Goal: Use online tool/utility: Use online tool/utility

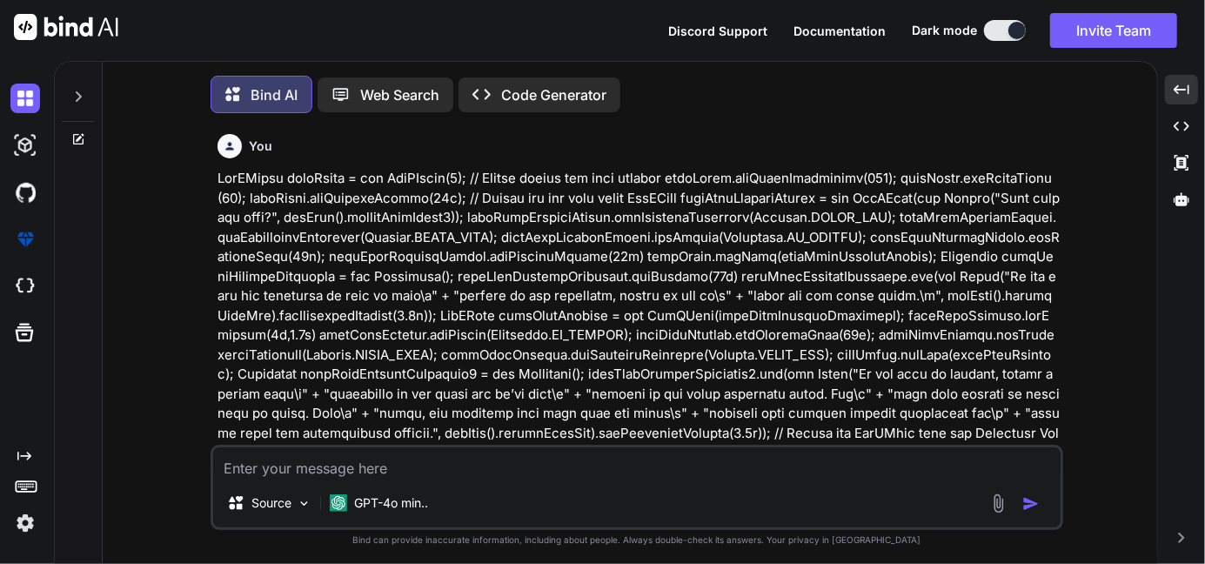
scroll to position [1781, 0]
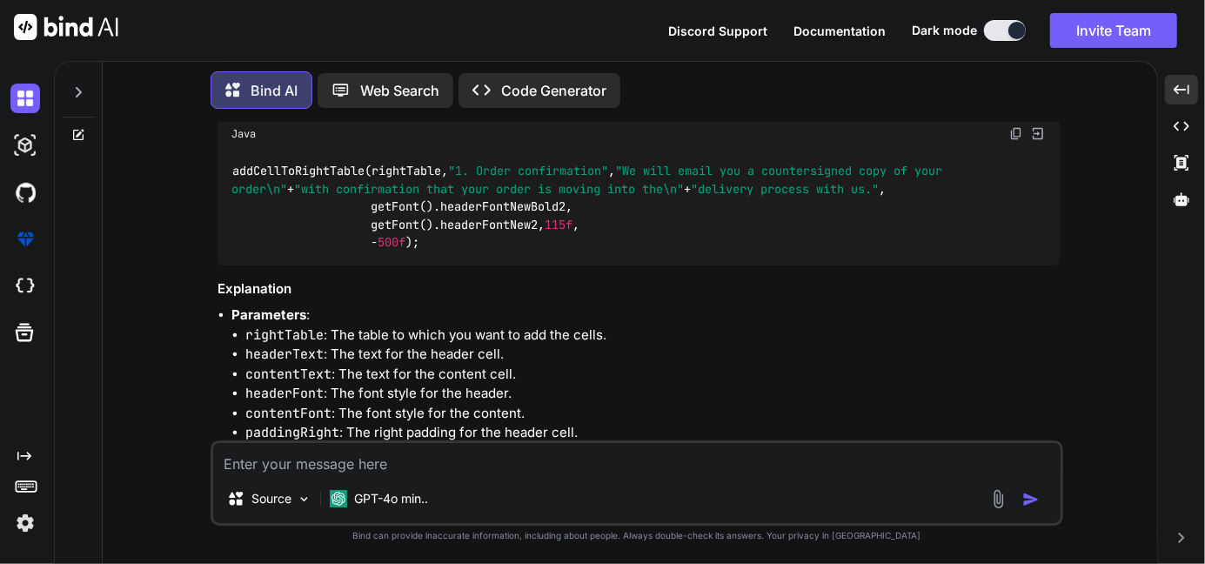
click at [331, 454] on textarea at bounding box center [636, 458] width 847 height 31
type textarea "class TopRightRoundedCellEvent implements PdfPCellEvent { private float radius;…"
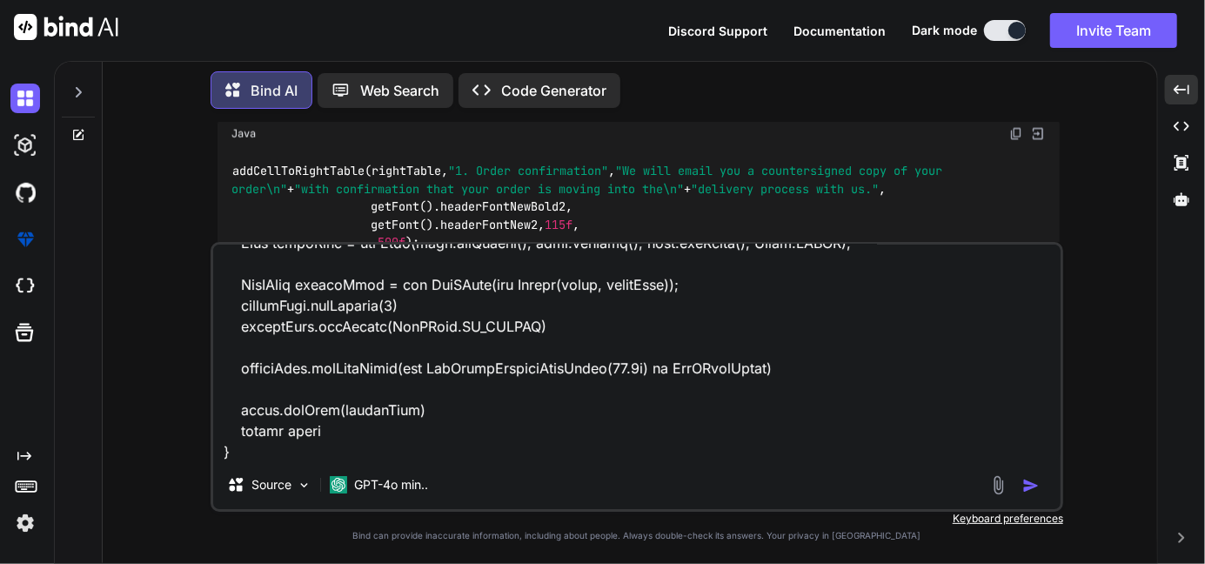
type textarea "x"
type textarea "class TopRightRoundedCellEvent implements PdfPCellEvent { private float radius;…"
type textarea "x"
type textarea "class TopRightRoundedCellEvent implements PdfPCellEvent { private float radius;…"
type textarea "x"
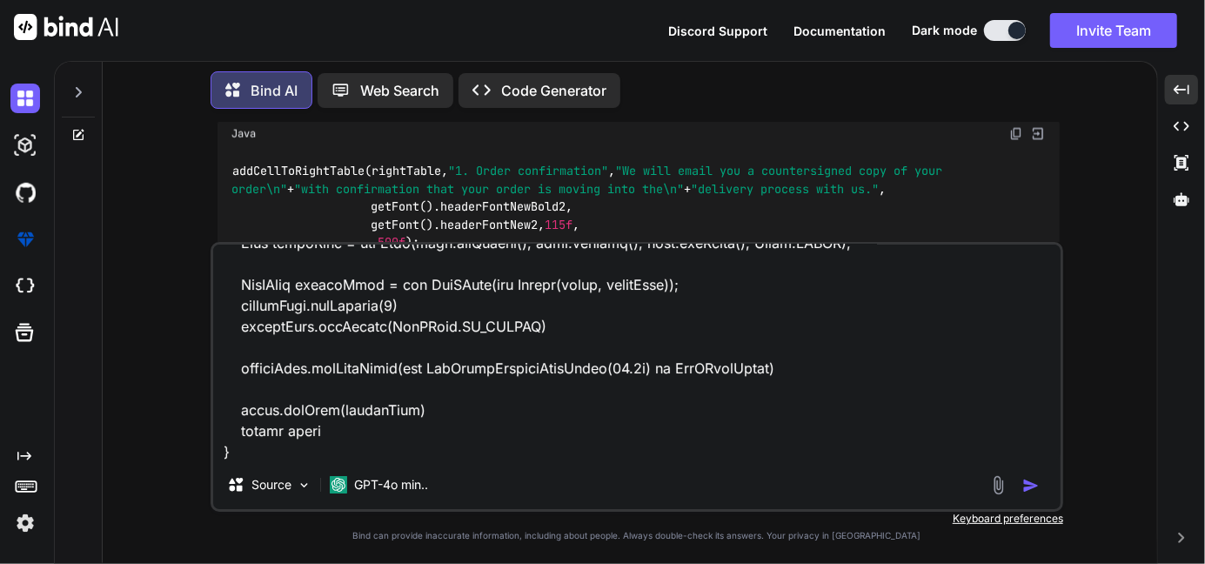
scroll to position [920, 0]
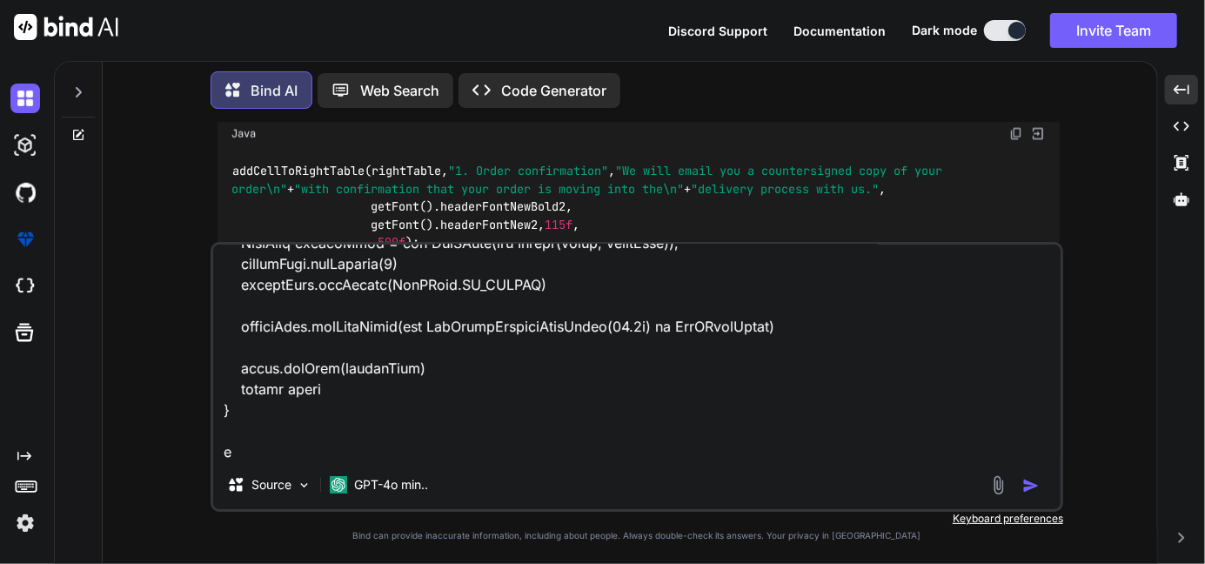
type textarea "class TopRightRoundedCellEvent implements PdfPCellEvent { private float radius;…"
type textarea "x"
type textarea "class TopRightRoundedCellEvent implements PdfPCellEvent { private float radius;…"
type textarea "x"
type textarea "class TopRightRoundedCellEvent implements PdfPCellEvent { private float radius;…"
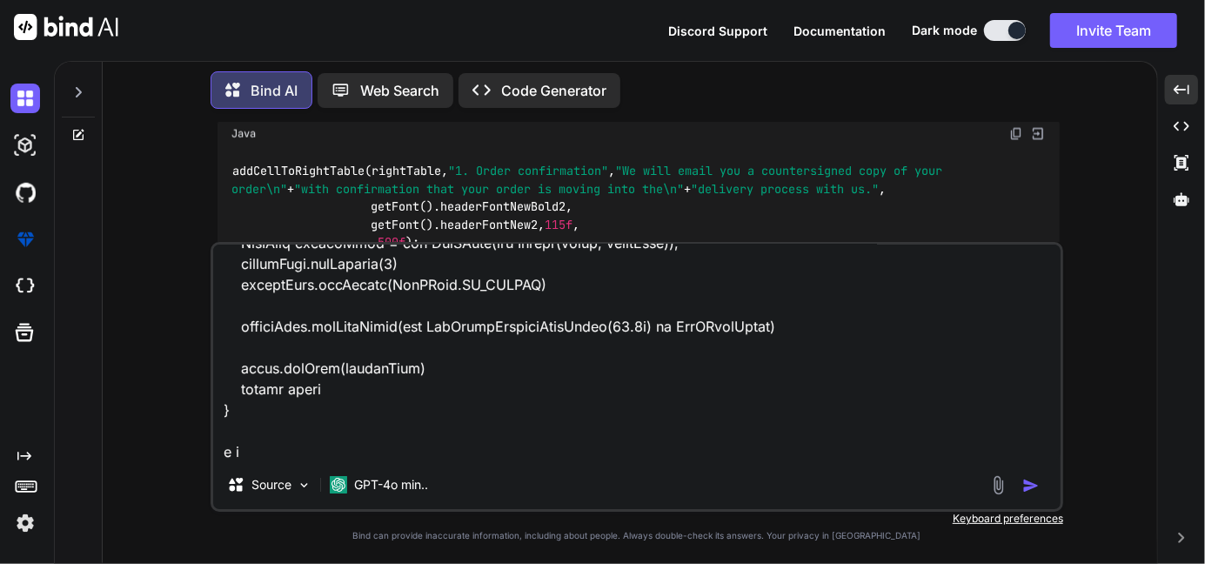
type textarea "x"
type textarea "class TopRightRoundedCellEvent implements PdfPCellEvent { private float radius;…"
type textarea "x"
type textarea "class TopRightRoundedCellEvent implements PdfPCellEvent { private float radius;…"
type textarea "x"
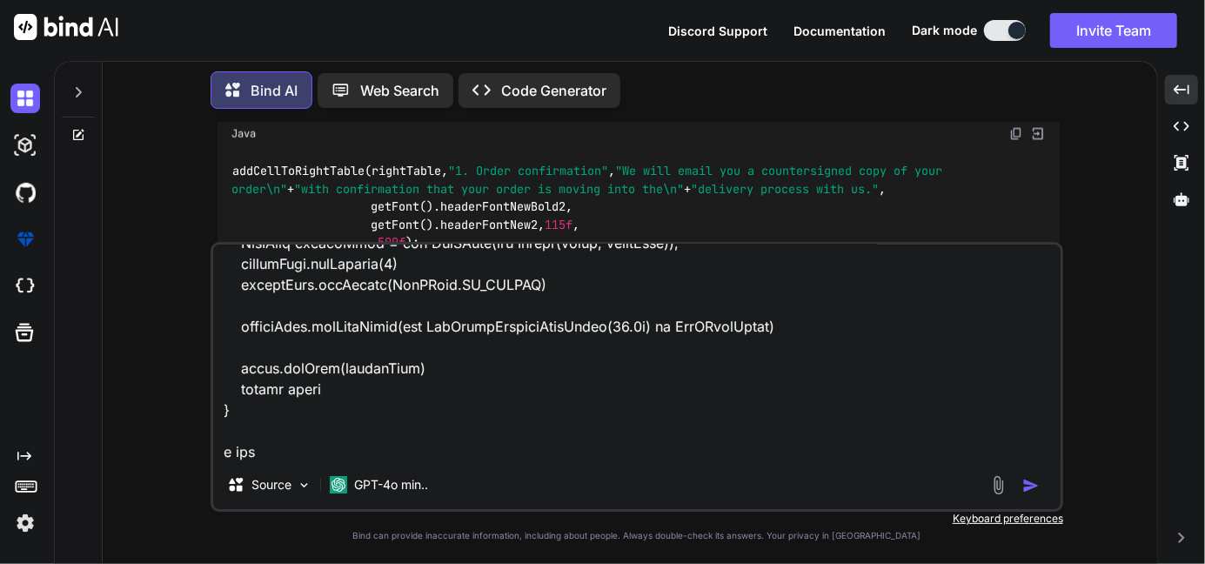
type textarea "class TopRightRoundedCellEvent implements PdfPCellEvent { private float radius;…"
type textarea "x"
type textarea "class TopRightRoundedCellEvent implements PdfPCellEvent { private float radius;…"
type textarea "x"
type textarea "class TopRightRoundedCellEvent implements PdfPCellEvent { private float radius;…"
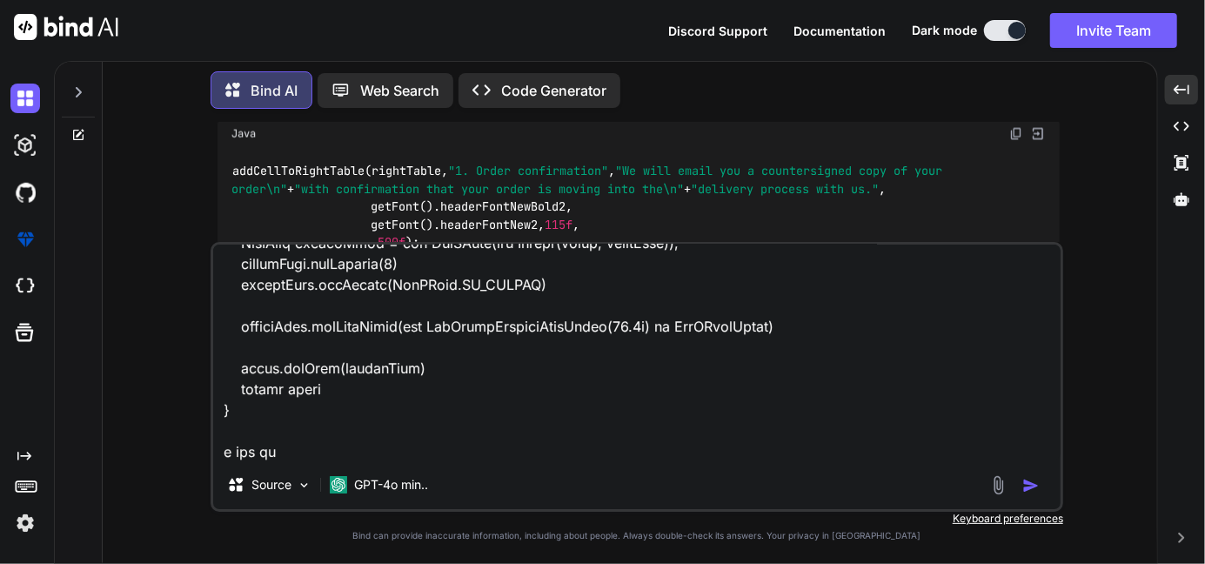
type textarea "x"
type textarea "class TopRightRoundedCellEvent implements PdfPCellEvent { private float radius;…"
type textarea "x"
type textarea "class TopRightRoundedCellEvent implements PdfPCellEvent { private float radius;…"
type textarea "x"
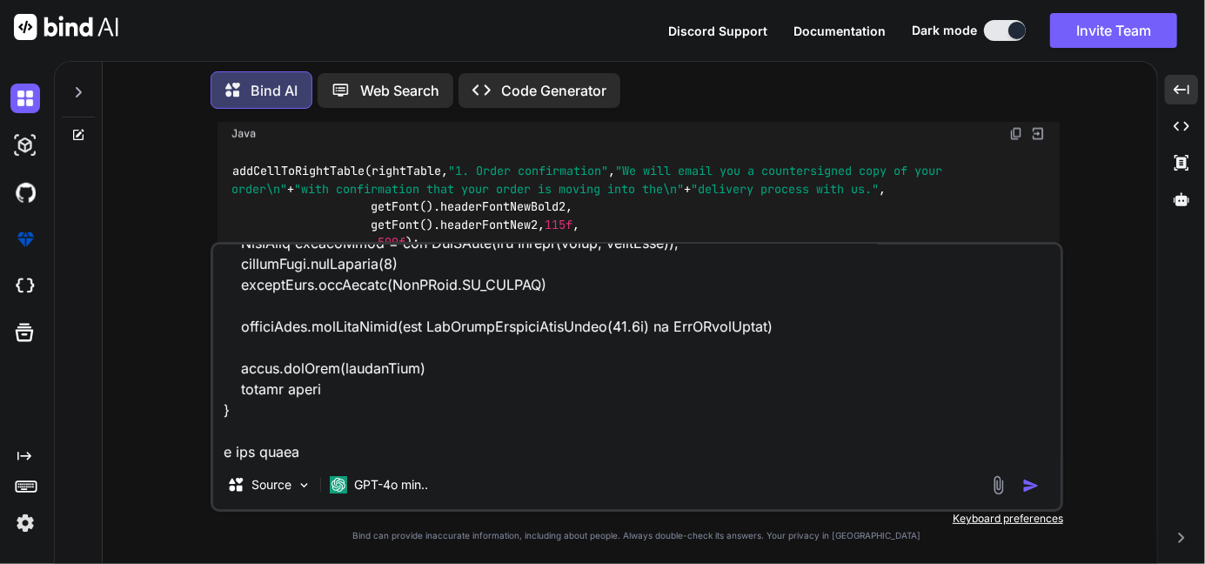
type textarea "class TopRightRoundedCellEvent implements PdfPCellEvent { private float radius;…"
type textarea "x"
type textarea "class TopRightRoundedCellEvent implements PdfPCellEvent { private float radius;…"
type textarea "x"
type textarea "class TopRightRoundedCellEvent implements PdfPCellEvent { private float radius;…"
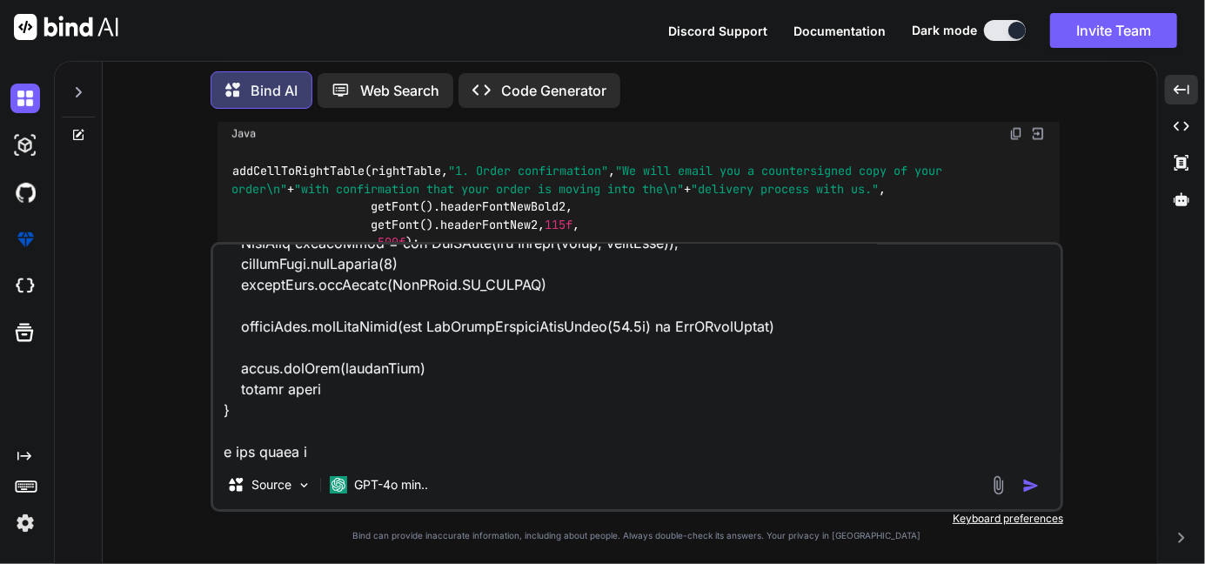
type textarea "x"
type textarea "class TopRightRoundedCellEvent implements PdfPCellEvent { private float radius;…"
type textarea "x"
type textarea "class TopRightRoundedCellEvent implements PdfPCellEvent { private float radius;…"
type textarea "x"
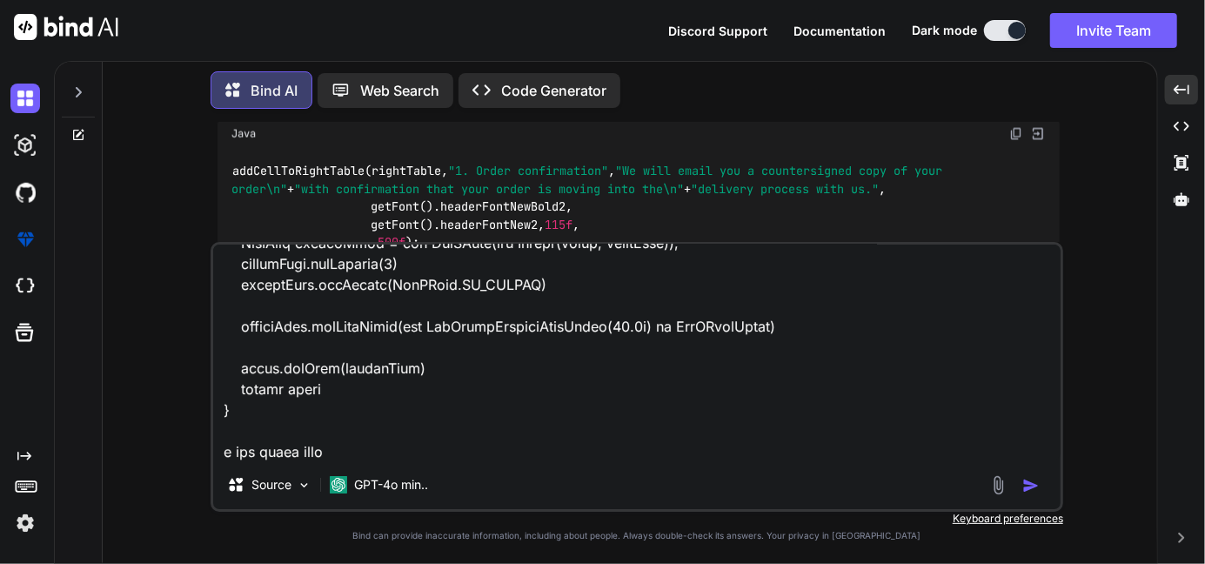
type textarea "class TopRightRoundedCellEvent implements PdfPCellEvent { private float radius;…"
type textarea "x"
type textarea "class TopRightRoundedCellEvent implements PdfPCellEvent { private float radius;…"
type textarea "x"
type textarea "class TopRightRoundedCellEvent implements PdfPCellEvent { private float radius;…"
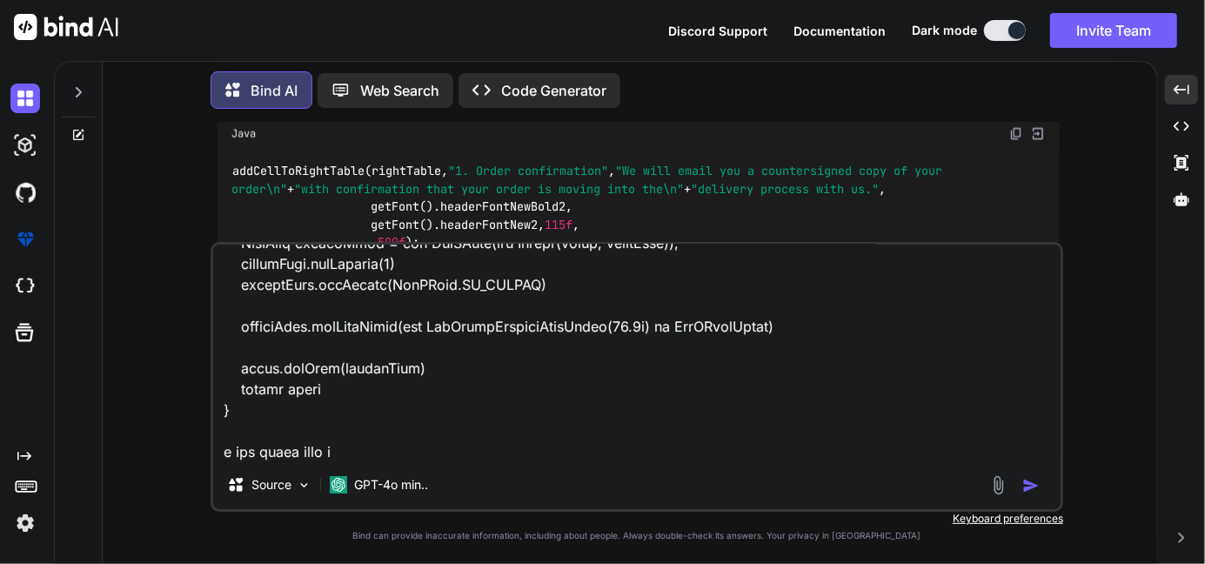
type textarea "x"
type textarea "class TopRightRoundedCellEvent implements PdfPCellEvent { private float radius;…"
type textarea "x"
type textarea "class TopRightRoundedCellEvent implements PdfPCellEvent { private float radius;…"
type textarea "x"
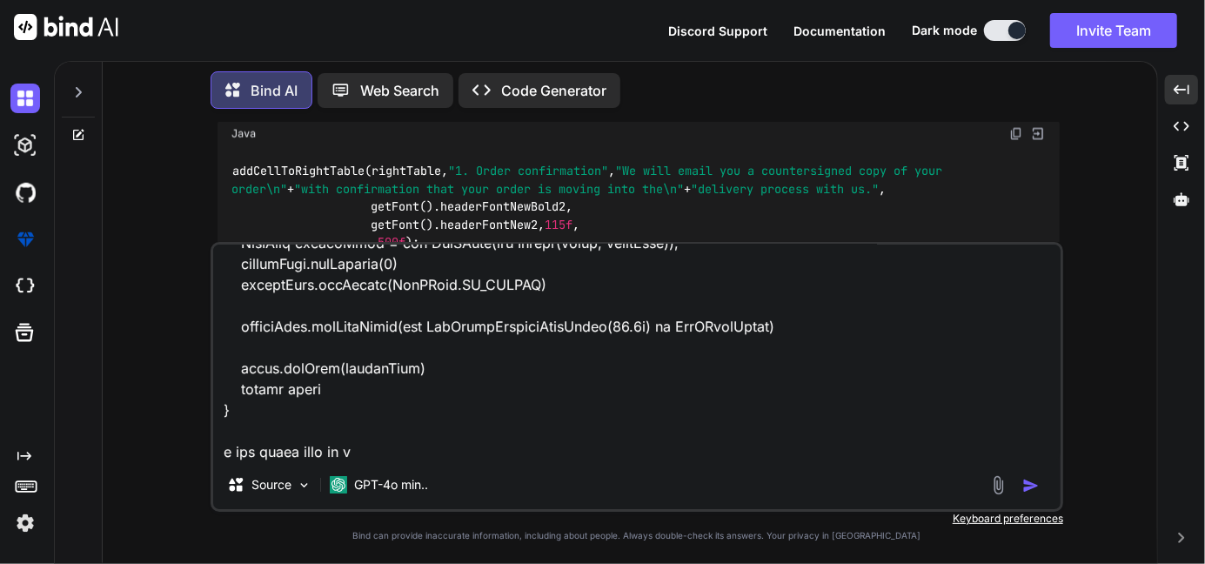
type textarea "class TopRightRoundedCellEvent implements PdfPCellEvent { private float radius;…"
type textarea "x"
type textarea "class TopRightRoundedCellEvent implements PdfPCellEvent { private float radius;…"
type textarea "x"
type textarea "class TopRightRoundedCellEvent implements PdfPCellEvent { private float radius;…"
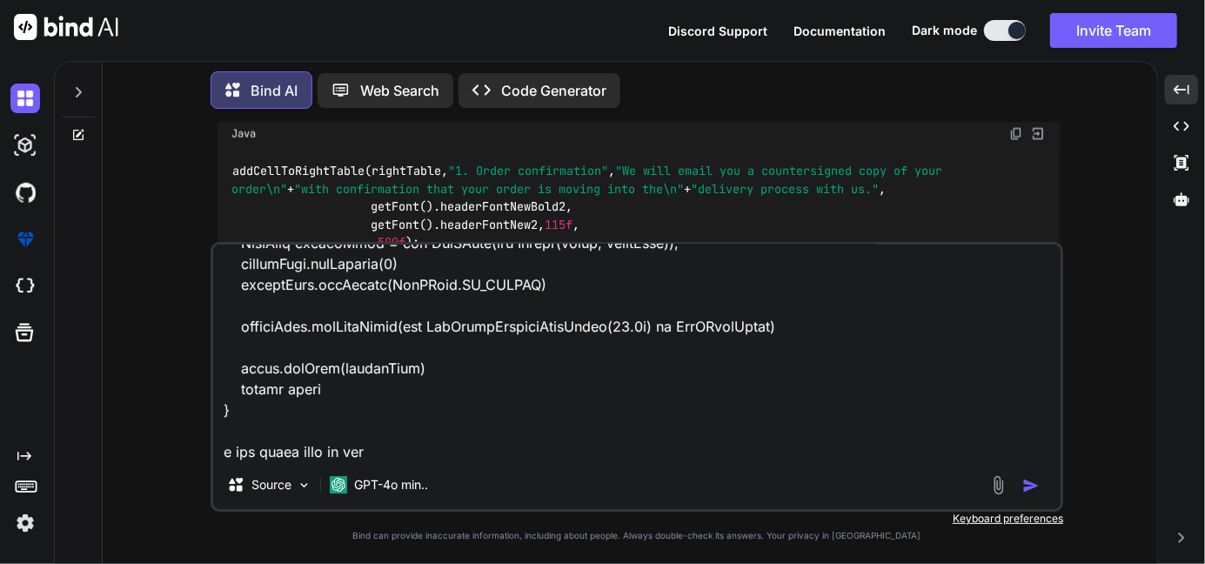
type textarea "x"
type textarea "class TopRightRoundedCellEvent implements PdfPCellEvent { private float radius;…"
type textarea "x"
type textarea "class TopRightRoundedCellEvent implements PdfPCellEvent { private float radius;…"
type textarea "x"
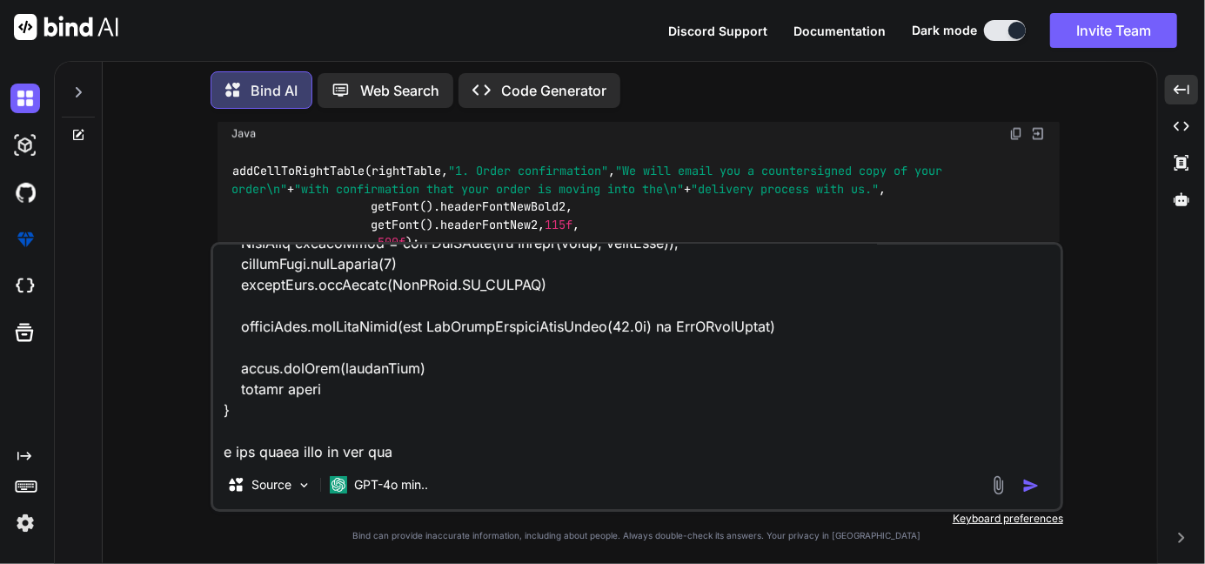
type textarea "class TopRightRoundedCellEvent implements PdfPCellEvent { private float radius;…"
type textarea "x"
type textarea "class TopRightRoundedCellEvent implements PdfPCellEvent { private float radius;…"
type textarea "x"
type textarea "class TopRightRoundedCellEvent implements PdfPCellEvent { private float radius;…"
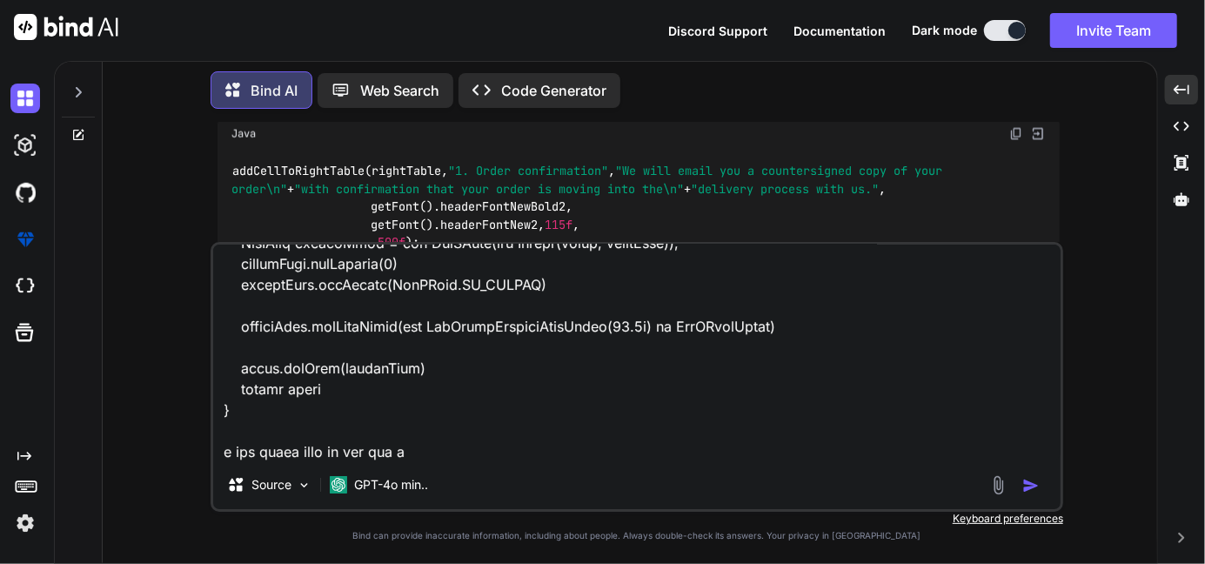
type textarea "x"
type textarea "class TopRightRoundedCellEvent implements PdfPCellEvent { private float radius;…"
type textarea "x"
type textarea "class TopRightRoundedCellEvent implements PdfPCellEvent { private float radius;…"
type textarea "x"
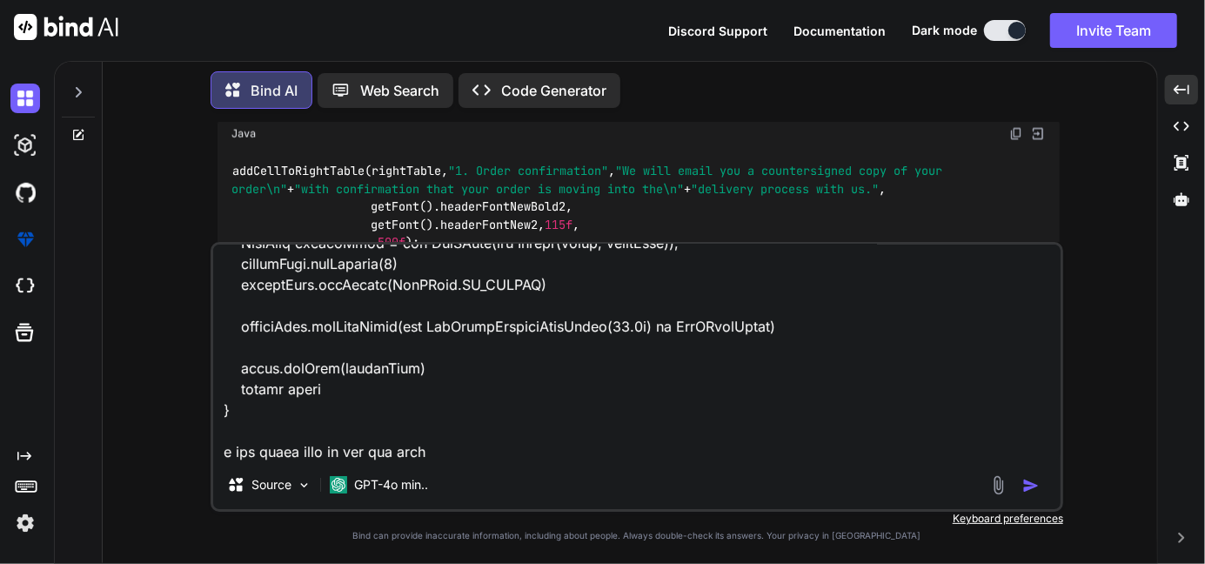
type textarea "class TopRightRoundedCellEvent implements PdfPCellEvent { private float radius;…"
type textarea "x"
type textarea "class TopRightRoundedCellEvent implements PdfPCellEvent { private float radius;…"
type textarea "x"
type textarea "class TopRightRoundedCellEvent implements PdfPCellEvent { private float radius;…"
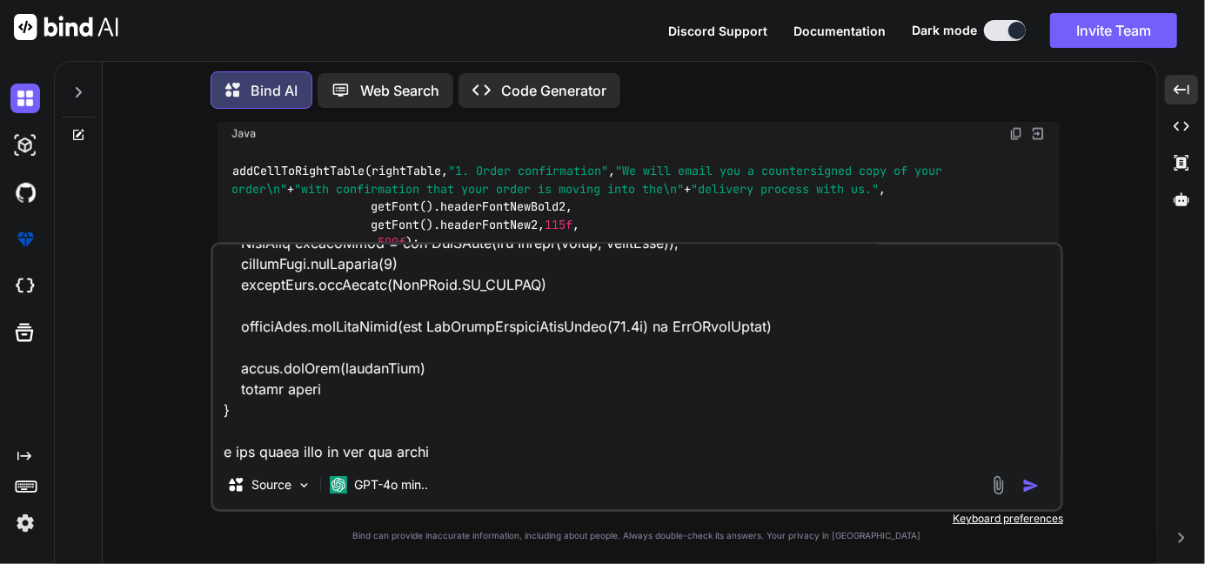
type textarea "x"
type textarea "class TopRightRoundedCellEvent implements PdfPCellEvent { private float radius;…"
type textarea "x"
type textarea "class TopRightRoundedCellEvent implements PdfPCellEvent { private float radius;…"
type textarea "x"
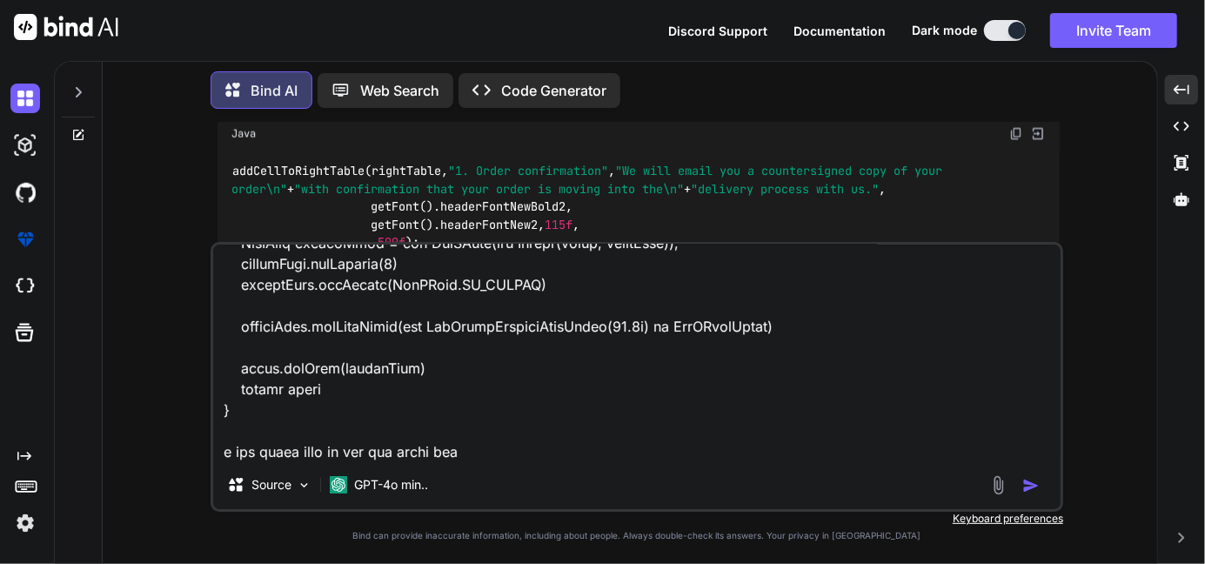
type textarea "class TopRightRoundedCellEvent implements PdfPCellEvent { private float radius;…"
type textarea "x"
type textarea "class TopRightRoundedCellEvent implements PdfPCellEvent { private float radius;…"
type textarea "x"
type textarea "class TopRightRoundedCellEvent implements PdfPCellEvent { private float radius;…"
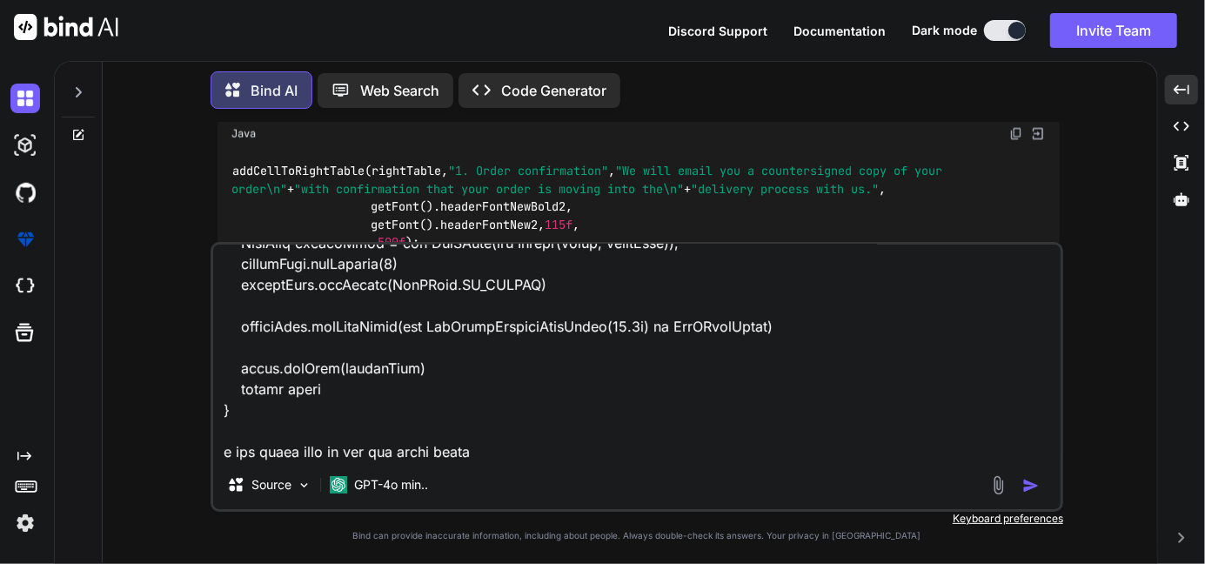
type textarea "x"
type textarea "class TopRightRoundedCellEvent implements PdfPCellEvent { private float radius;…"
type textarea "x"
type textarea "class TopRightRoundedCellEvent implements PdfPCellEvent { private float radius;…"
type textarea "x"
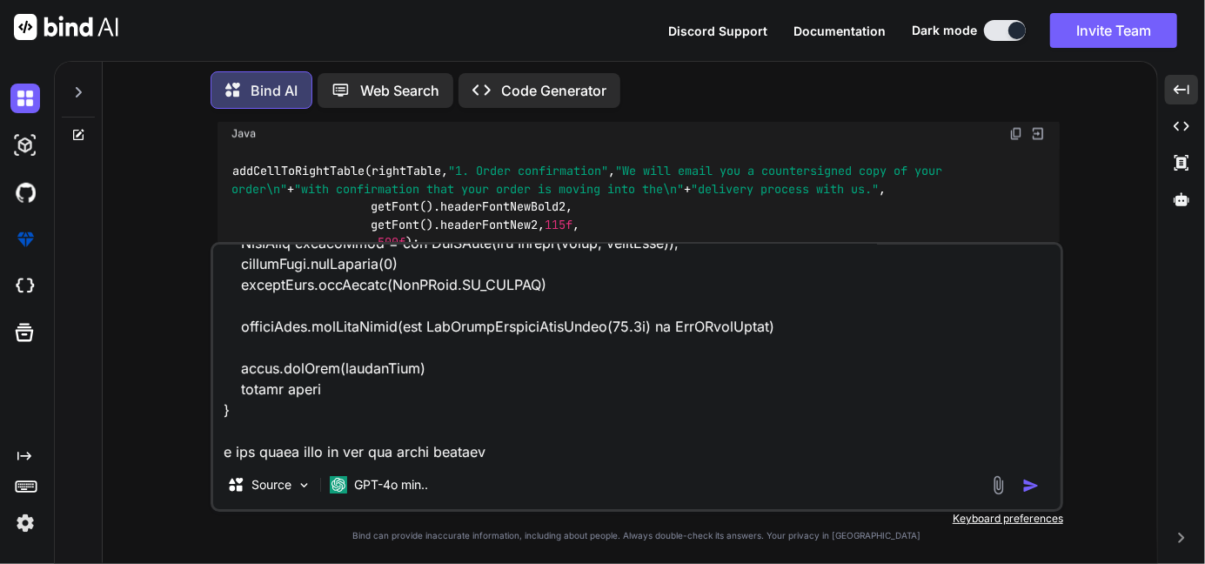
paste textarea "PdfPTable Table3 = roundedblueHeader("TERMS & CONDITIONS", getFont().whiteFontH…"
type textarea "class TopRightRoundedCellEvent implements PdfPCellEvent { private float radius;…"
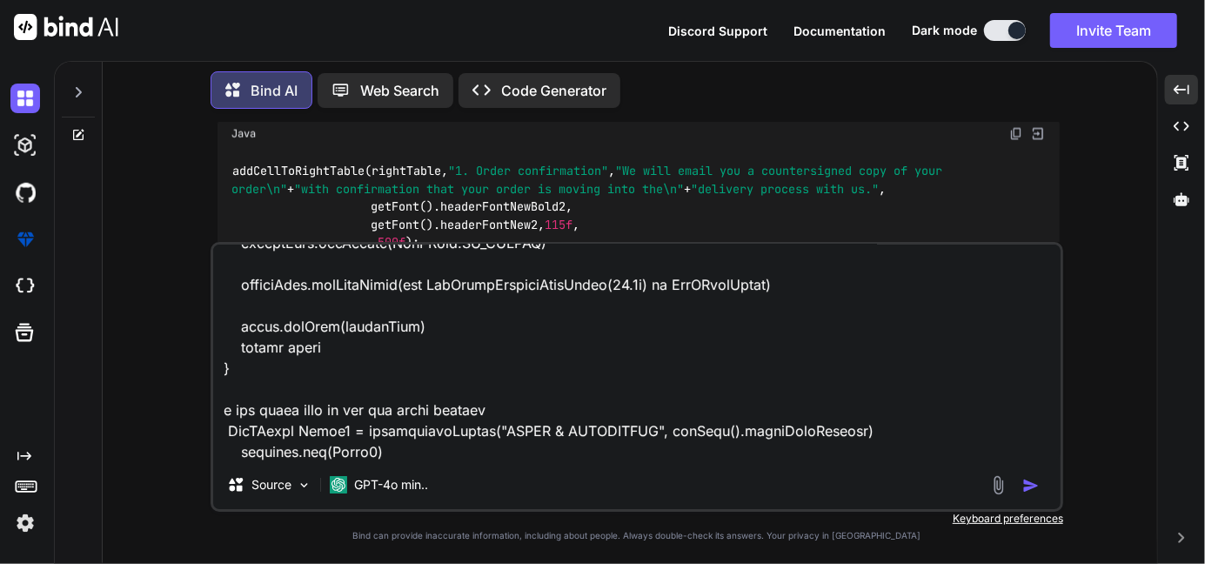
type textarea "x"
type textarea "class TopRightRoundedCellEvent implements PdfPCellEvent { private float radius;…"
type textarea "x"
type textarea "class TopRightRoundedCellEvent implements PdfPCellEvent { private float radius;…"
type textarea "x"
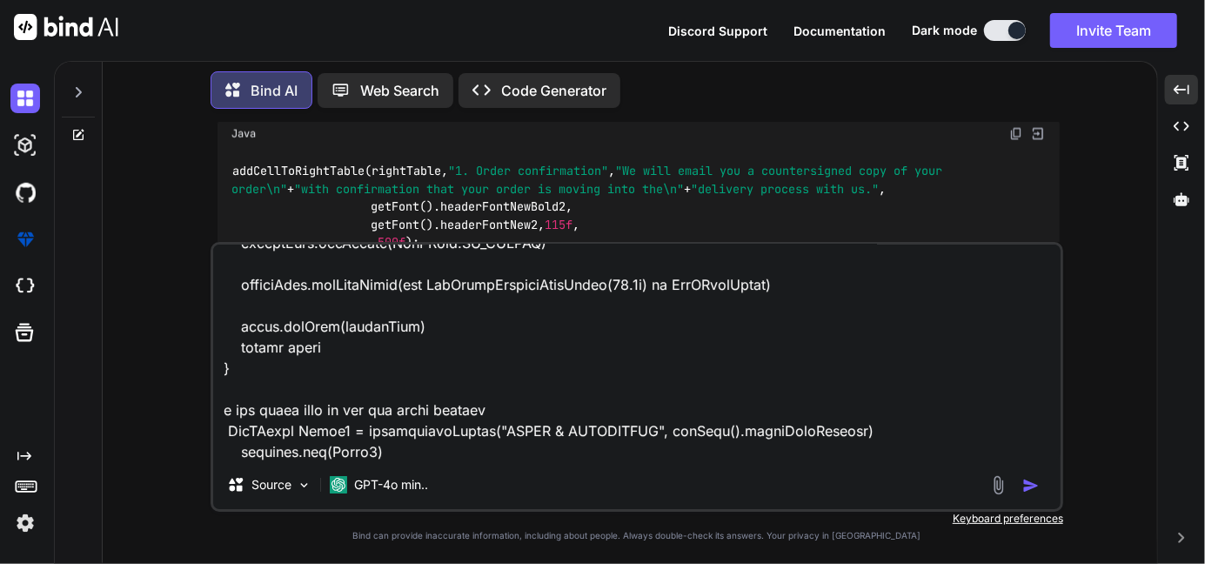
scroll to position [1003, 0]
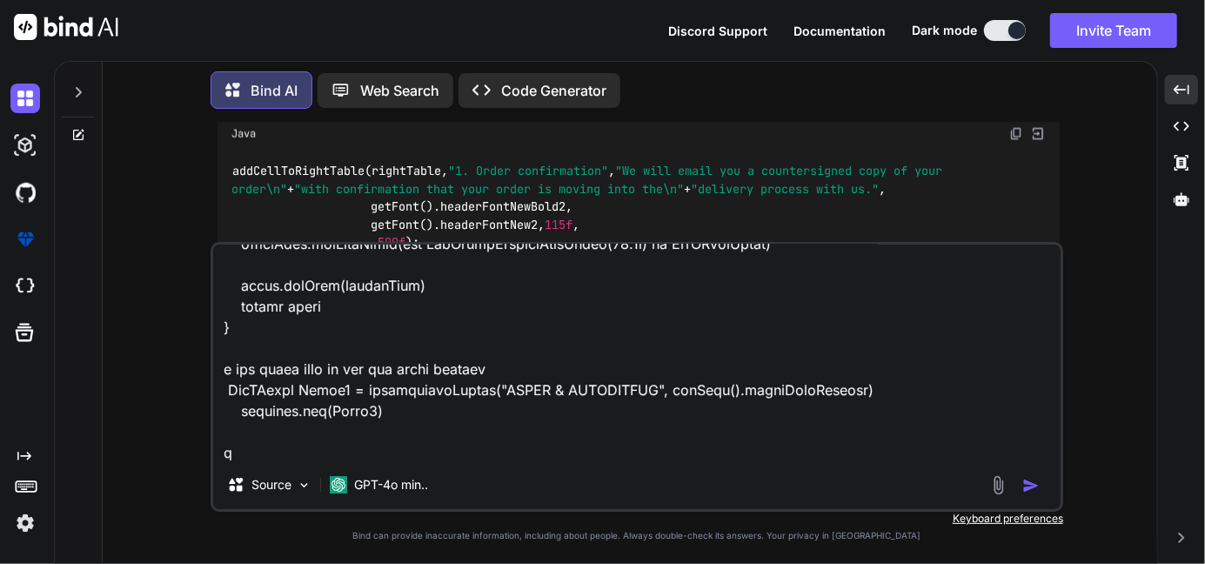
type textarea "class TopRightRoundedCellEvent implements PdfPCellEvent { private float radius;…"
type textarea "x"
type textarea "class TopRightRoundedCellEvent implements PdfPCellEvent { private float radius;…"
type textarea "x"
type textarea "class TopRightRoundedCellEvent implements PdfPCellEvent { private float radius;…"
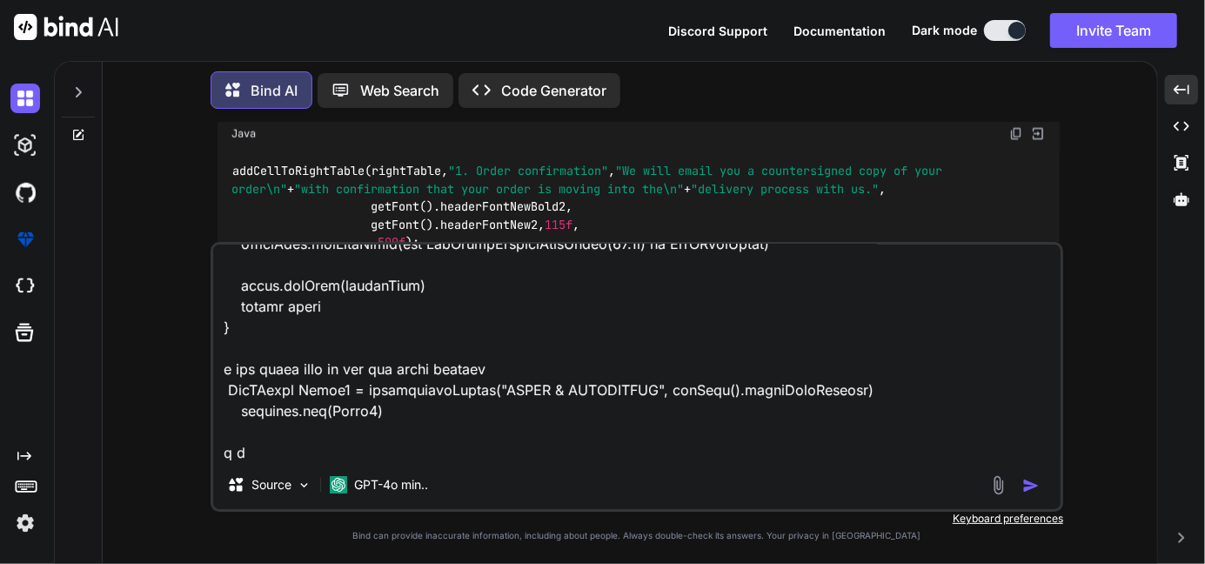
type textarea "x"
type textarea "class TopRightRoundedCellEvent implements PdfPCellEvent { private float radius;…"
type textarea "x"
type textarea "class TopRightRoundedCellEvent implements PdfPCellEvent { private float radius;…"
type textarea "x"
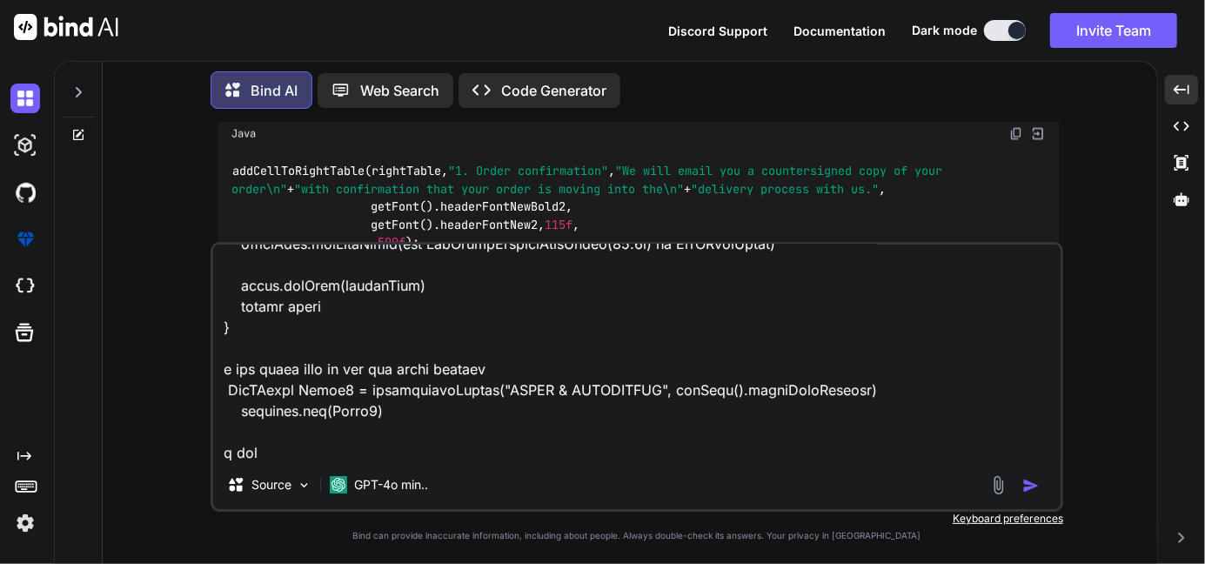
type textarea "class TopRightRoundedCellEvent implements PdfPCellEvent { private float radius;…"
type textarea "x"
type textarea "class TopRightRoundedCellEvent implements PdfPCellEvent { private float radius;…"
type textarea "x"
type textarea "class TopRightRoundedCellEvent implements PdfPCellEvent { private float radius;…"
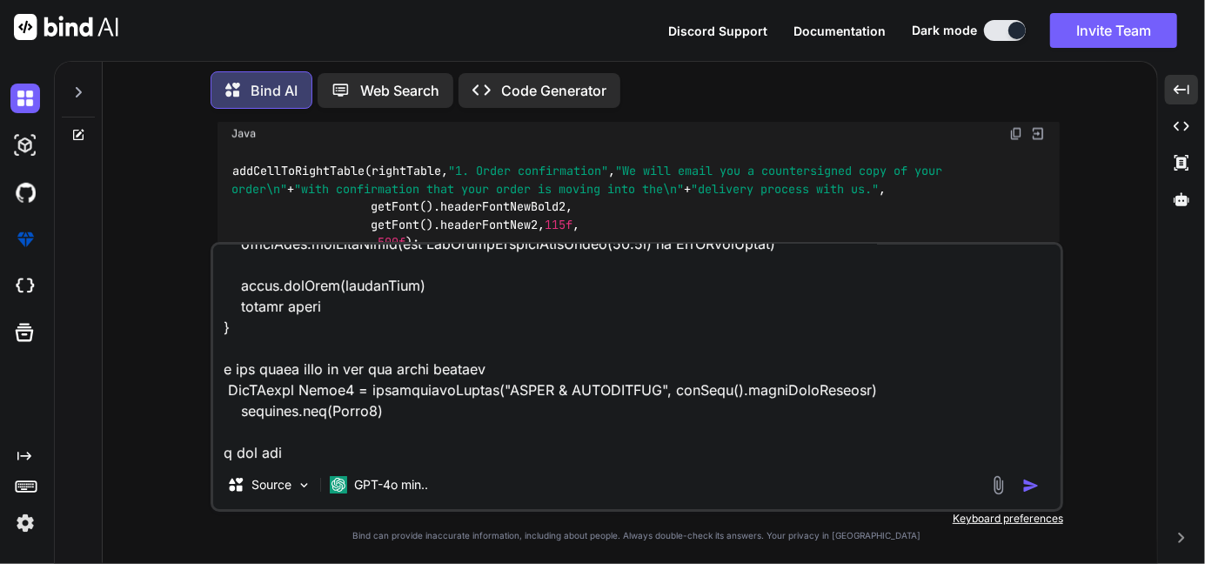
type textarea "x"
type textarea "class TopRightRoundedCellEvent implements PdfPCellEvent { private float radius;…"
type textarea "x"
type textarea "class TopRightRoundedCellEvent implements PdfPCellEvent { private float radius;…"
type textarea "x"
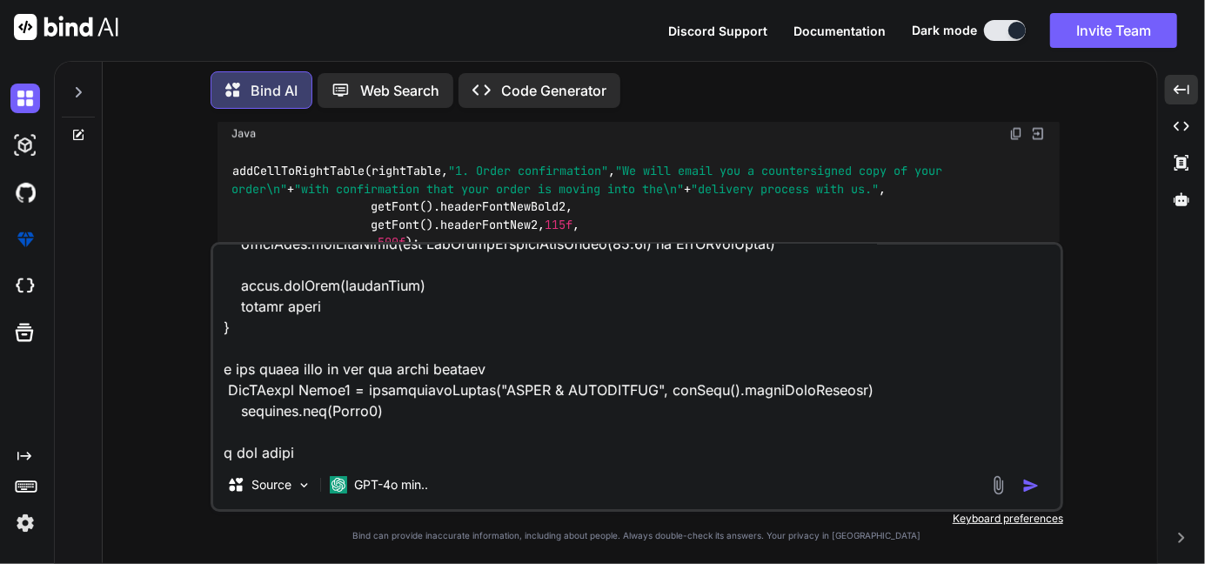
type textarea "class TopRightRoundedCellEvent implements PdfPCellEvent { private float radius;…"
type textarea "x"
type textarea "class TopRightRoundedCellEvent implements PdfPCellEvent { private float radius;…"
type textarea "x"
type textarea "class TopRightRoundedCellEvent implements PdfPCellEvent { private float radius;…"
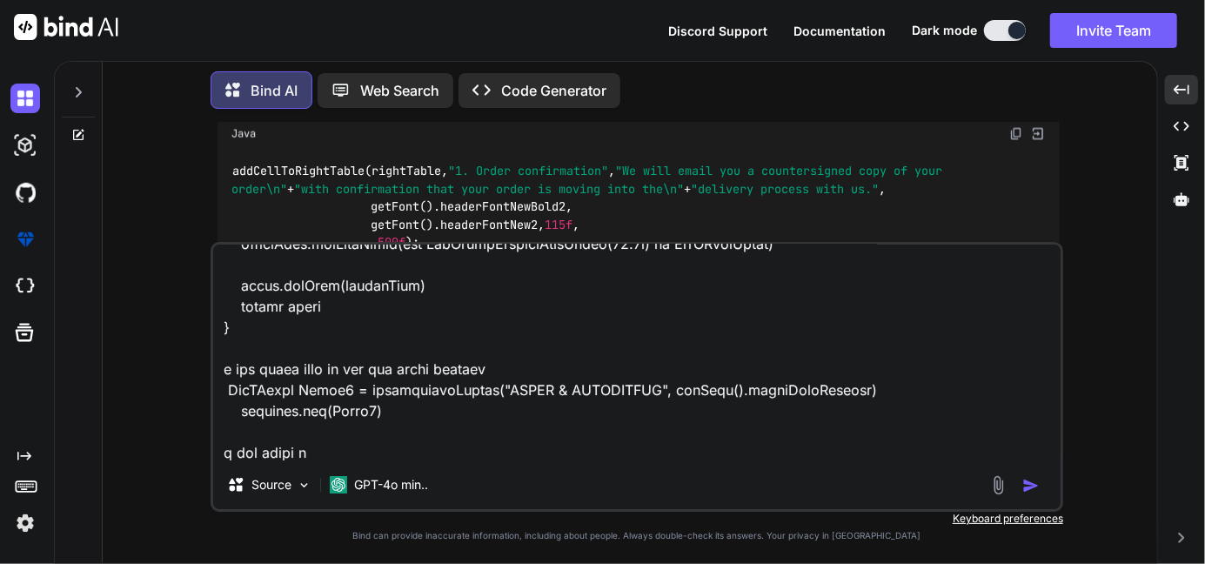
type textarea "x"
type textarea "class TopRightRoundedCellEvent implements PdfPCellEvent { private float radius;…"
type textarea "x"
type textarea "class TopRightRoundedCellEvent implements PdfPCellEvent { private float radius;…"
type textarea "x"
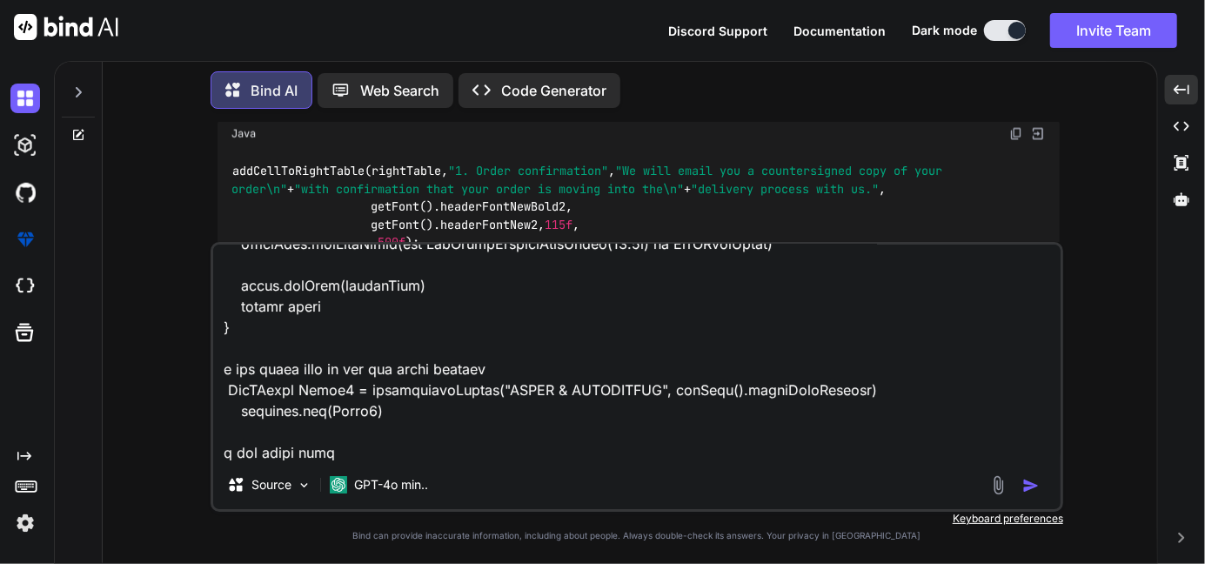
type textarea "class TopRightRoundedCellEvent implements PdfPCellEvent { private float radius;…"
type textarea "x"
type textarea "class TopRightRoundedCellEvent implements PdfPCellEvent { private float radius;…"
click at [338, 454] on textarea at bounding box center [636, 352] width 847 height 216
type textarea "x"
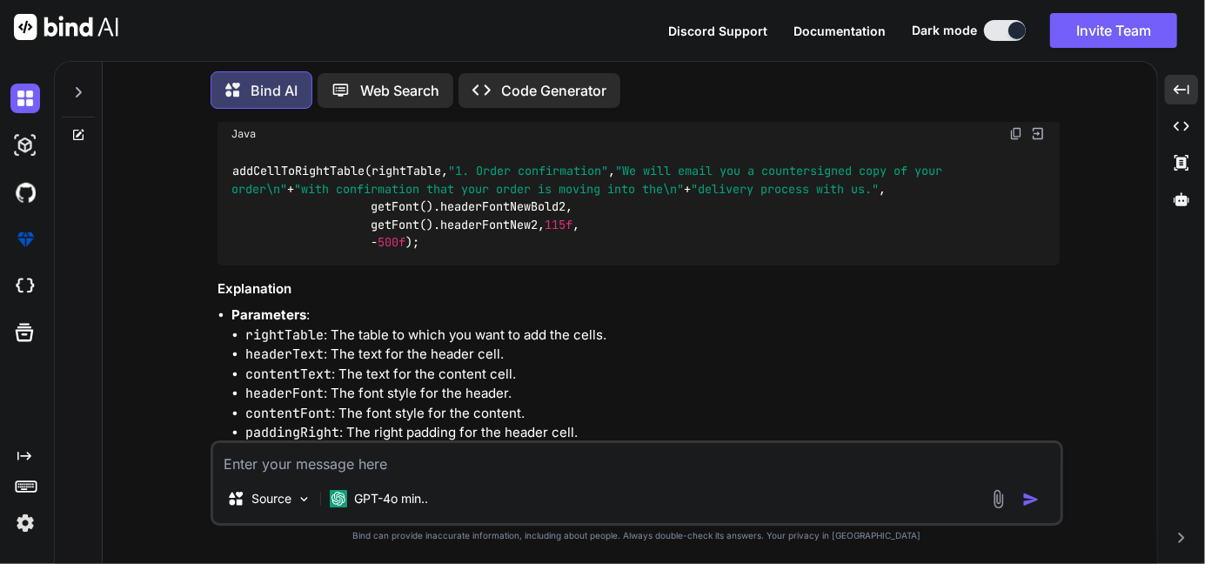
scroll to position [0, 0]
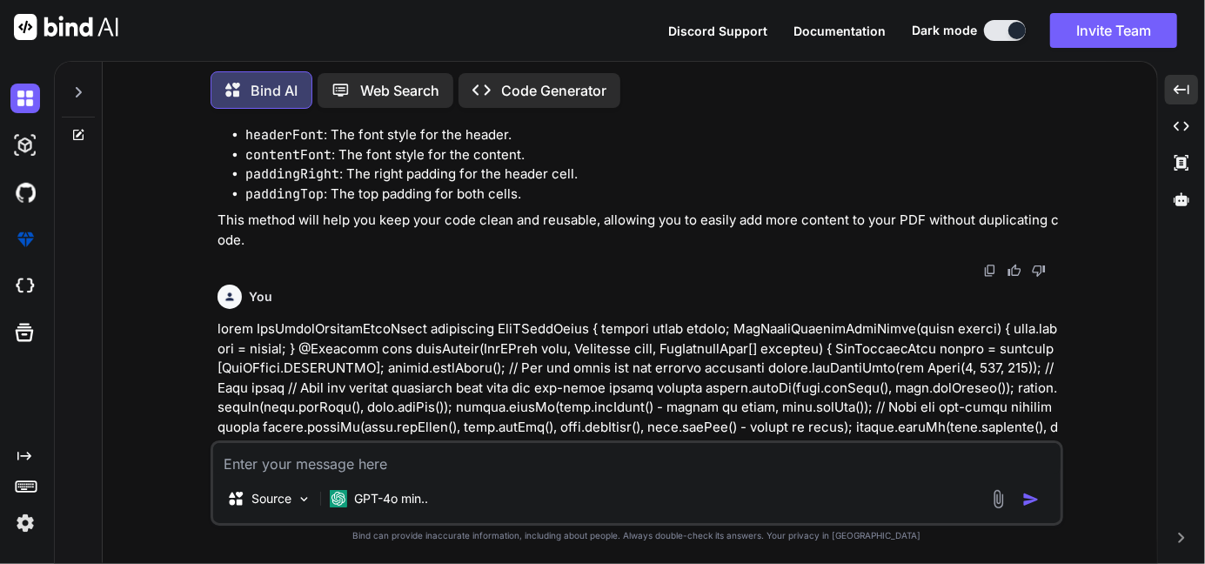
paste textarea "java.lang.NullPointerException: Cannot invoke method getFamily() on null object…"
type textarea "java.lang.NullPointerException: Cannot invoke method getFamily() on null object…"
type textarea "x"
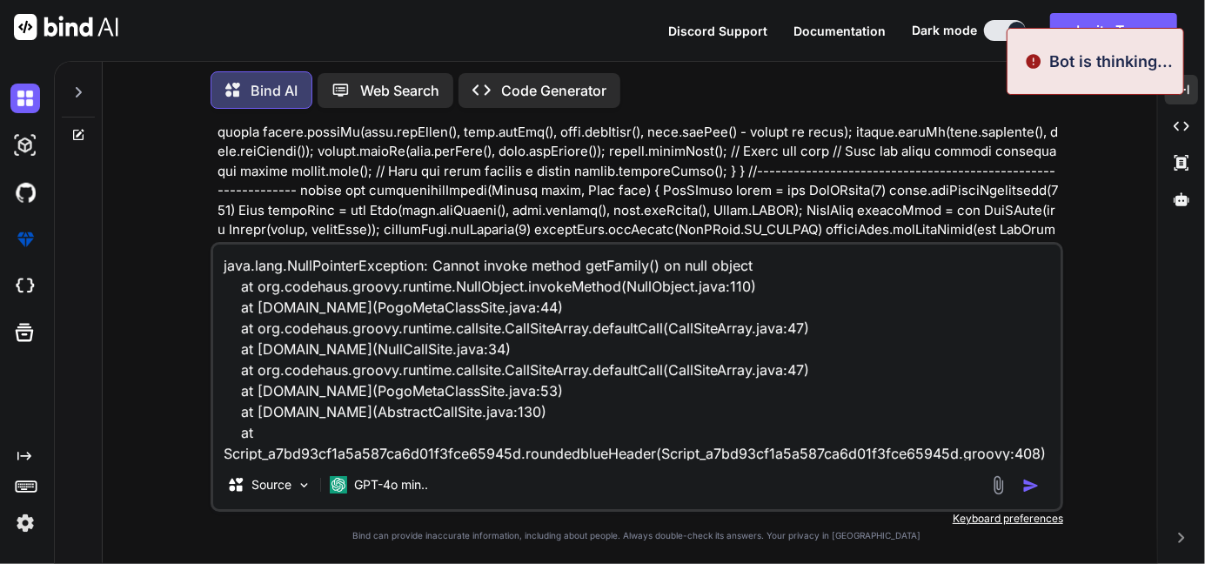
scroll to position [3, 0]
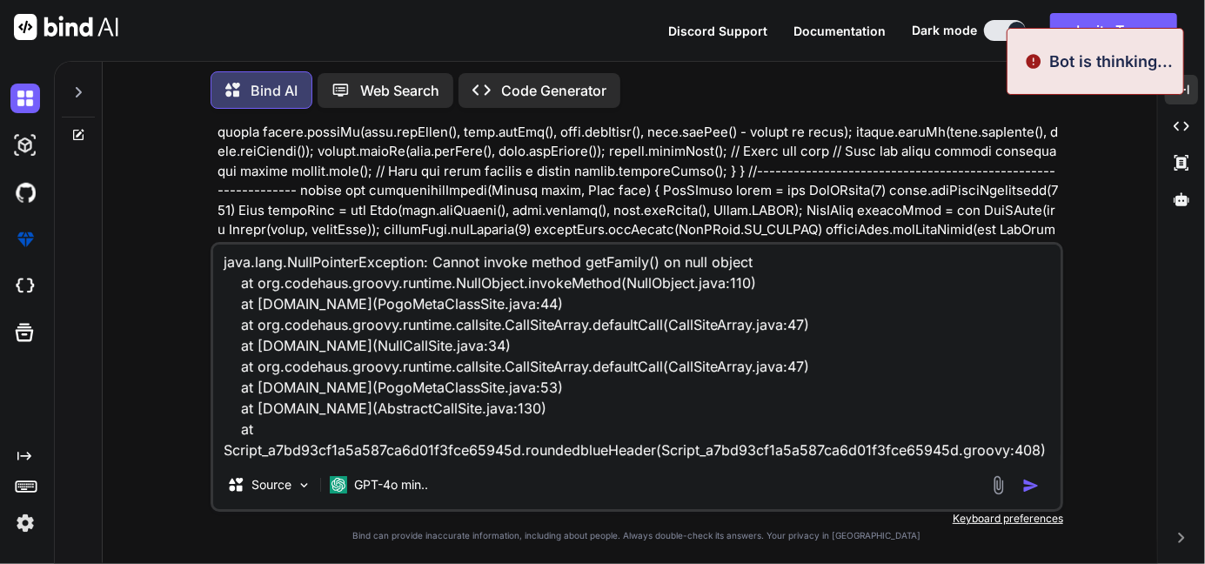
type textarea "java.lang.NullPointerException: Cannot invoke method getFamily() on null object…"
click at [1028, 495] on div at bounding box center [1017, 485] width 58 height 20
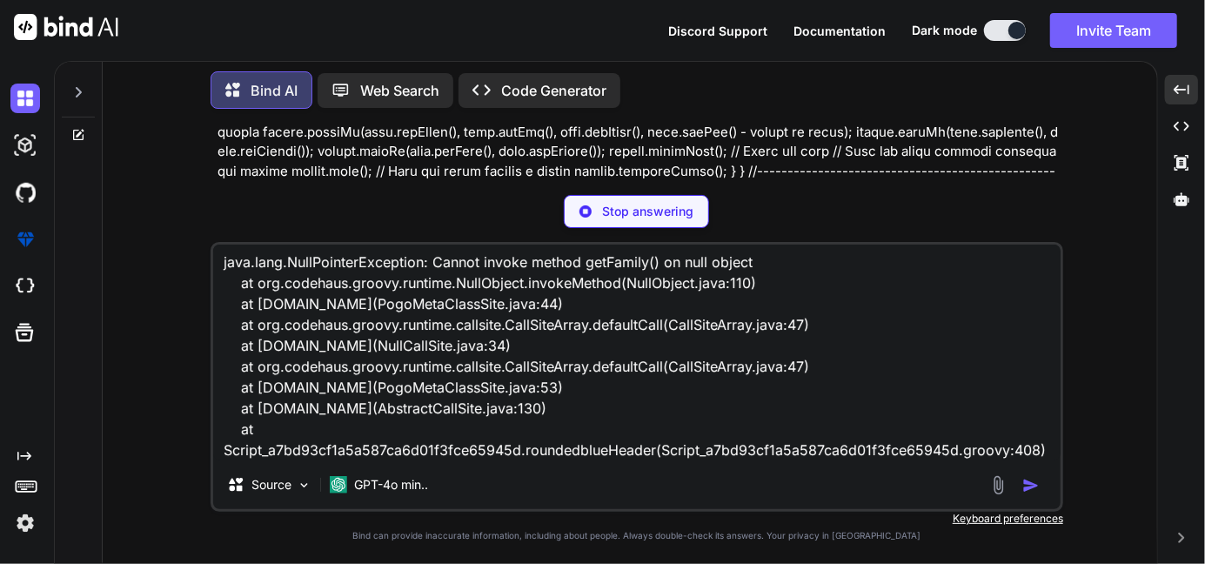
click at [609, 215] on p "Stop answering" at bounding box center [647, 211] width 91 height 17
type textarea "x"
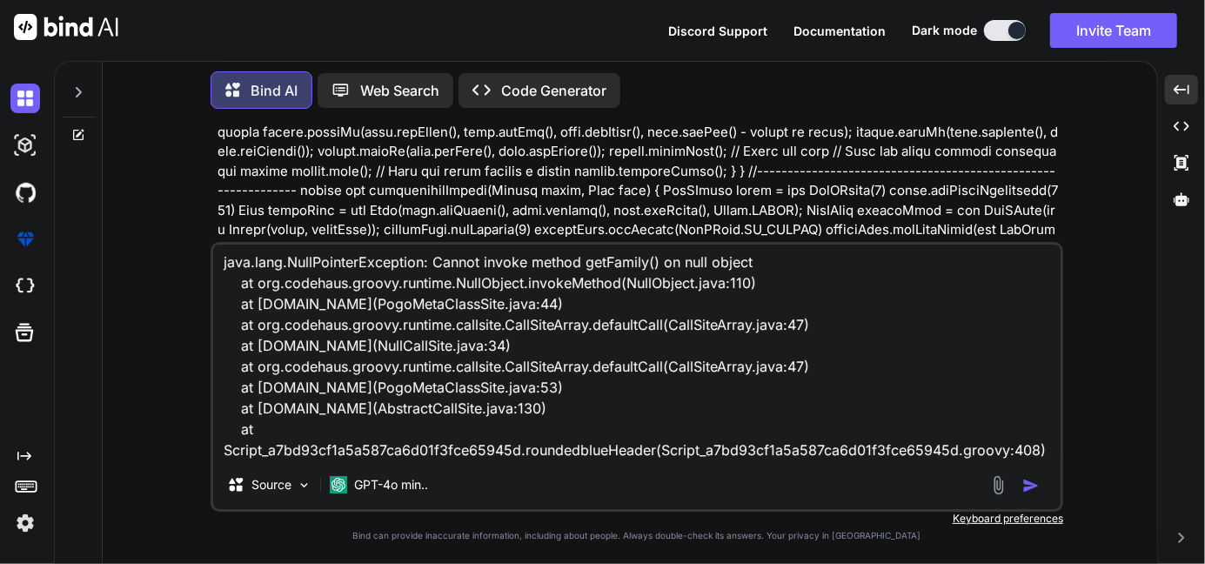
scroll to position [0, 0]
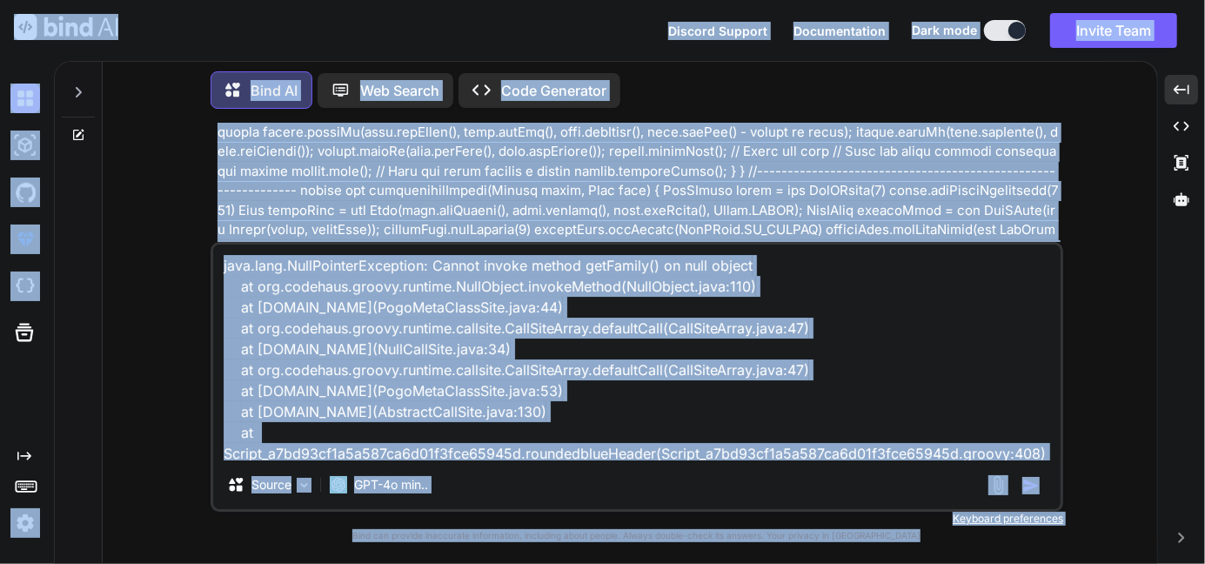
click at [777, 326] on textarea "java.lang.NullPointerException: Cannot invoke method getFamily() on null object…" at bounding box center [636, 352] width 847 height 216
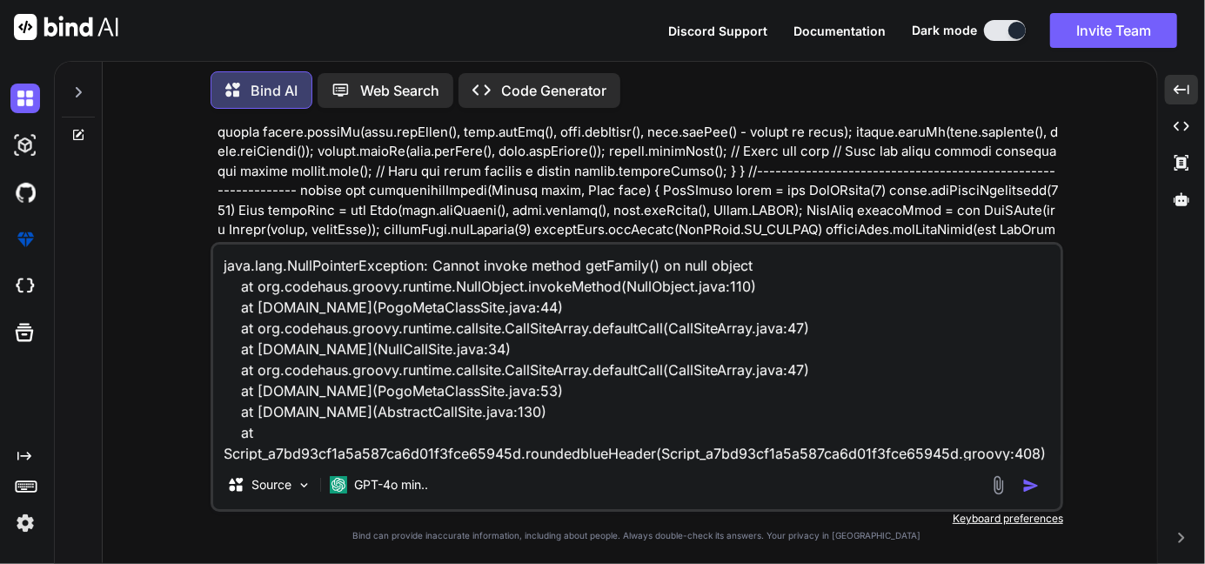
type textarea "x"
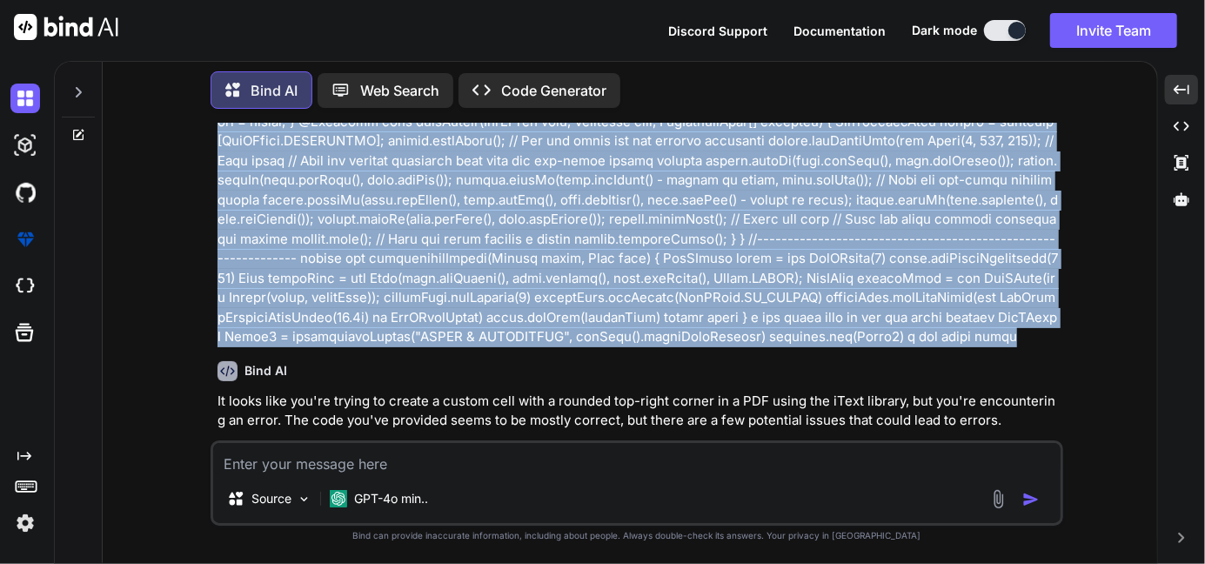
scroll to position [2224, 0]
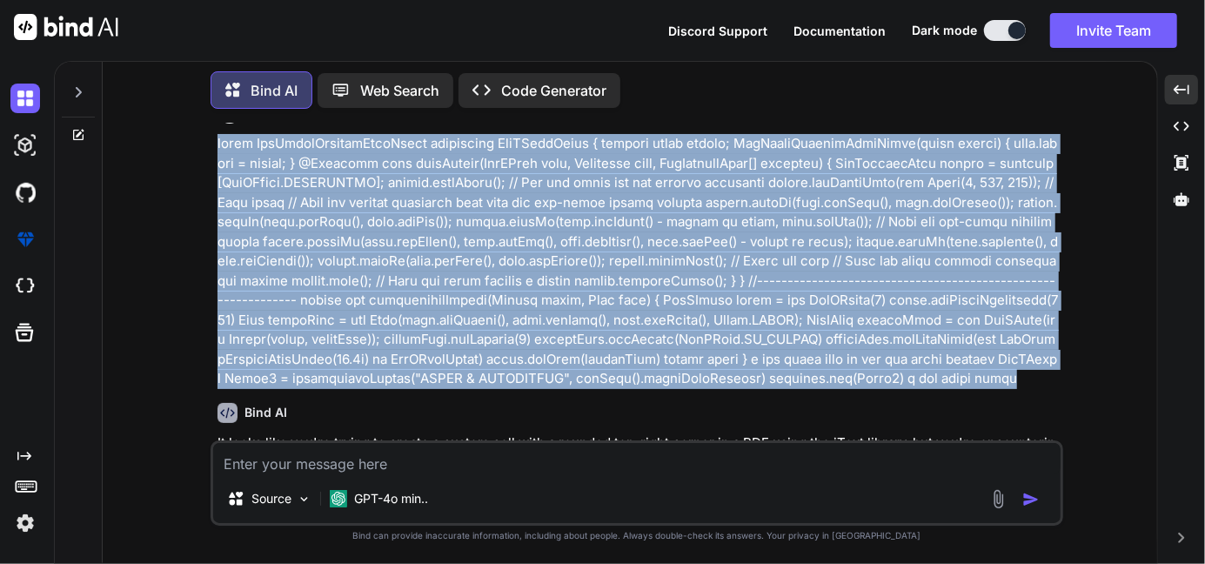
drag, startPoint x: 824, startPoint y: 296, endPoint x: 216, endPoint y: 289, distance: 608.1
click at [216, 289] on div "You Bind AI It looks like you're working on generating a PDF document using the…" at bounding box center [638, 282] width 849 height 318
copy p "class TopRightRoundedCellEvent implements PdfPCellEvent { private float radius;…"
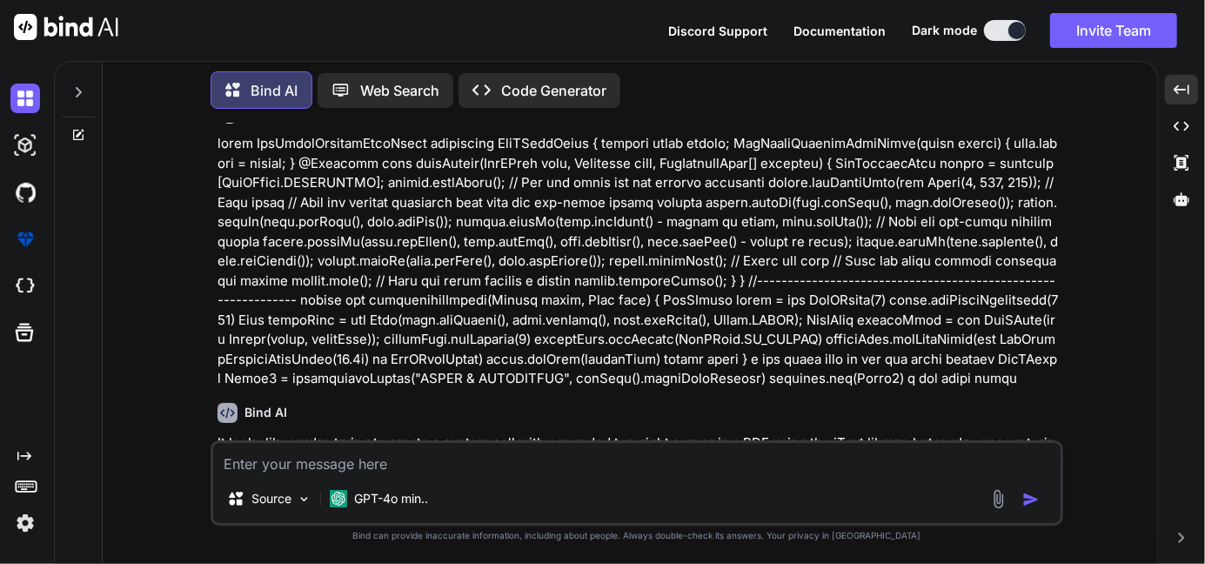
click at [273, 460] on textarea at bounding box center [636, 458] width 847 height 31
paste textarea "class TopRightRoundedCellEvent implements PdfPCellEvent { private float radius;…"
type textarea "class TopRightRoundedCellEvent implements PdfPCellEvent { private float radius;…"
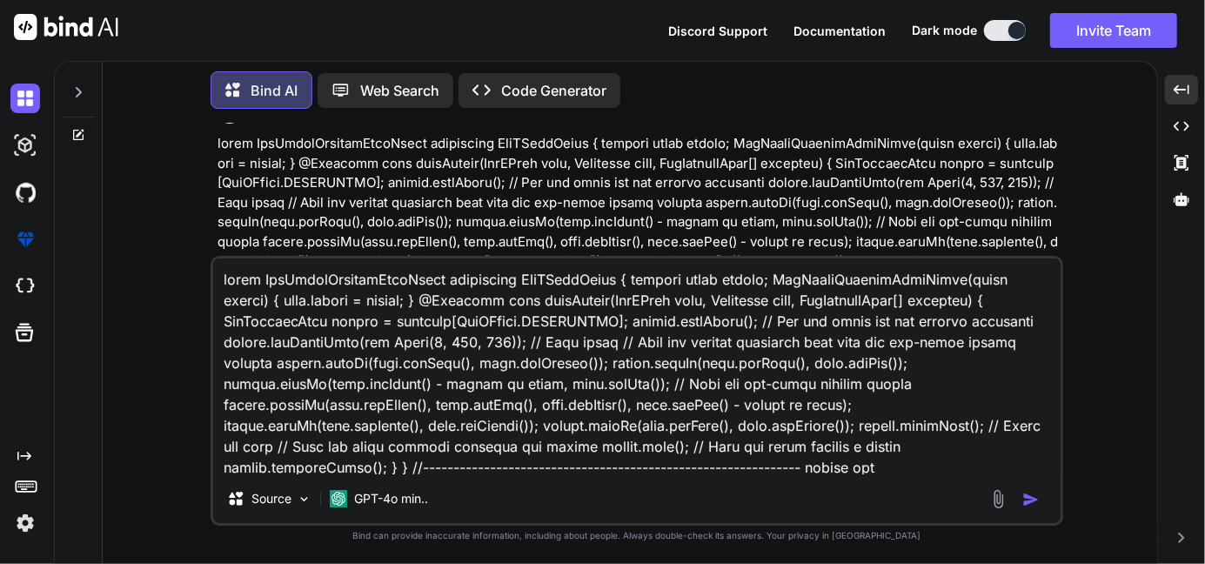
scroll to position [105, 0]
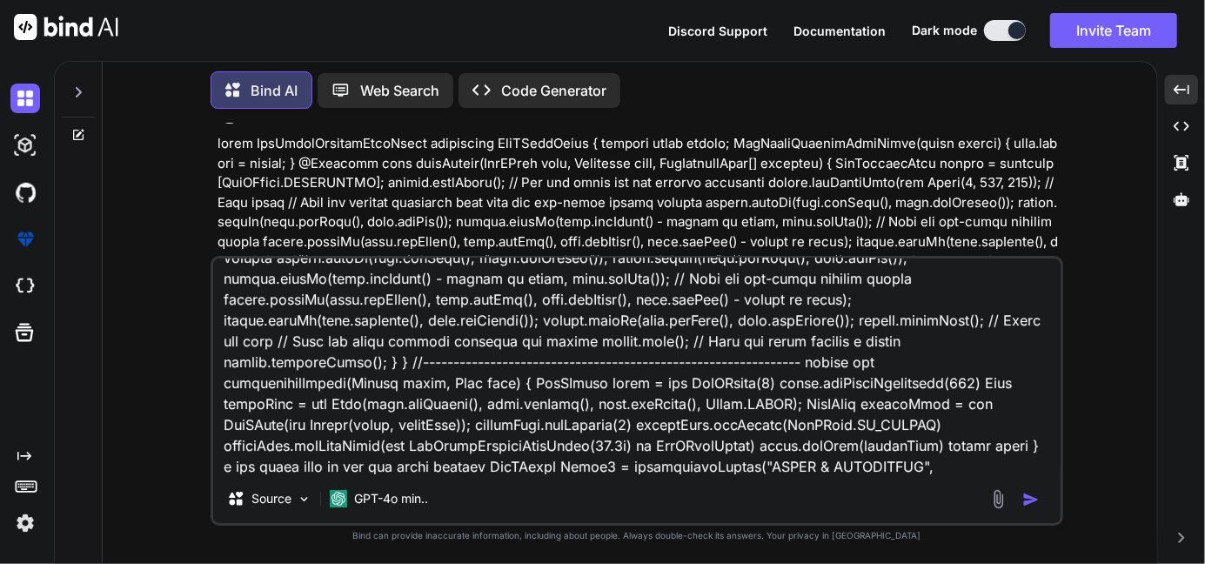
type textarea "x"
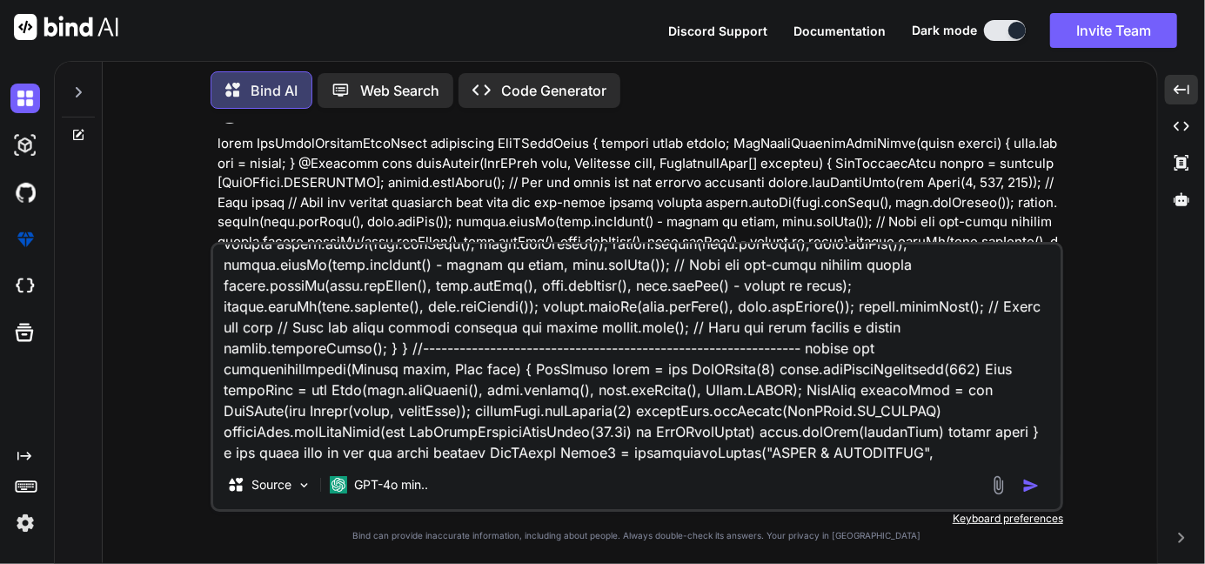
paste textarea "java.lang.NullPointerException: Cannot invoke method getFamily() on null object…"
type textarea "class TopRightRoundedCellEvent implements PdfPCellEvent { private float radius;…"
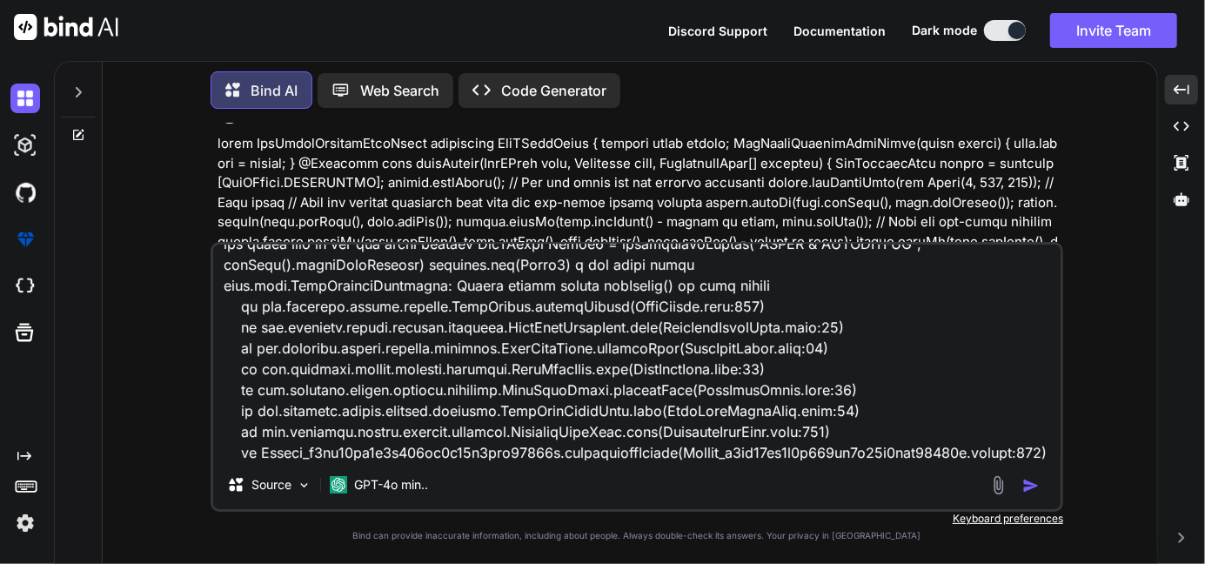
type textarea "x"
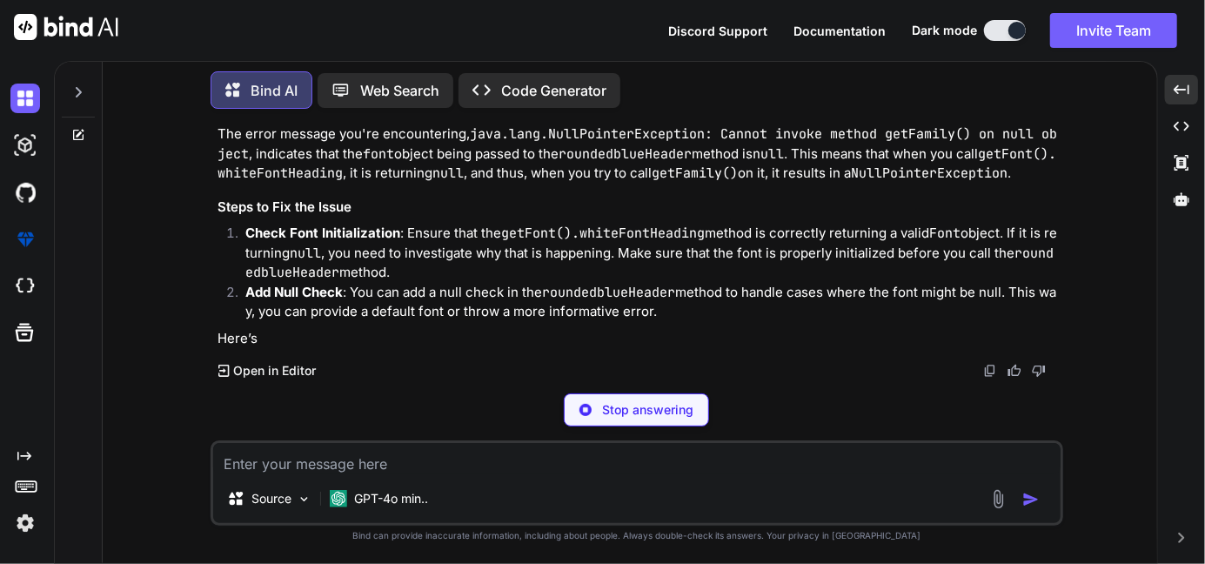
scroll to position [3292, 0]
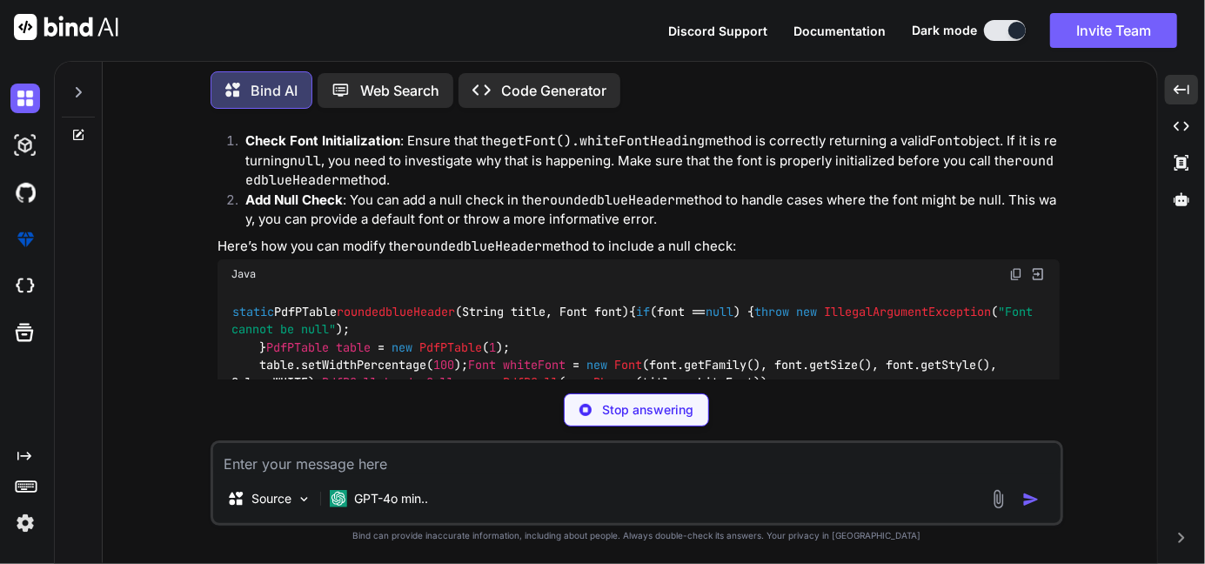
type textarea "x"
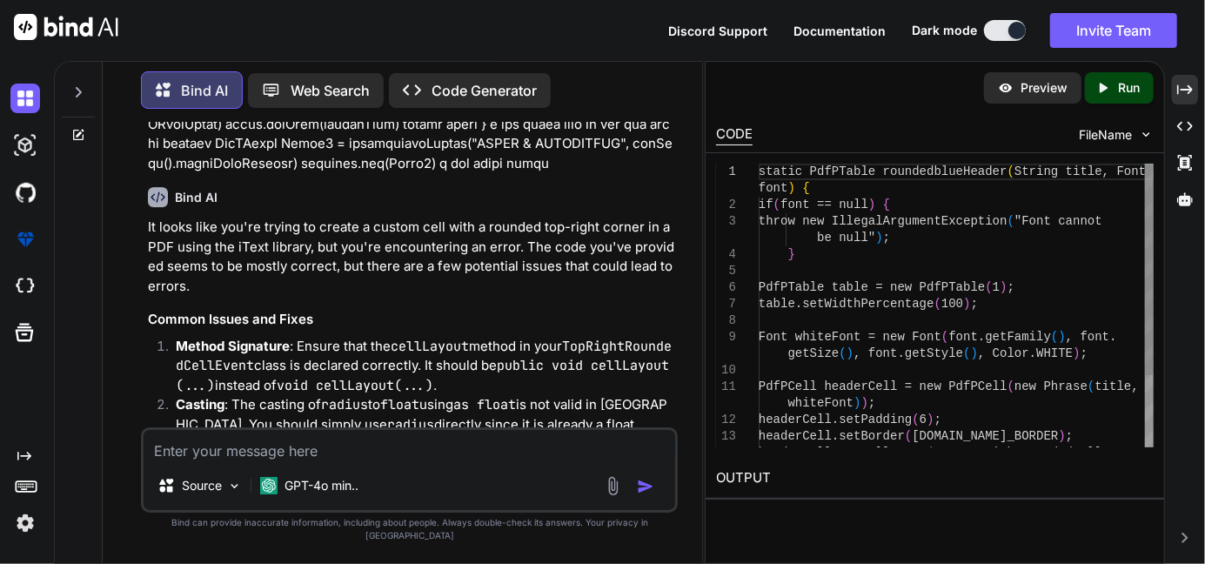
scroll to position [4381, 0]
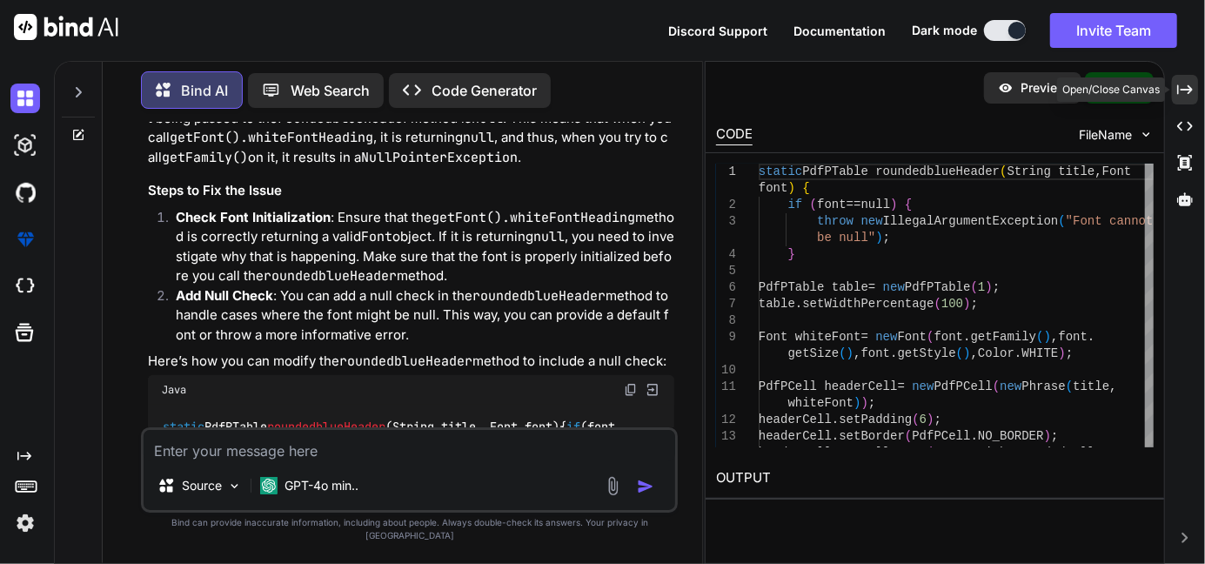
click at [1188, 94] on icon "Created with Pixso." at bounding box center [1185, 90] width 16 height 16
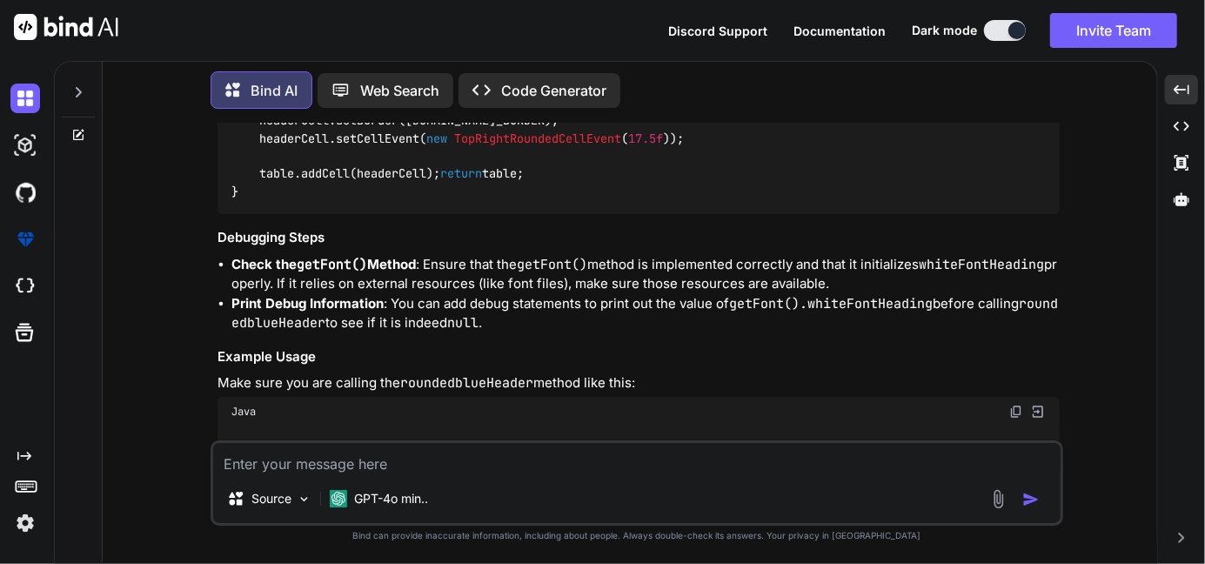
scroll to position [3314, 0]
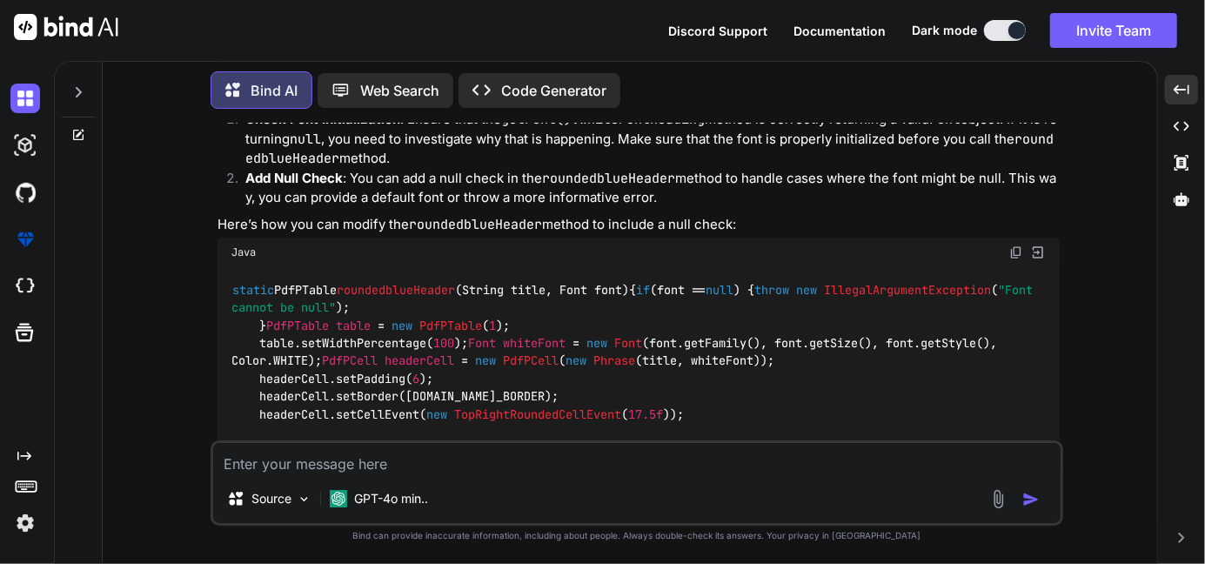
click at [345, 465] on textarea at bounding box center [636, 458] width 847 height 31
paste textarea "static def roundedblueHeader(String title, Font font) { PdfPTable table = new P…"
type textarea "static def roundedblueHeader(String title, Font font) { PdfPTable table = new P…"
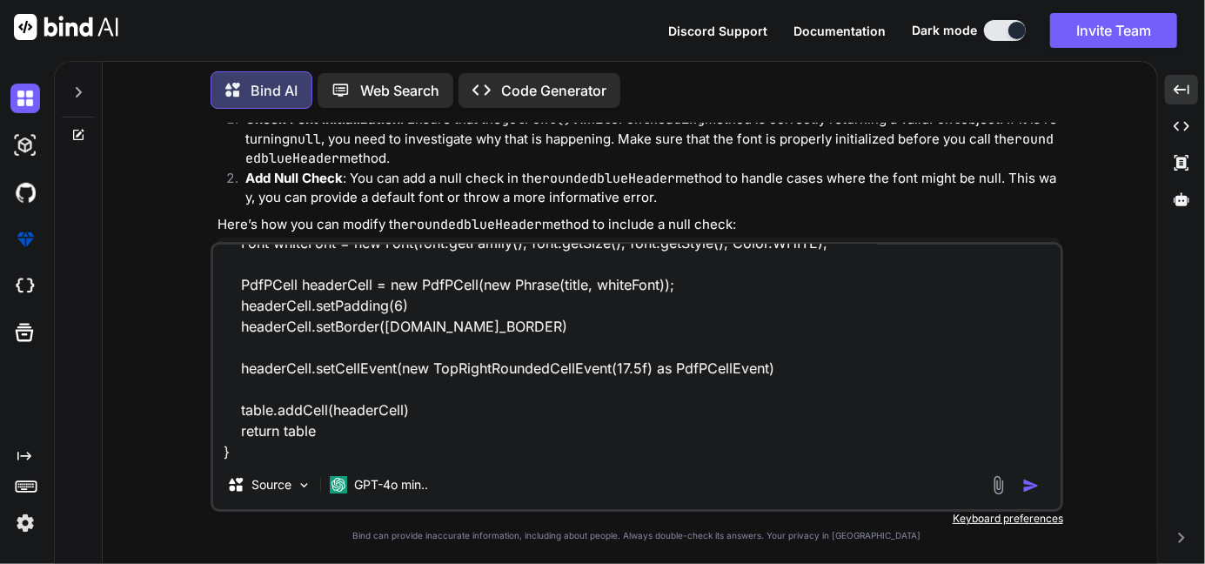
type textarea "x"
type textarea "static def roundedblueHeader(String title, Font font) { PdfPTable table = new P…"
type textarea "x"
type textarea "static def roundedblueHeader(String title, Font font) { PdfPTable table = new P…"
type textarea "x"
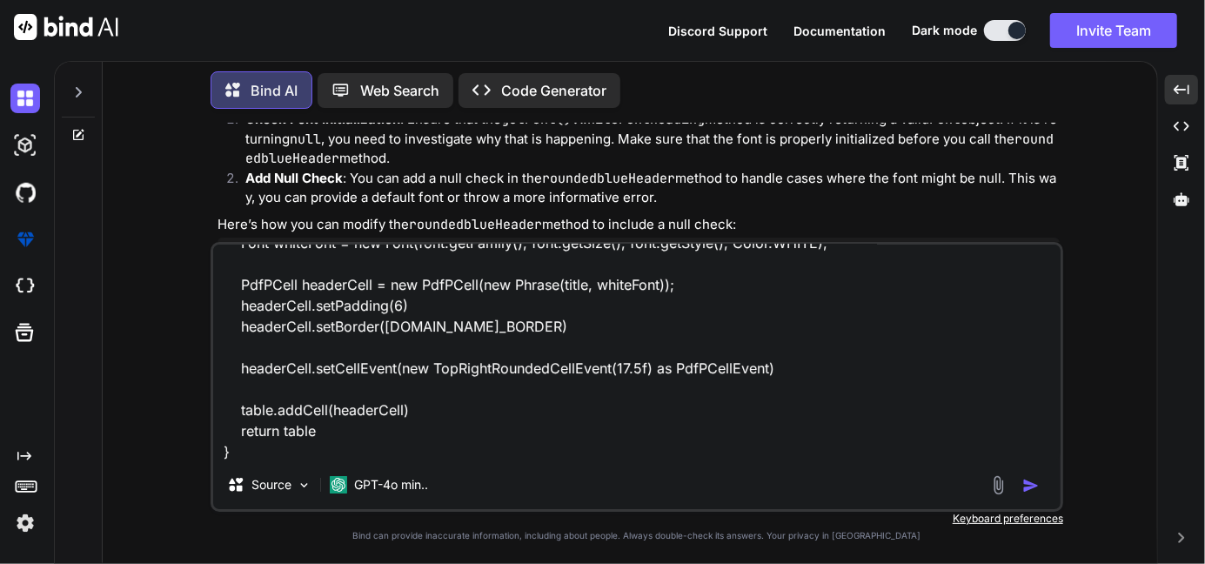
scroll to position [148, 0]
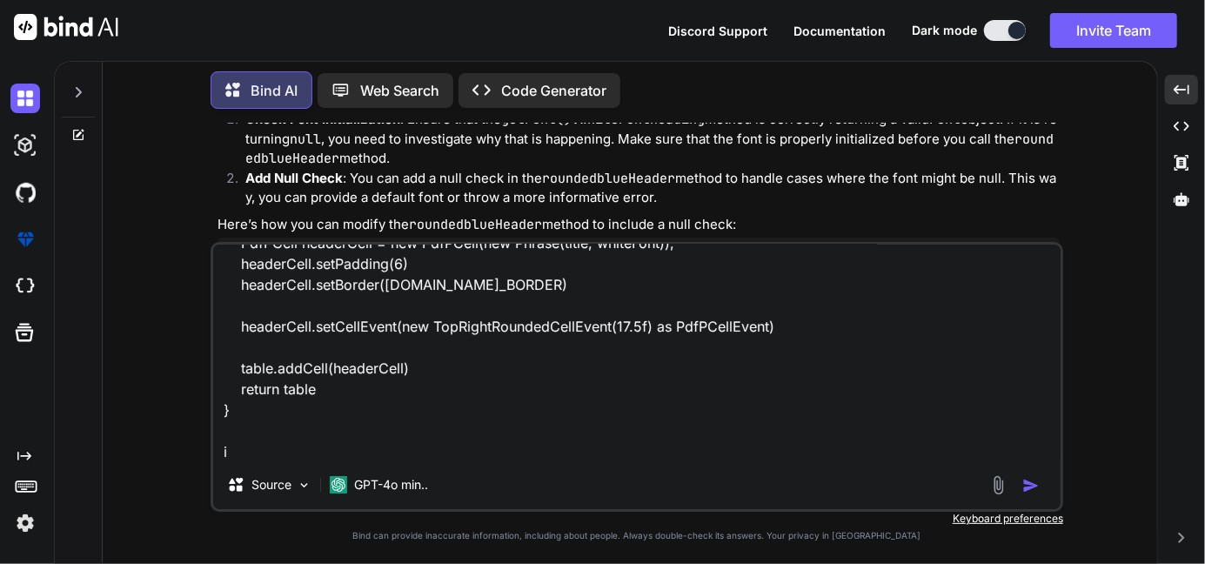
type textarea "static def roundedblueHeader(String title, Font font) { PdfPTable table = new P…"
type textarea "x"
type textarea "static def roundedblueHeader(String title, Font font) { PdfPTable table = new P…"
type textarea "x"
type textarea "static def roundedblueHeader(String title, Font font) { PdfPTable table = new P…"
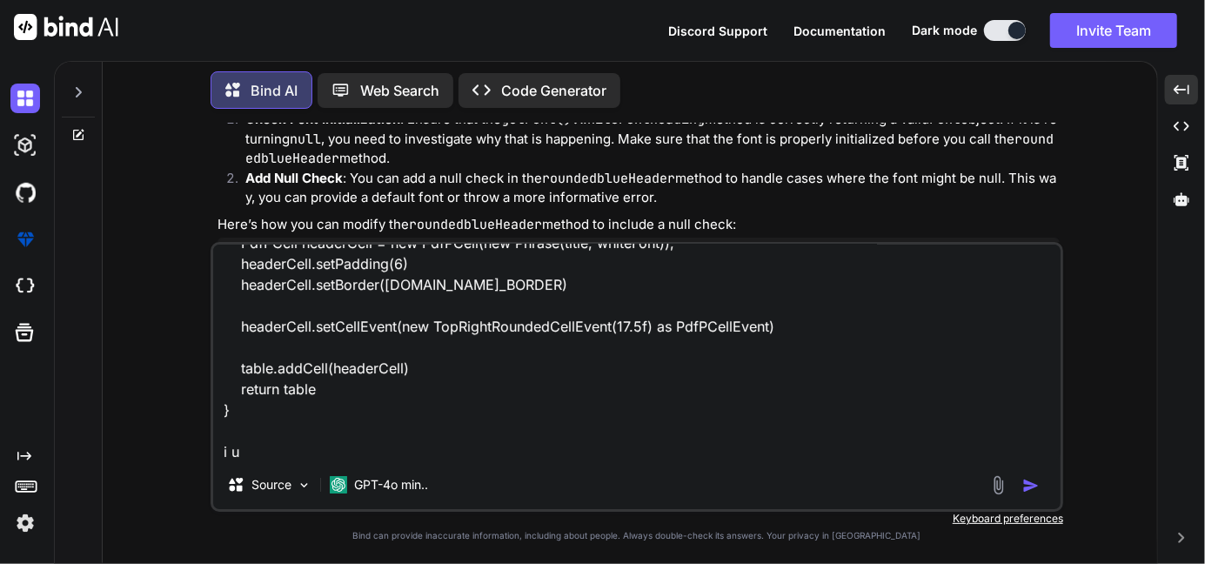
type textarea "x"
type textarea "static def roundedblueHeader(String title, Font font) { PdfPTable table = new P…"
type textarea "x"
type textarea "static def roundedblueHeader(String title, Font font) { PdfPTable table = new P…"
type textarea "x"
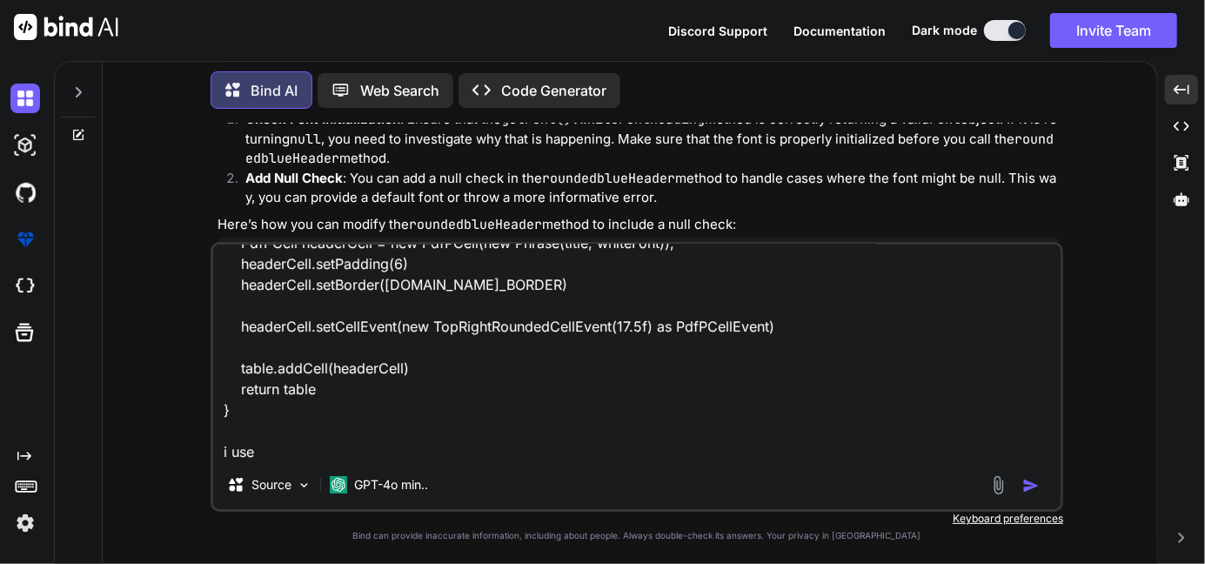
type textarea "static def roundedblueHeader(String title, Font font) { PdfPTable table = new P…"
type textarea "x"
type textarea "static def roundedblueHeader(String title, Font font) { PdfPTable table = new P…"
type textarea "x"
type textarea "static def roundedblueHeader(String title, Font font) { PdfPTable table = new P…"
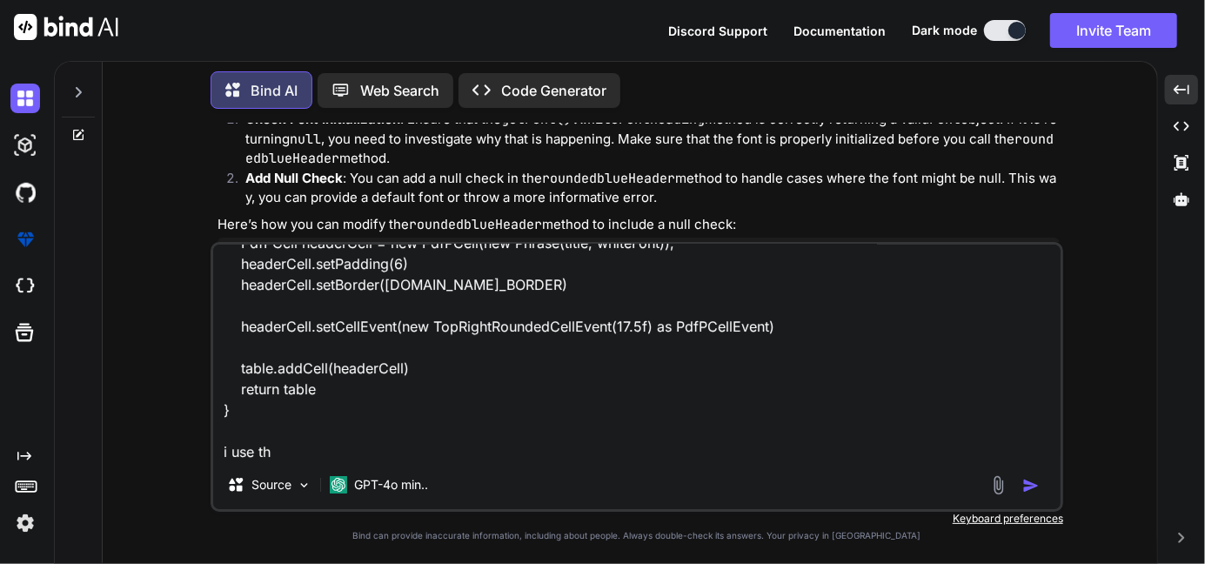
type textarea "x"
type textarea "static def roundedblueHeader(String title, Font font) { PdfPTable table = new P…"
type textarea "x"
type textarea "static def roundedblueHeader(String title, Font font) { PdfPTable table = new P…"
type textarea "x"
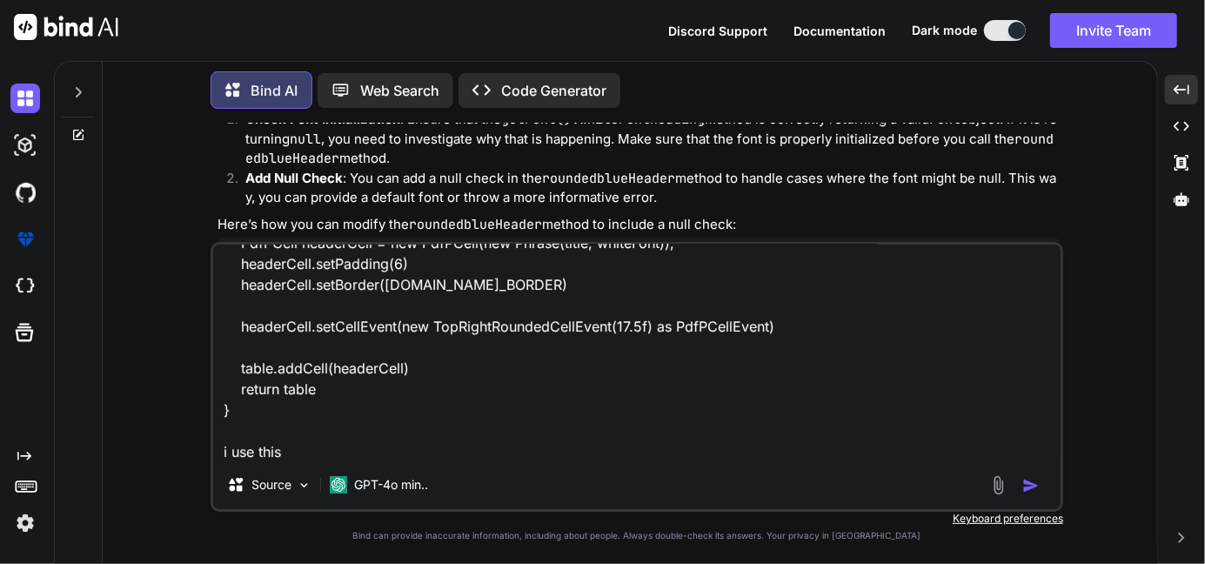
type textarea "static def roundedblueHeader(String title, Font font) { PdfPTable table = new P…"
type textarea "x"
type textarea "static def roundedblueHeader(String title, Font font) { PdfPTable table = new P…"
type textarea "x"
type textarea "static def roundedblueHeader(String title, Font font) { PdfPTable table = new P…"
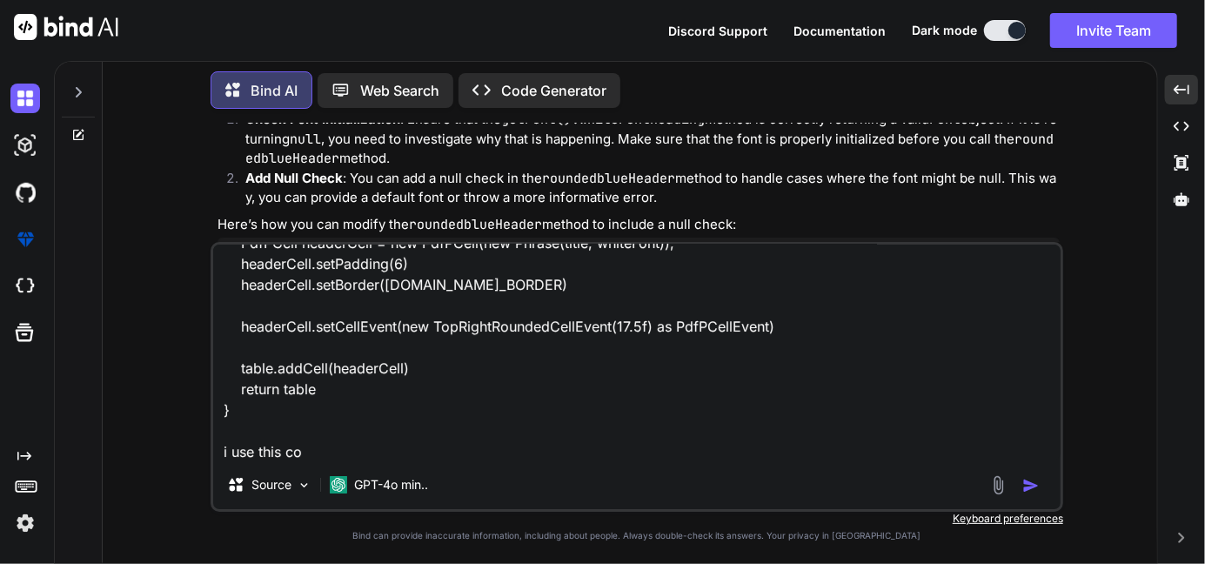
type textarea "x"
type textarea "static def roundedblueHeader(String title, Font font) { PdfPTable table = new P…"
type textarea "x"
type textarea "static def roundedblueHeader(String title, Font font) { PdfPTable table = new P…"
type textarea "x"
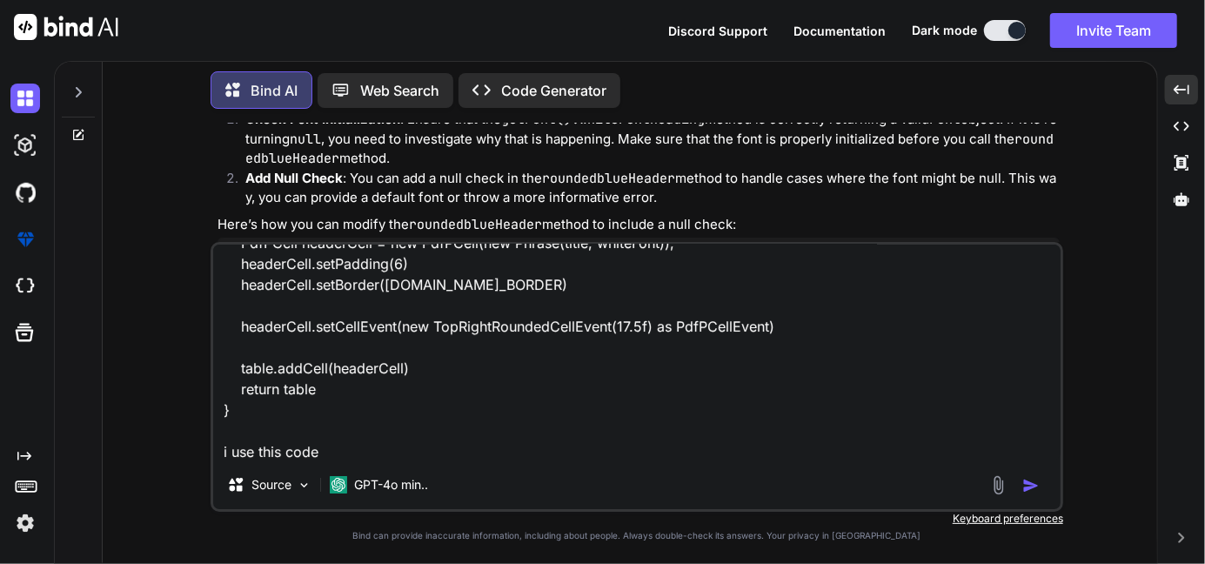
type textarea "static def roundedblueHeader(String title, Font font) { PdfPTable table = new P…"
type textarea "x"
type textarea "static def roundedblueHeader(String title, Font font) { PdfPTable table = new P…"
type textarea "x"
type textarea "static def roundedblueHeader(String title, Font font) { PdfPTable table = new P…"
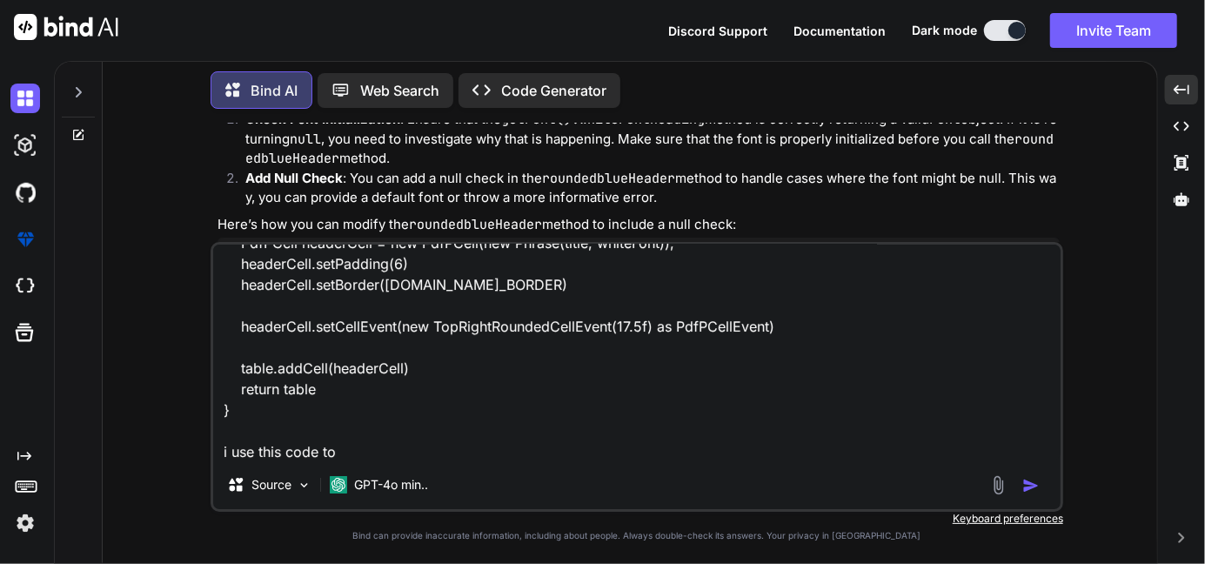
type textarea "x"
type textarea "static def roundedblueHeader(String title, Font font) { PdfPTable table = new P…"
type textarea "x"
type textarea "static def roundedblueHeader(String title, Font font) { PdfPTable table = new P…"
type textarea "x"
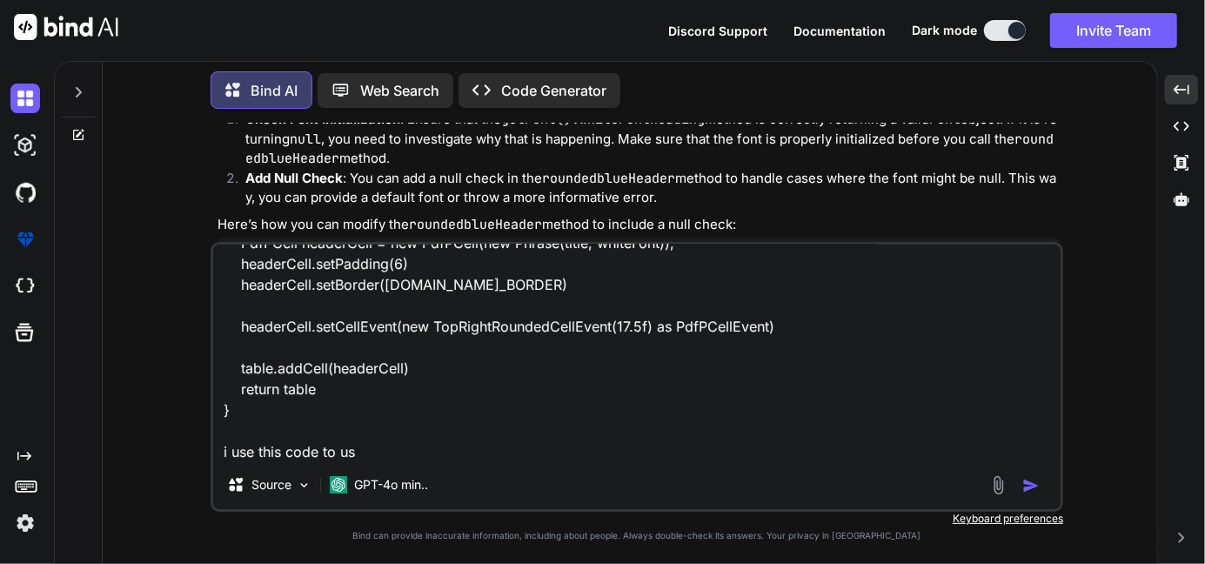
type textarea "static def roundedblueHeader(String title, Font font) { PdfPTable table = new P…"
type textarea "x"
type textarea "static def roundedblueHeader(String title, Font font) { PdfPTable table = new P…"
type textarea "x"
type textarea "static def roundedblueHeader(String title, Font font) { PdfPTable table = new P…"
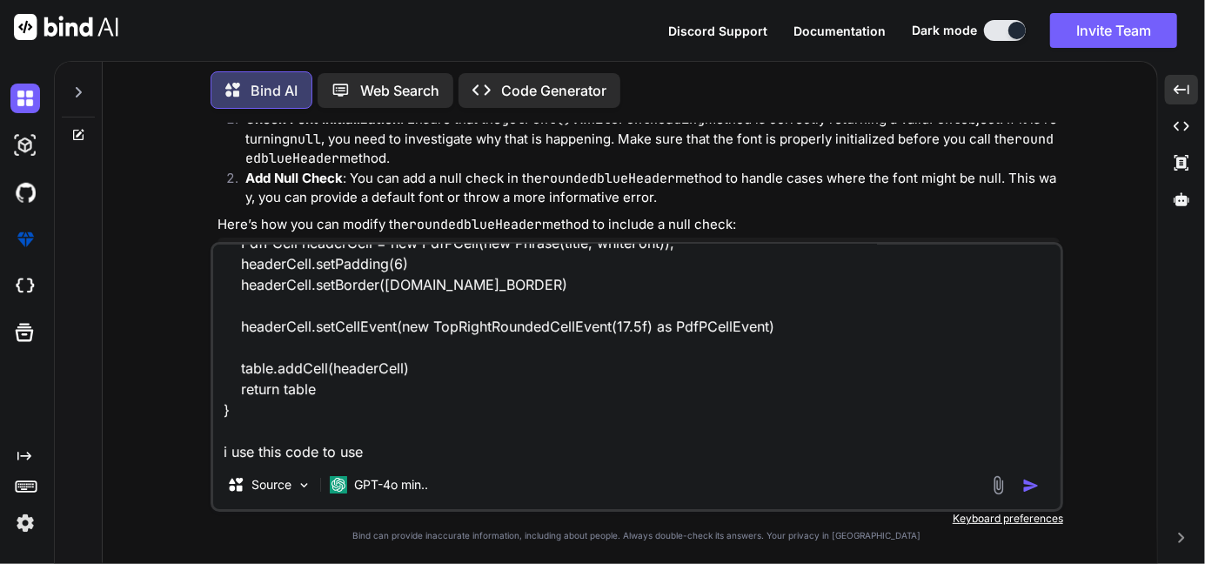
type textarea "x"
type textarea "static def roundedblueHeader(String title, Font font) { PdfPTable table = new P…"
type textarea "x"
type textarea "static def roundedblueHeader(String title, Font font) { PdfPTable table = new P…"
type textarea "x"
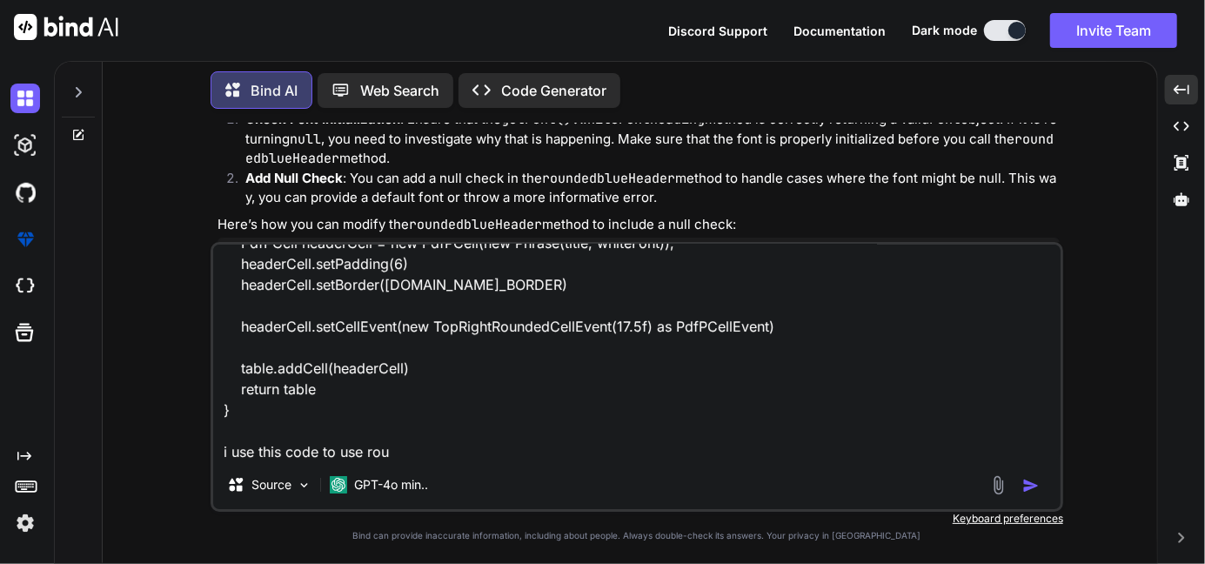
type textarea "static def roundedblueHeader(String title, Font font) { PdfPTable table = new P…"
type textarea "x"
type textarea "static def roundedblueHeader(String title, Font font) { PdfPTable table = new P…"
type textarea "x"
type textarea "static def roundedblueHeader(String title, Font font) { PdfPTable table = new P…"
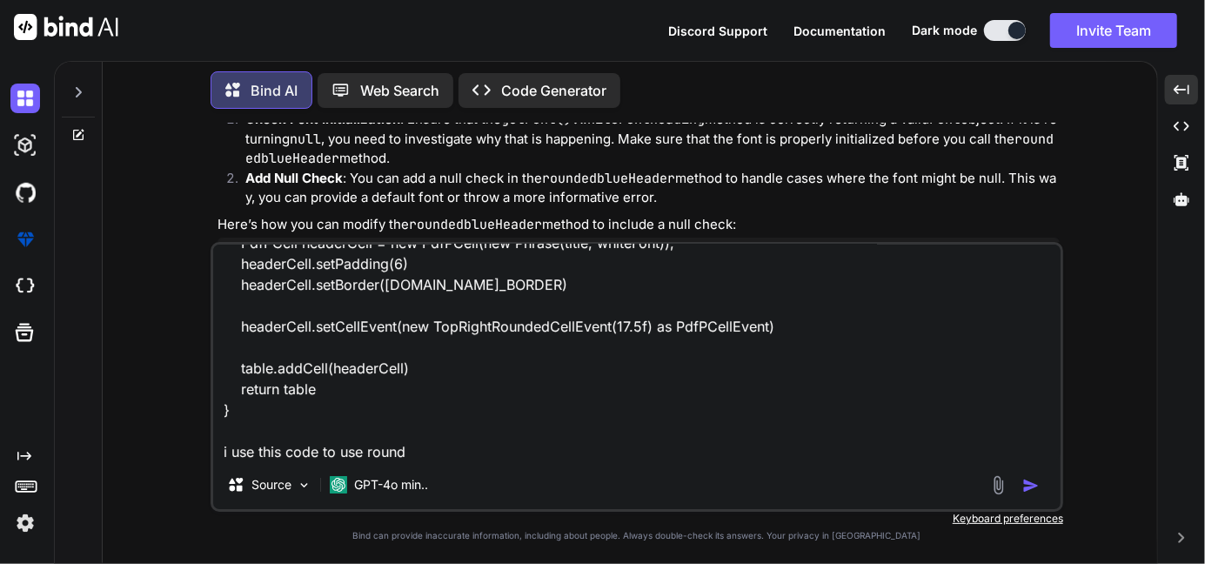
type textarea "x"
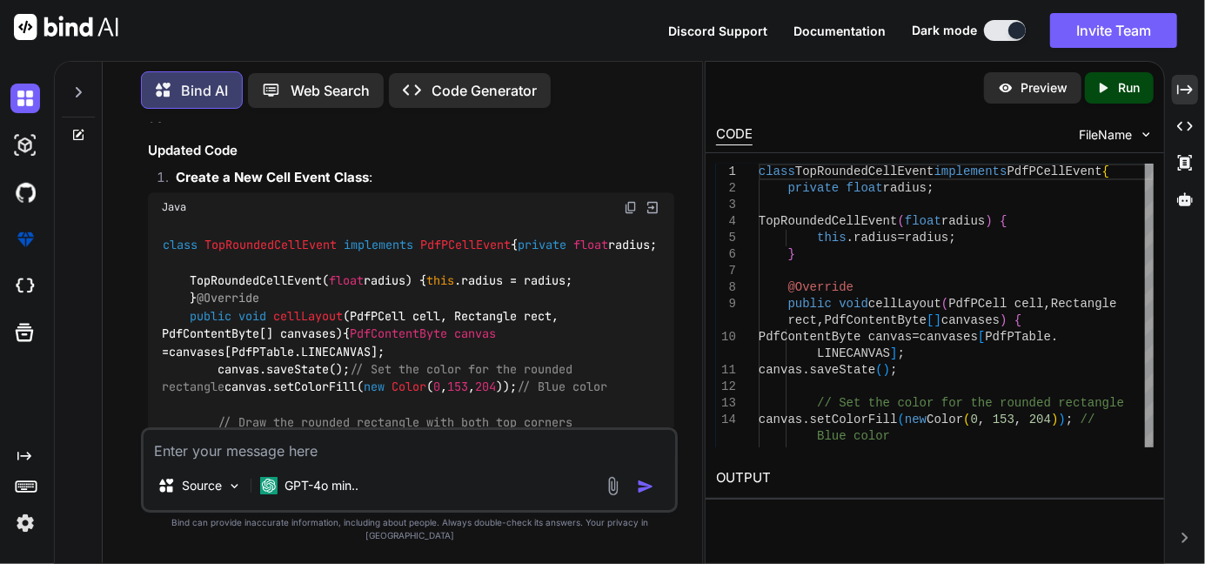
scroll to position [5689, 0]
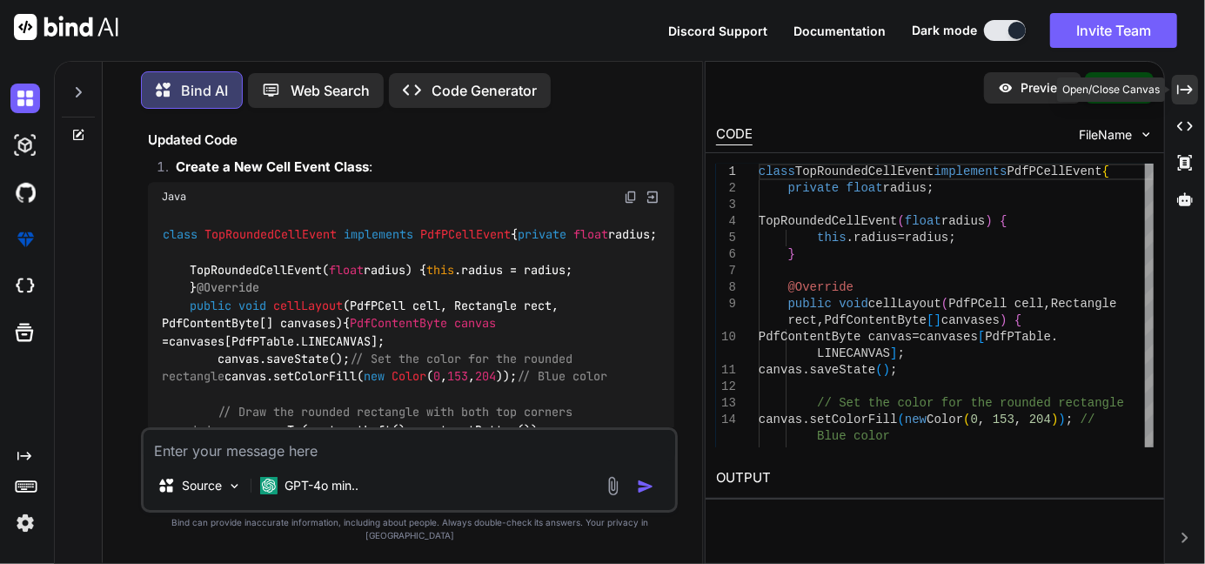
click at [1187, 89] on icon at bounding box center [1185, 89] width 16 height 10
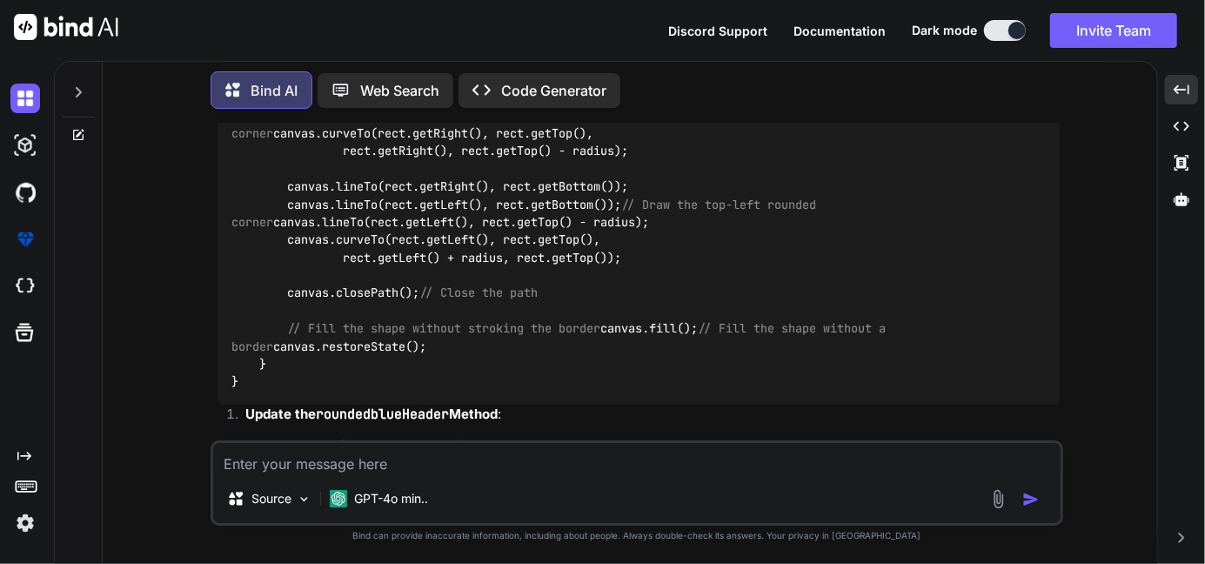
scroll to position [4577, 0]
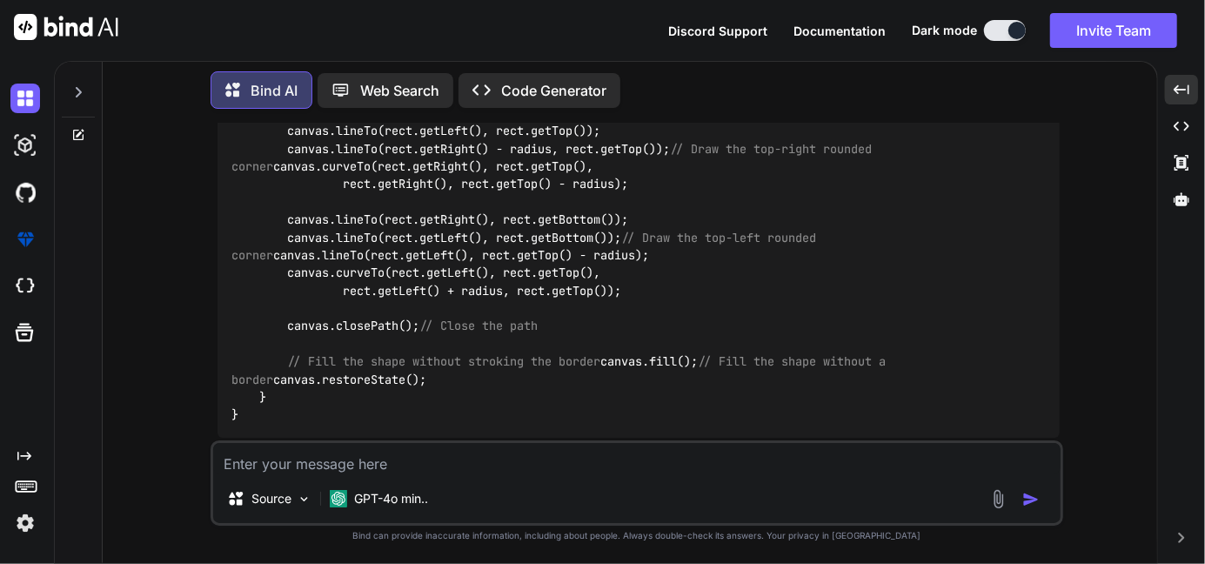
drag, startPoint x: 239, startPoint y: 371, endPoint x: 224, endPoint y: 199, distance: 173.0
click at [224, 199] on div "class TopRoundedCellEvent implements PdfPCellEvent { private float radius; TopR…" at bounding box center [638, 184] width 842 height 507
copy code "class TopRoundedCellEvent implements PdfPCellEvent { private float radius; TopR…"
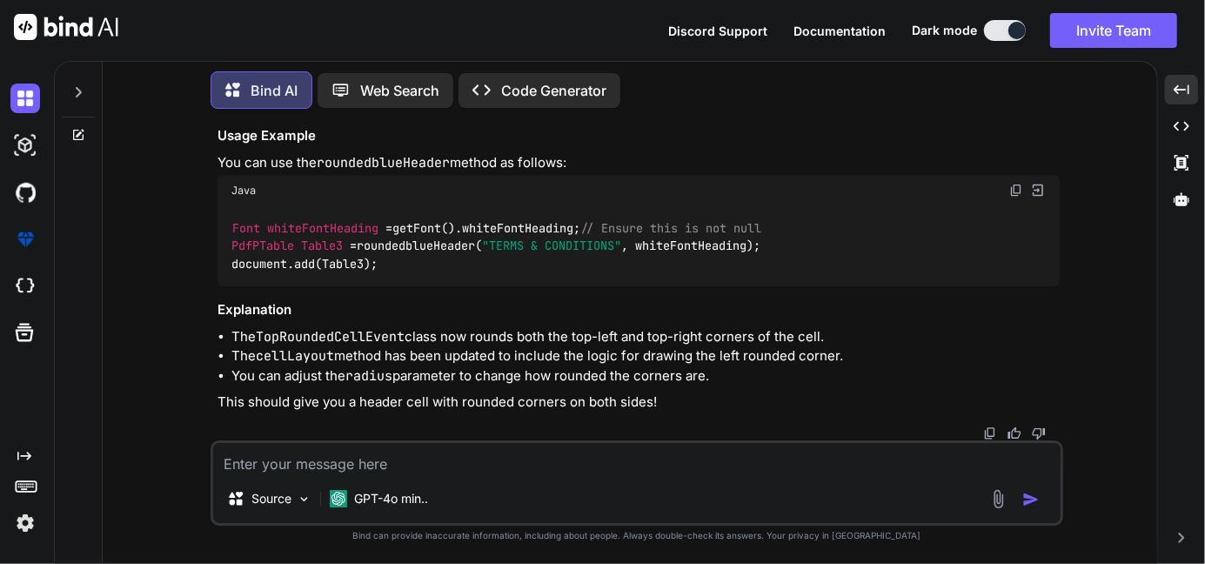
scroll to position [5242, 0]
drag, startPoint x: 244, startPoint y: 282, endPoint x: 225, endPoint y: 352, distance: 73.0
click at [225, 113] on div "static PdfPTable roundedblueHeader (String title, Font font) { PdfPTable table …" at bounding box center [638, 19] width 842 height 188
copy code "static PdfPTable roundedblueHeader (String title, Font font) { PdfPTable table …"
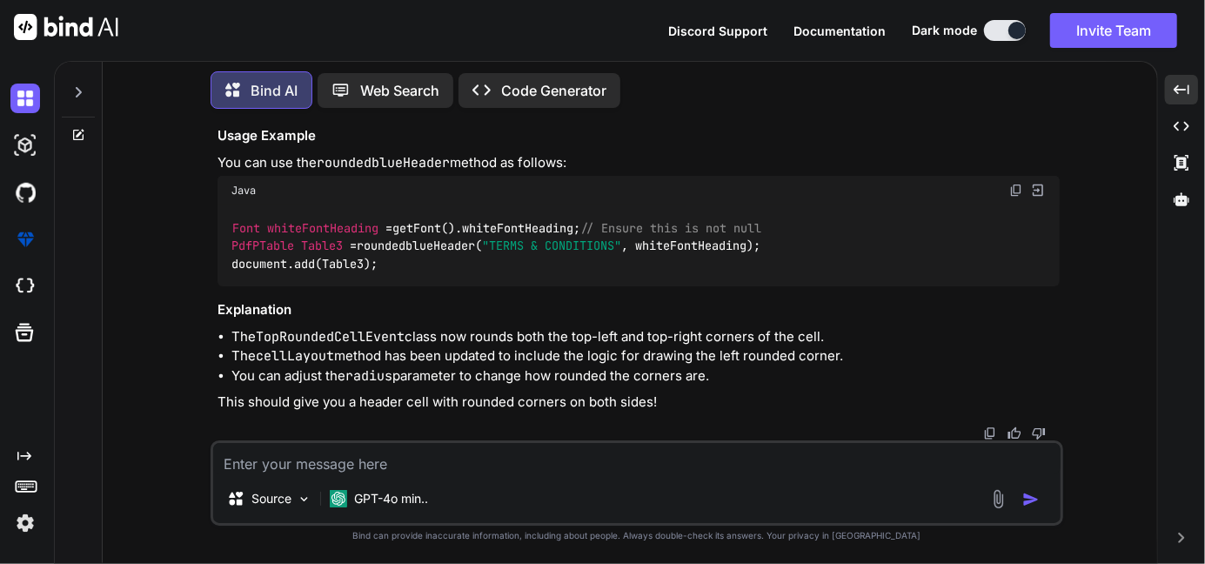
click at [298, 459] on textarea at bounding box center [636, 458] width 847 height 31
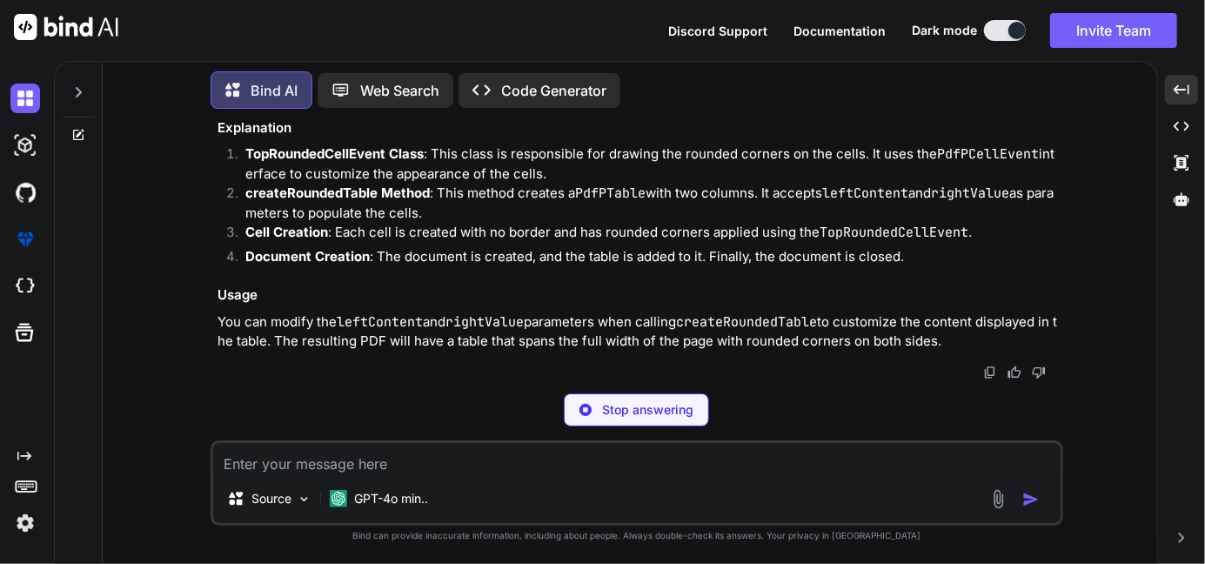
scroll to position [9054, 0]
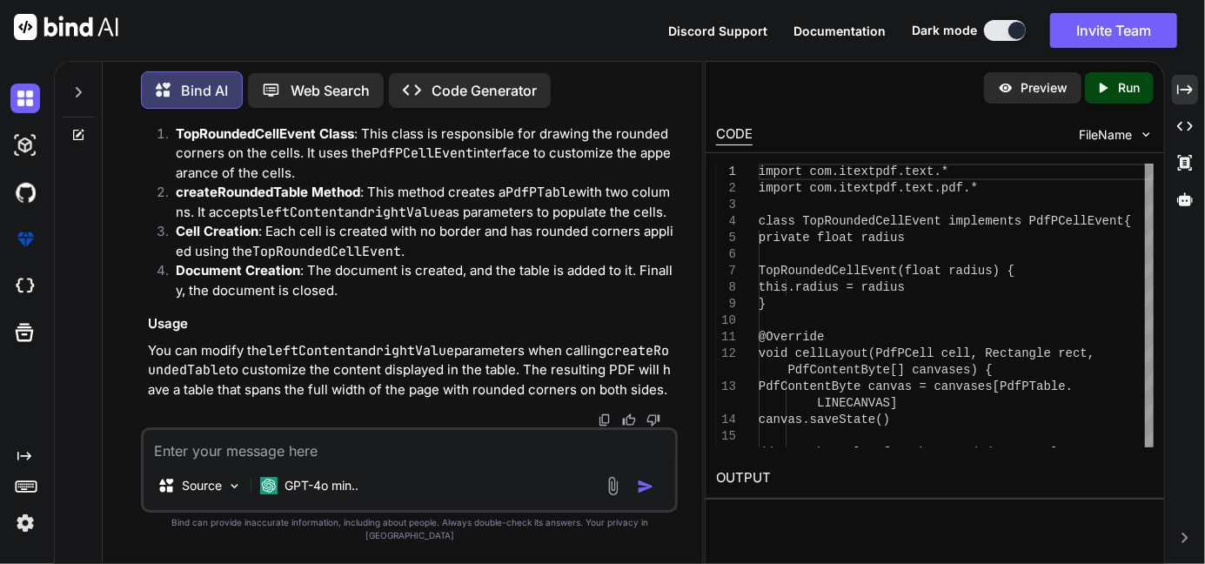
click at [1171, 93] on div "Bind AI Web Search Created with Pixso. Code Generator You Bind AI It looks like…" at bounding box center [629, 312] width 1151 height 503
click at [1187, 91] on icon "Created with Pixso." at bounding box center [1185, 90] width 16 height 16
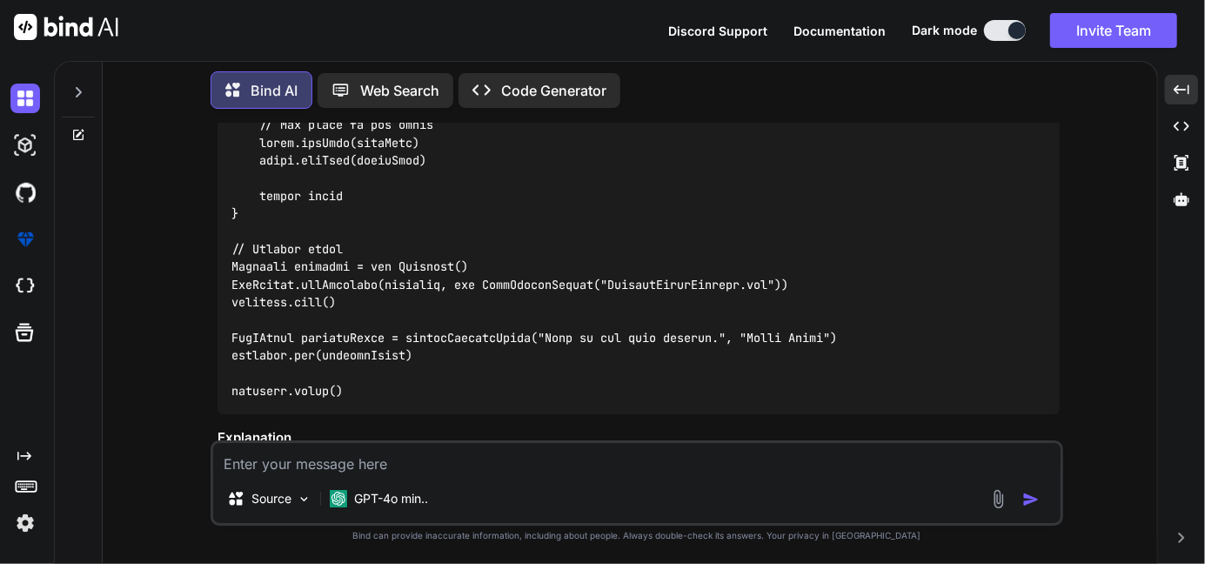
scroll to position [6910, 0]
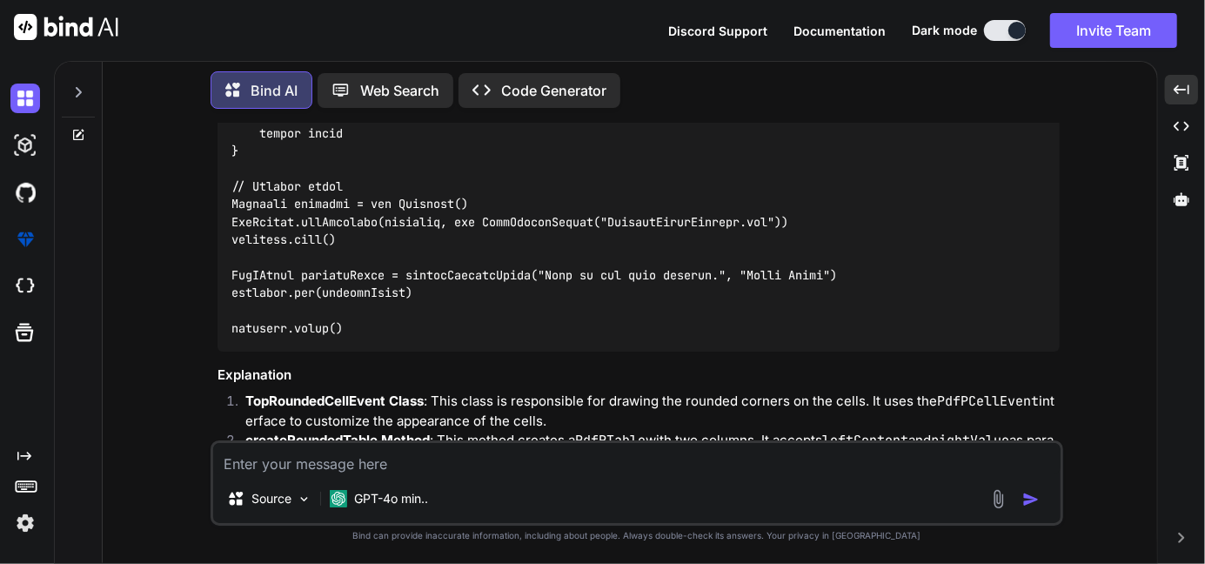
drag, startPoint x: 229, startPoint y: 225, endPoint x: 259, endPoint y: 329, distance: 107.9
copy code "class TopRoundedCellEvent implements PdfPCellEvent { private float radius TopRo…"
click at [349, 460] on textarea at bounding box center [636, 458] width 847 height 31
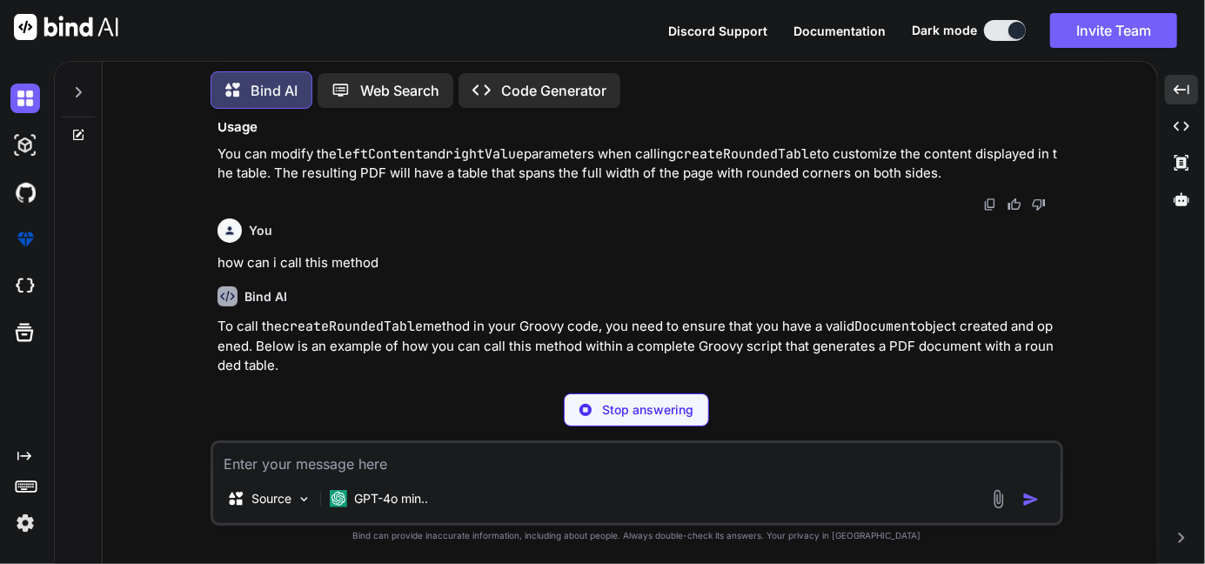
scroll to position [7410, 0]
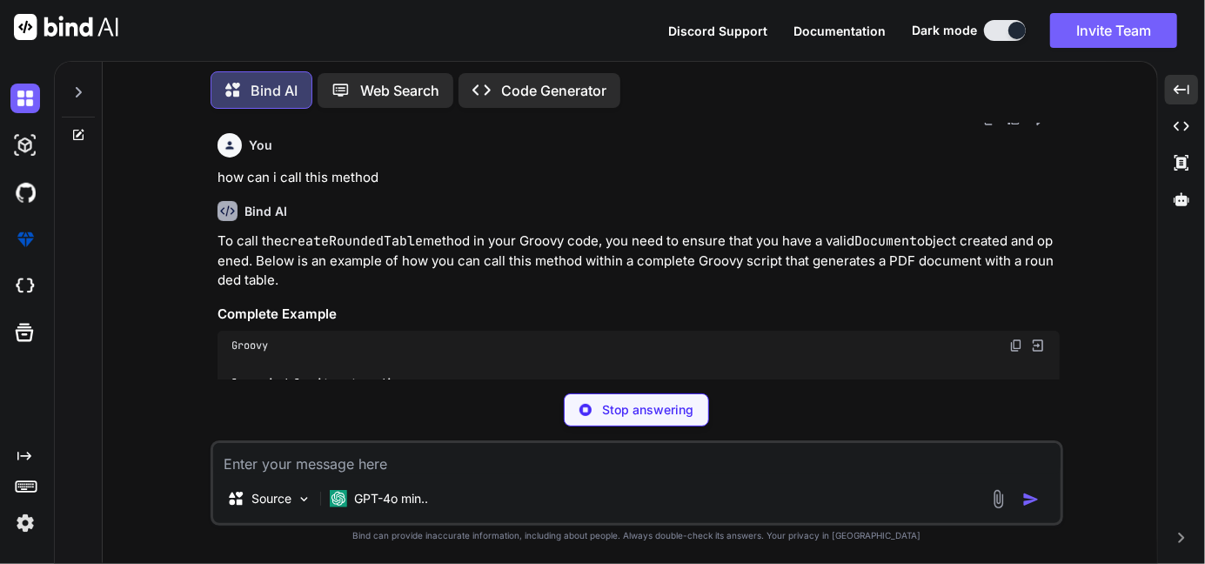
drag, startPoint x: 224, startPoint y: 246, endPoint x: 338, endPoint y: 251, distance: 115.0
copy code "static PdfPTable createRoundedTable(String leftContent, String rightValue) { Pd…"
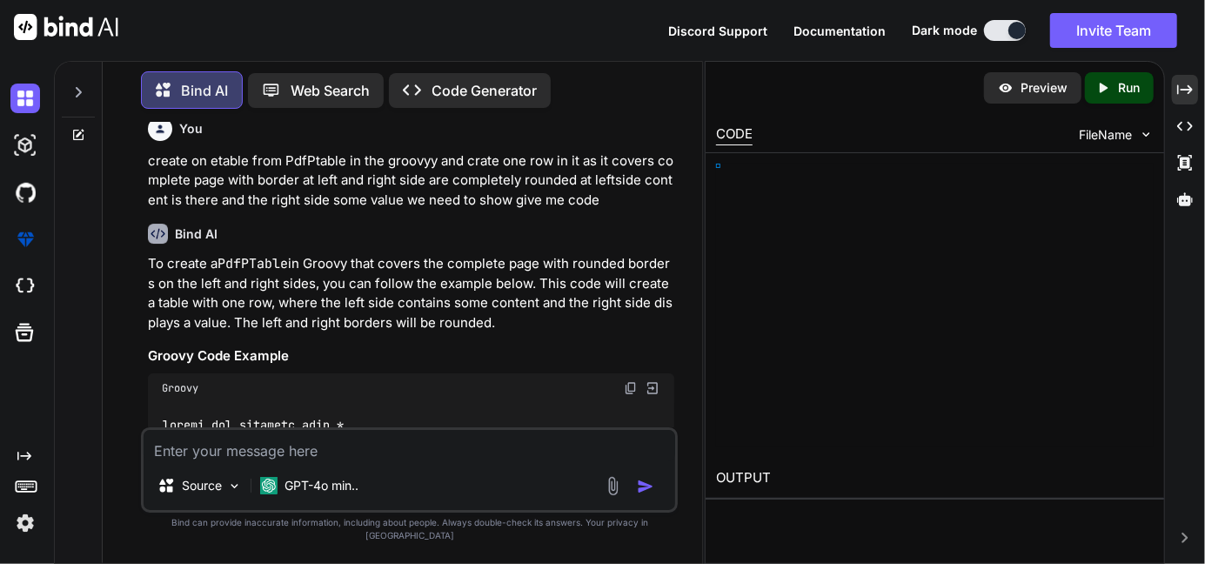
scroll to position [8600, 0]
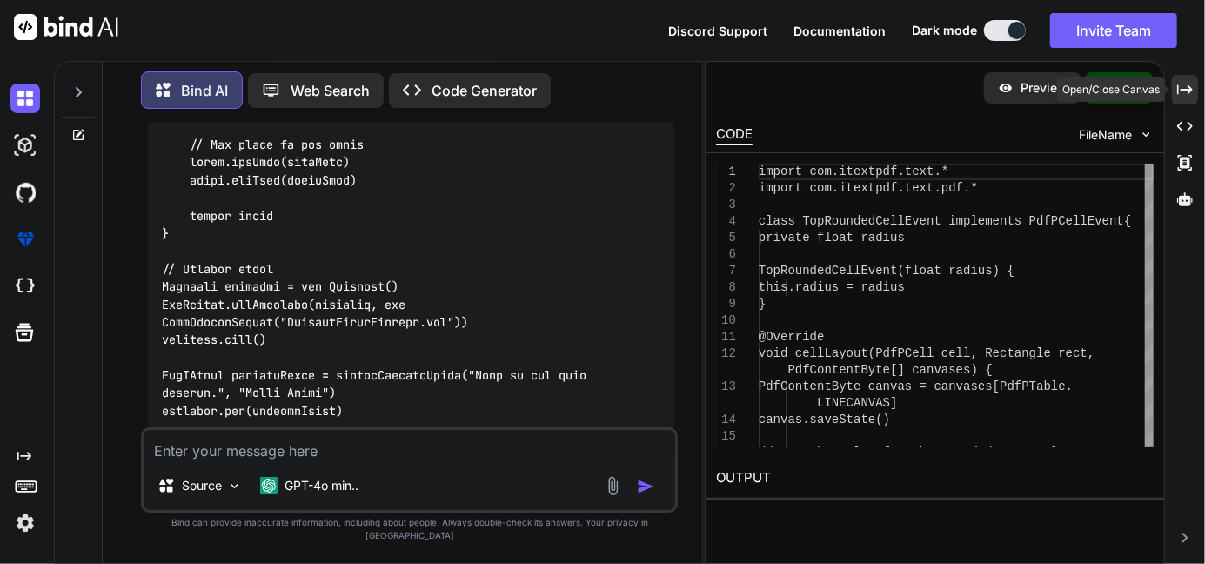
click at [1181, 77] on div "Created with Pixso." at bounding box center [1185, 90] width 26 height 30
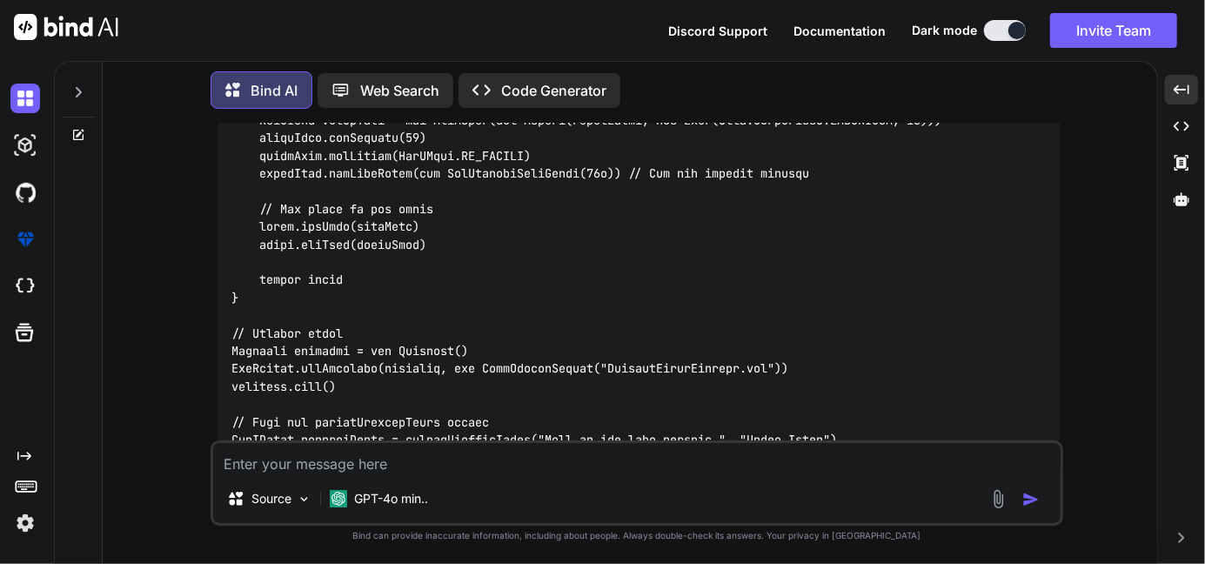
scroll to position [8664, 0]
click at [273, 476] on div "Source GPT-4o min.." at bounding box center [637, 482] width 853 height 85
click at [277, 468] on textarea at bounding box center [636, 458] width 847 height 31
paste textarea "class TopRightRoundedCellEvent implements PdfPCellEvent { private float radius;…"
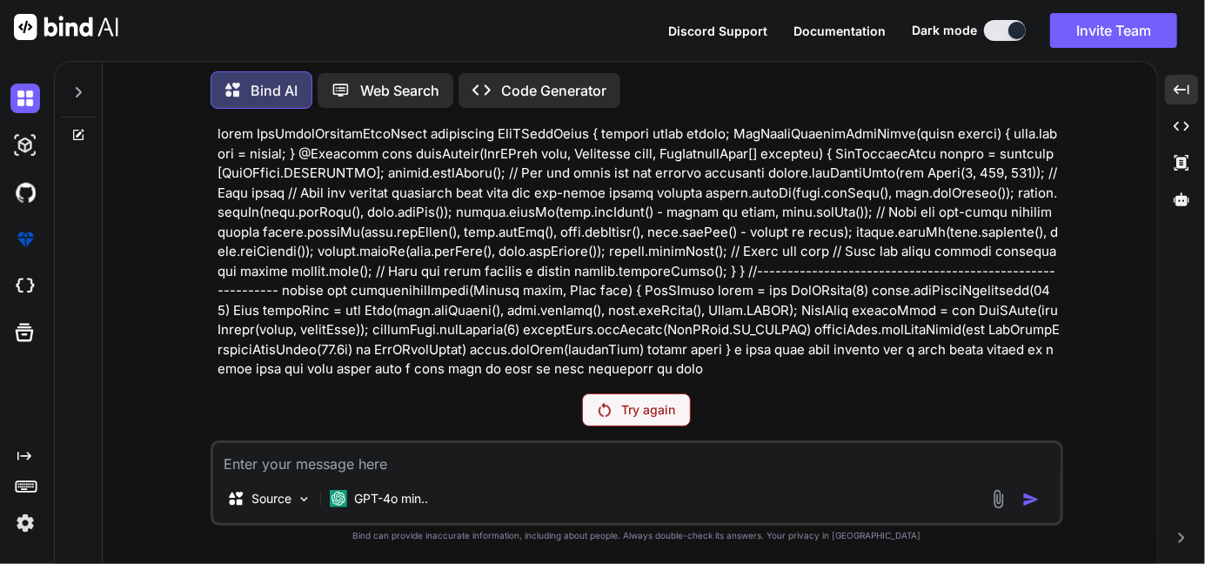
scroll to position [10096, 0]
click at [612, 404] on div "Try again" at bounding box center [636, 409] width 109 height 33
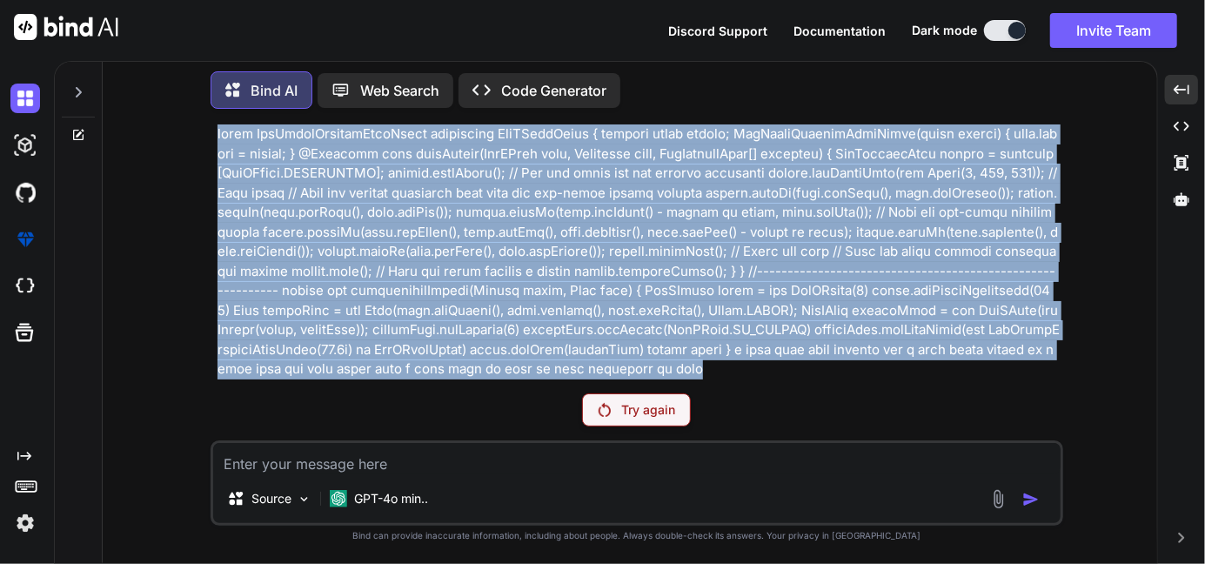
drag, startPoint x: 439, startPoint y: 373, endPoint x: 191, endPoint y: 140, distance: 341.0
click at [191, 140] on div "You Bind AI It looks like you're working on generating a PDF document using the…" at bounding box center [637, 343] width 1040 height 440
copy p "class TopRightRoundedCellEvent implements PdfPCellEvent { private float radius;…"
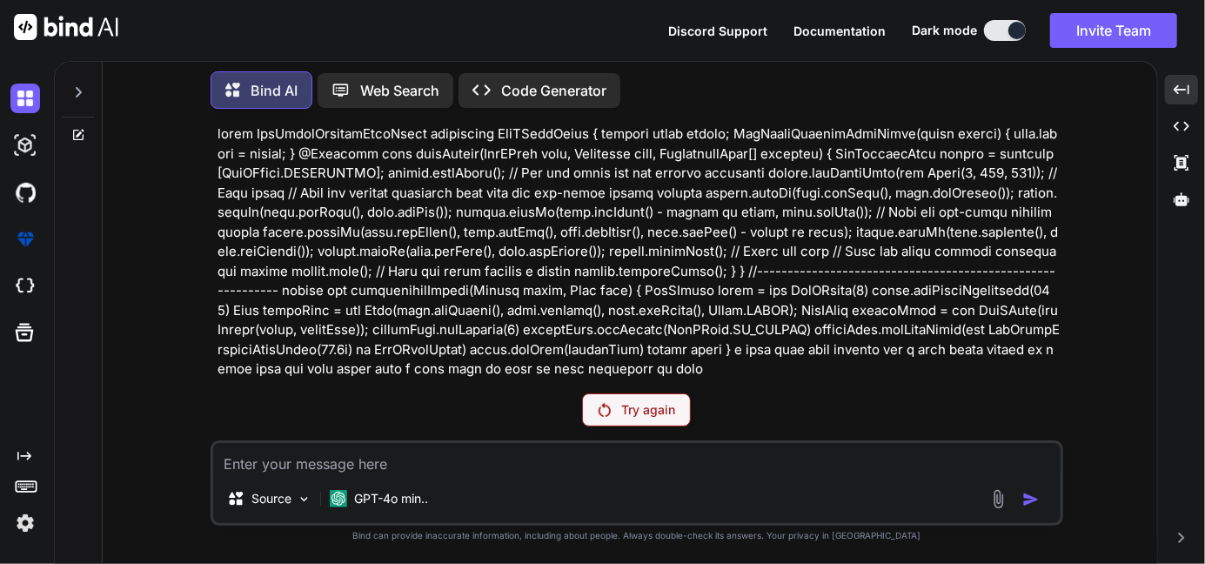
click at [84, 85] on icon at bounding box center [78, 92] width 14 height 14
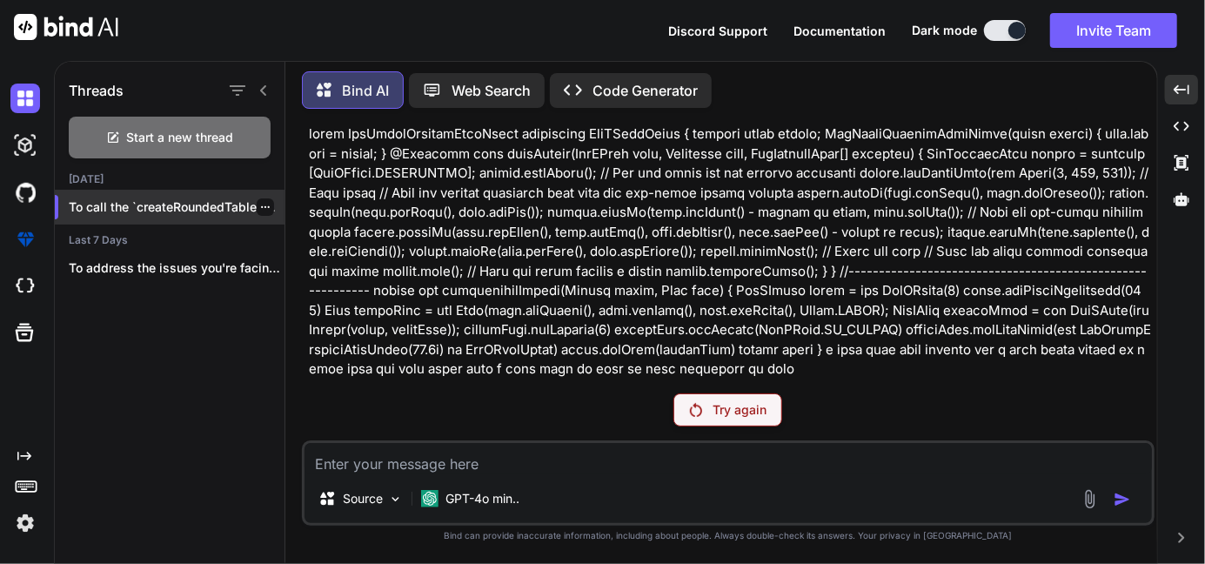
click at [260, 202] on icon "button" at bounding box center [265, 207] width 10 height 10
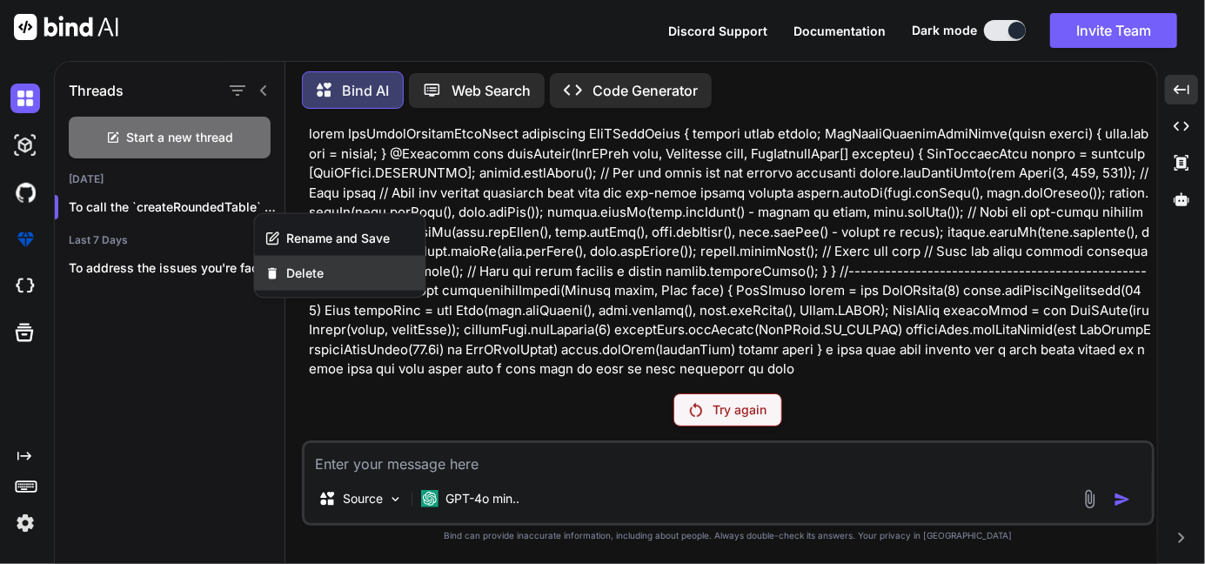
click at [279, 257] on div "Delete" at bounding box center [340, 273] width 171 height 35
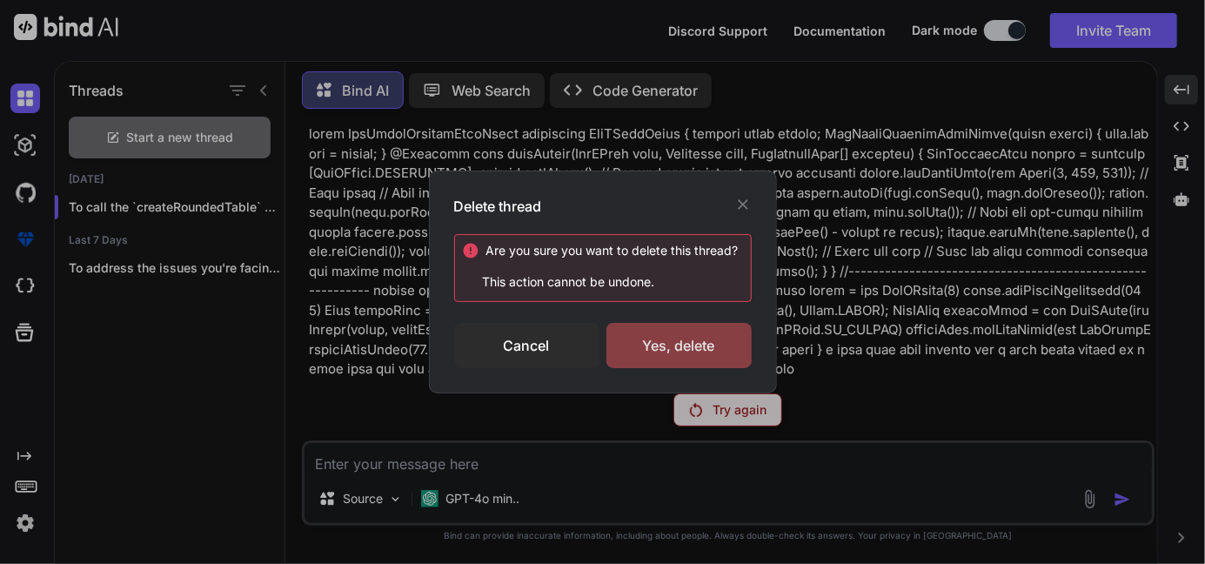
click at [635, 325] on div "Yes, delete" at bounding box center [678, 345] width 145 height 45
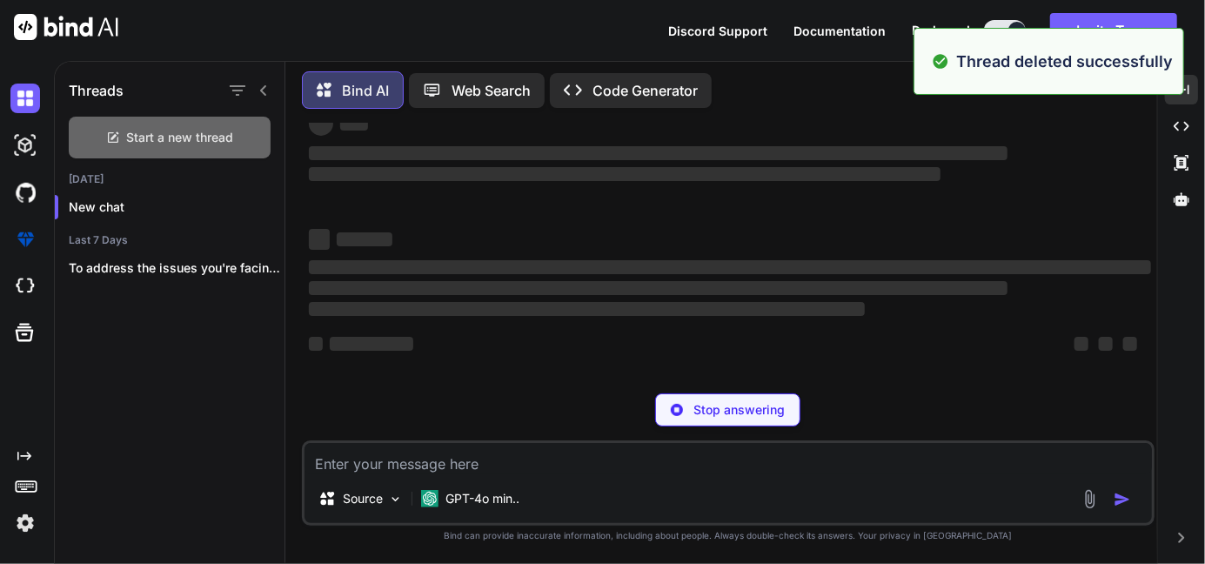
click at [211, 144] on div "Start a new thread" at bounding box center [170, 138] width 202 height 42
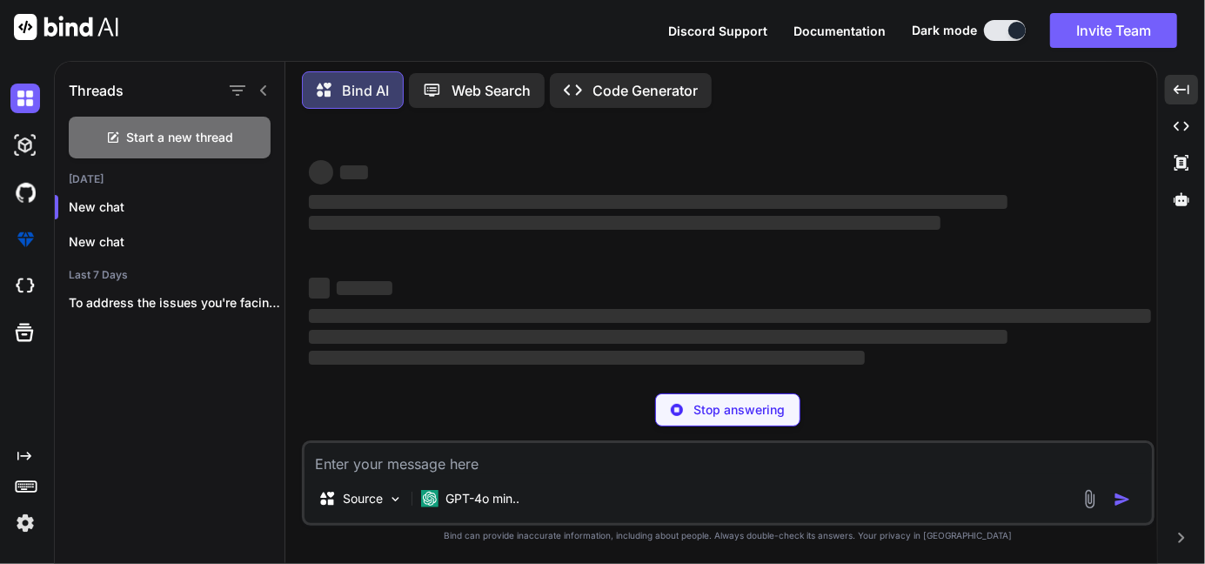
click at [411, 465] on textarea at bounding box center [727, 458] width 847 height 31
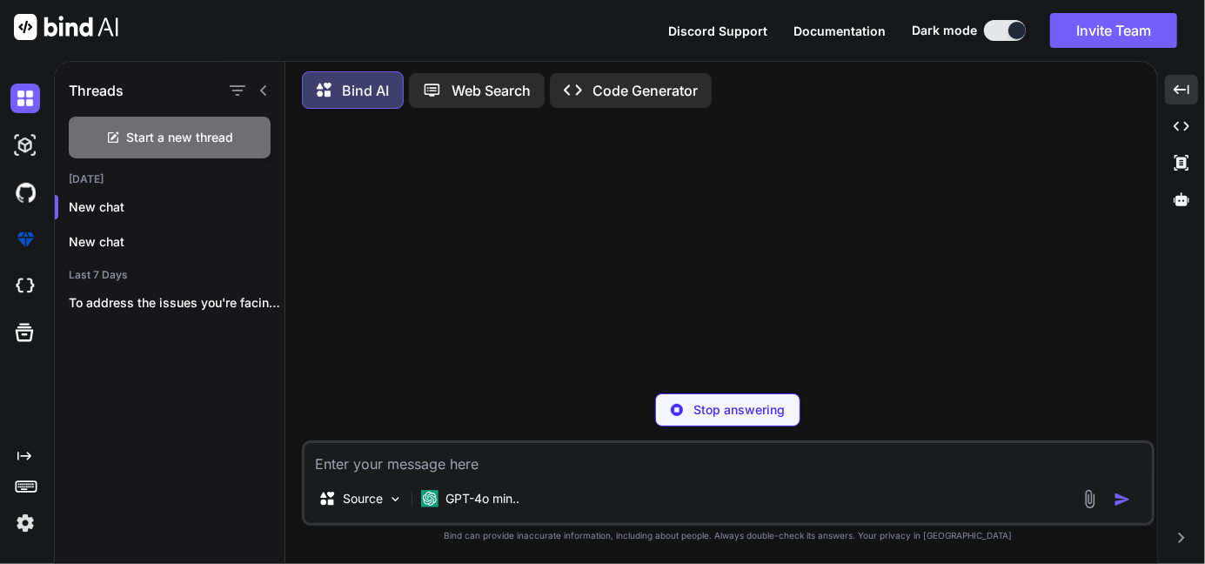
paste textarea "class TopRightRoundedCellEvent implements PdfPCellEvent { private float radius;…"
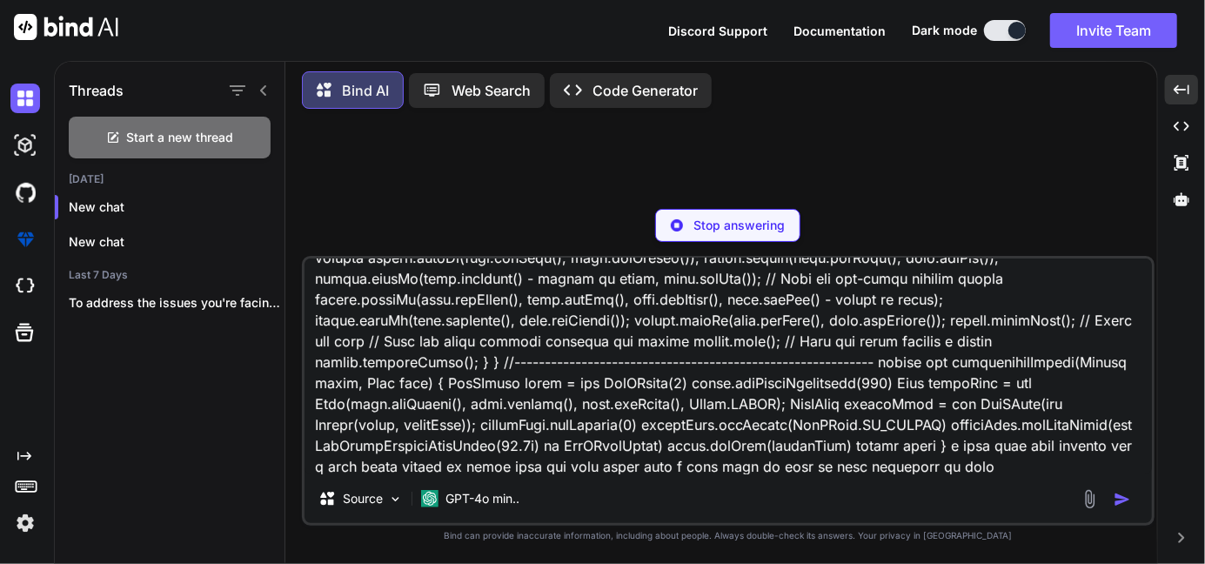
scroll to position [126, 0]
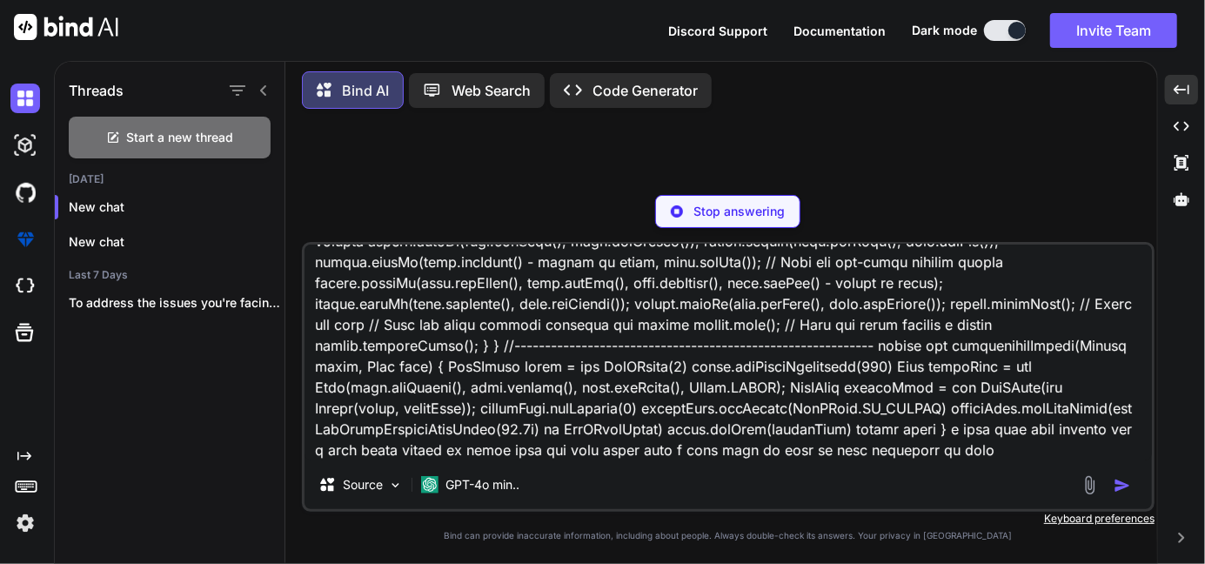
click at [1113, 485] on div at bounding box center [1109, 485] width 58 height 20
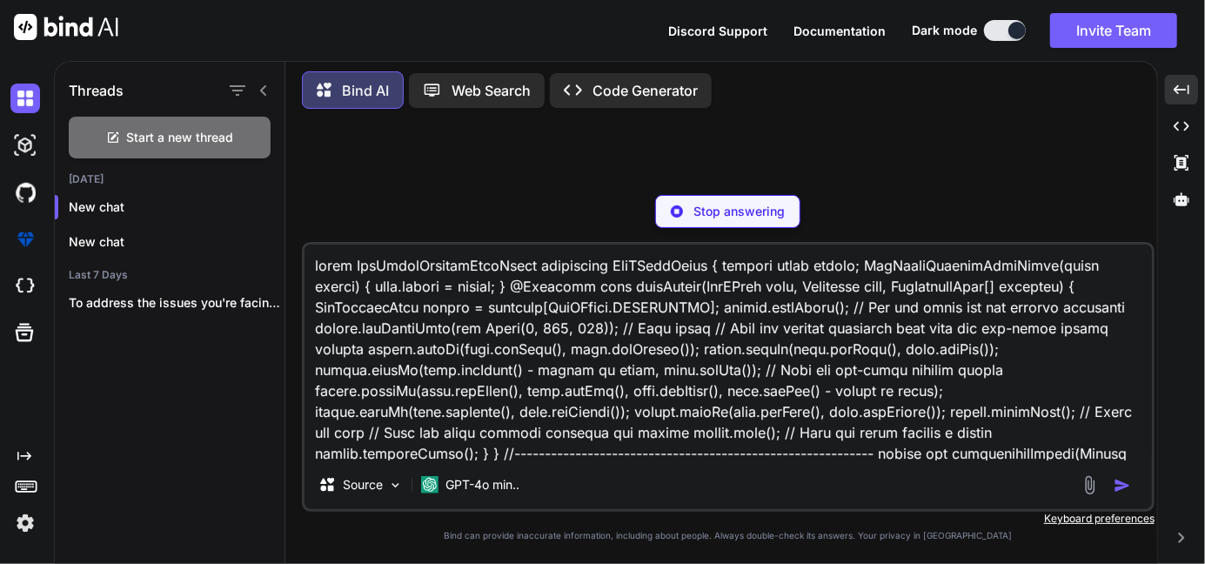
click at [739, 209] on p "Stop answering" at bounding box center [738, 211] width 91 height 17
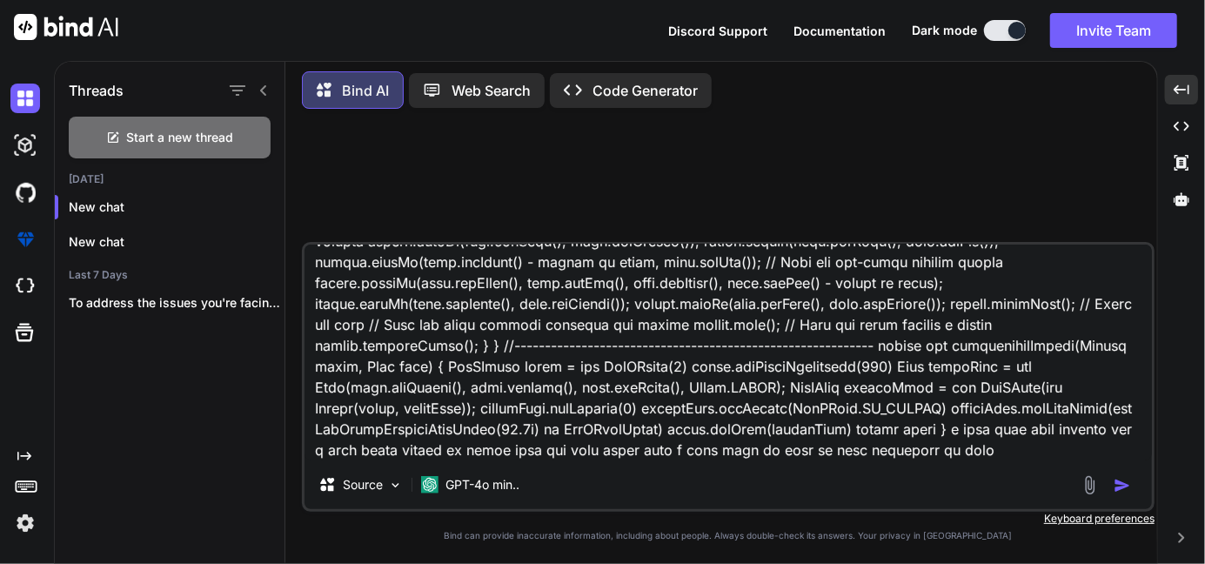
click at [1126, 483] on img "button" at bounding box center [1122, 485] width 17 height 17
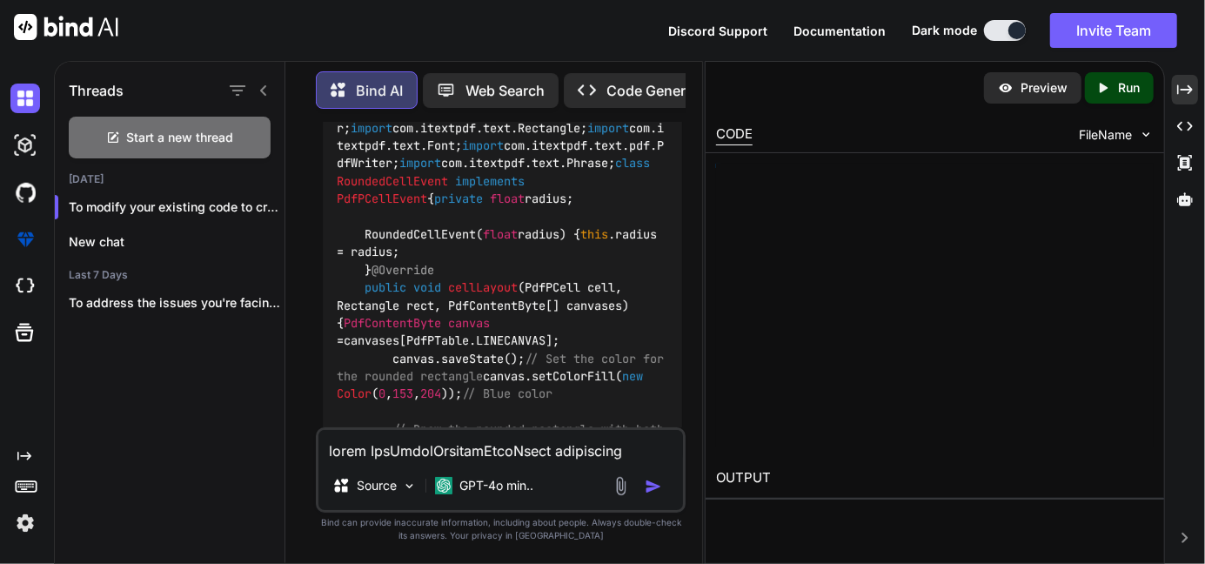
scroll to position [1469, 0]
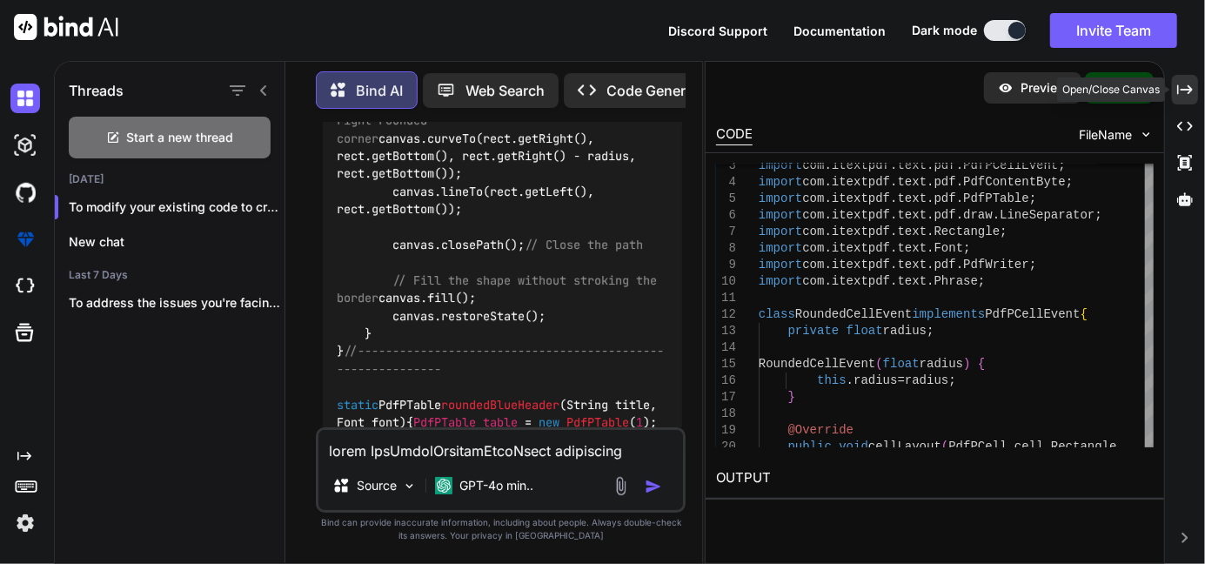
click at [1193, 86] on div "Created with Pixso." at bounding box center [1185, 90] width 26 height 30
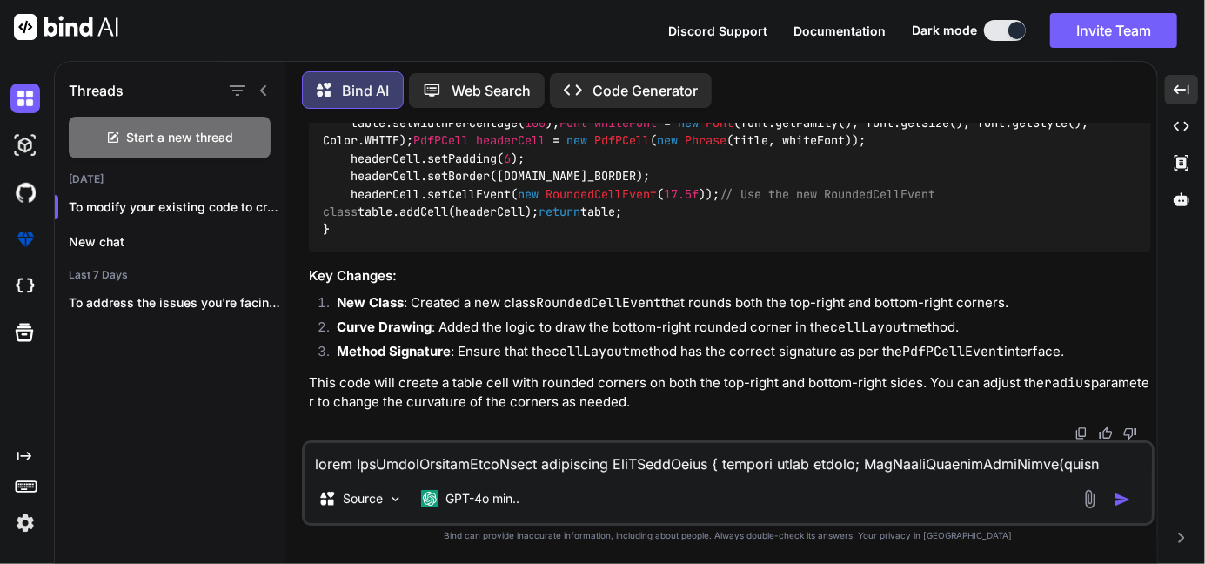
scroll to position [1427, 0]
click at [412, 468] on textarea at bounding box center [727, 458] width 847 height 31
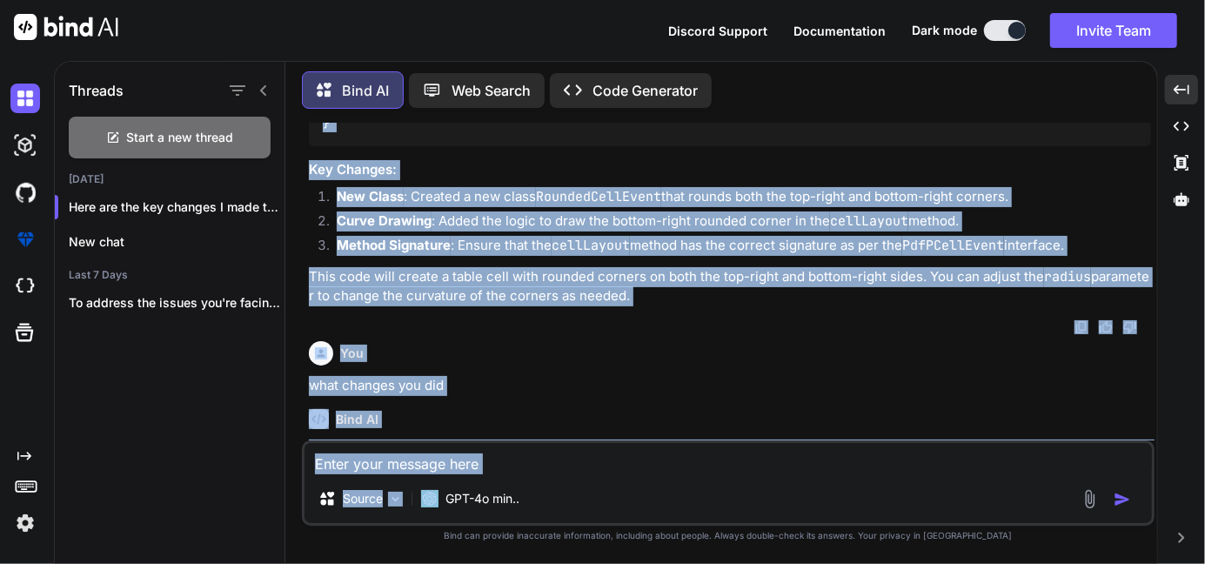
scroll to position [1372, 0]
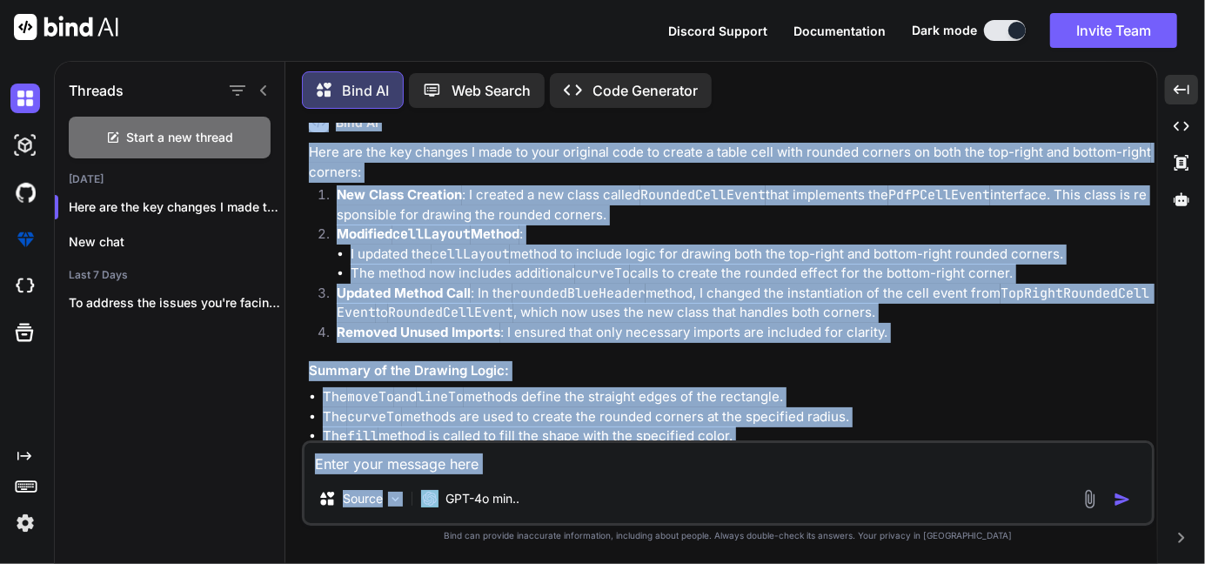
drag, startPoint x: 318, startPoint y: 217, endPoint x: 387, endPoint y: 290, distance: 100.3
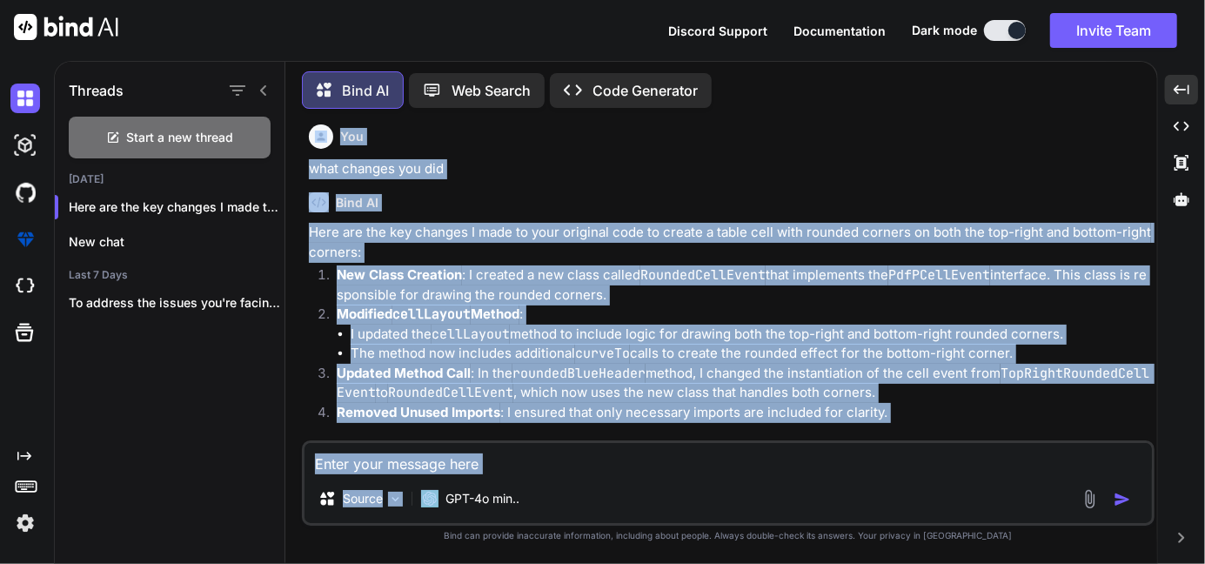
scroll to position [1331, 0]
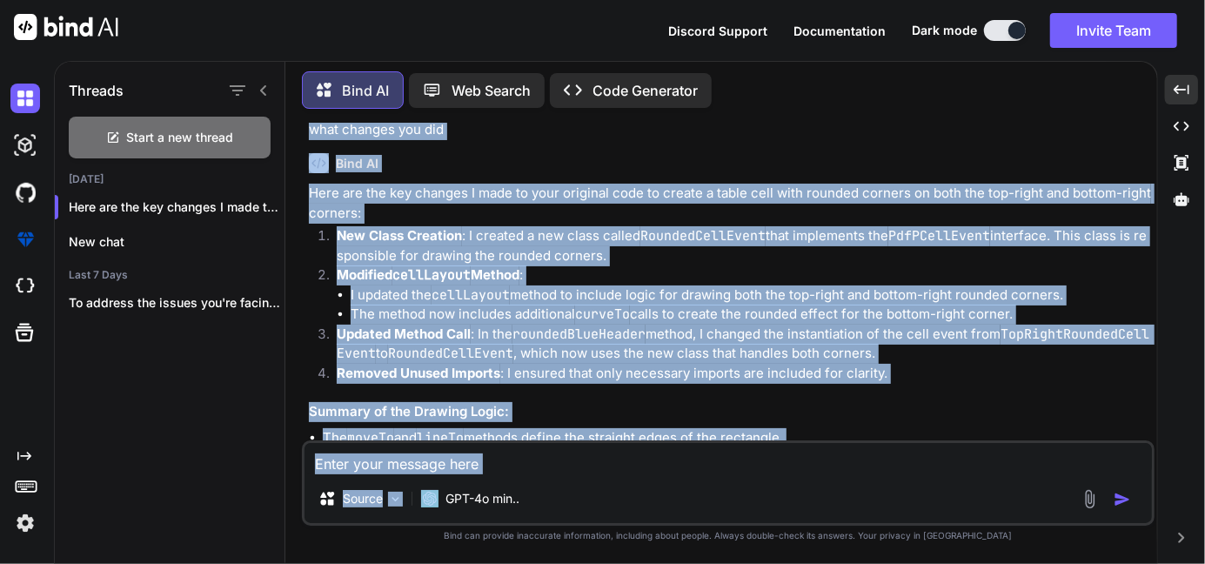
copy code "class RoundedCellEvent implements PdfPCellEvent { private float radius; Rounded…"
